Goal: Task Accomplishment & Management: Manage account settings

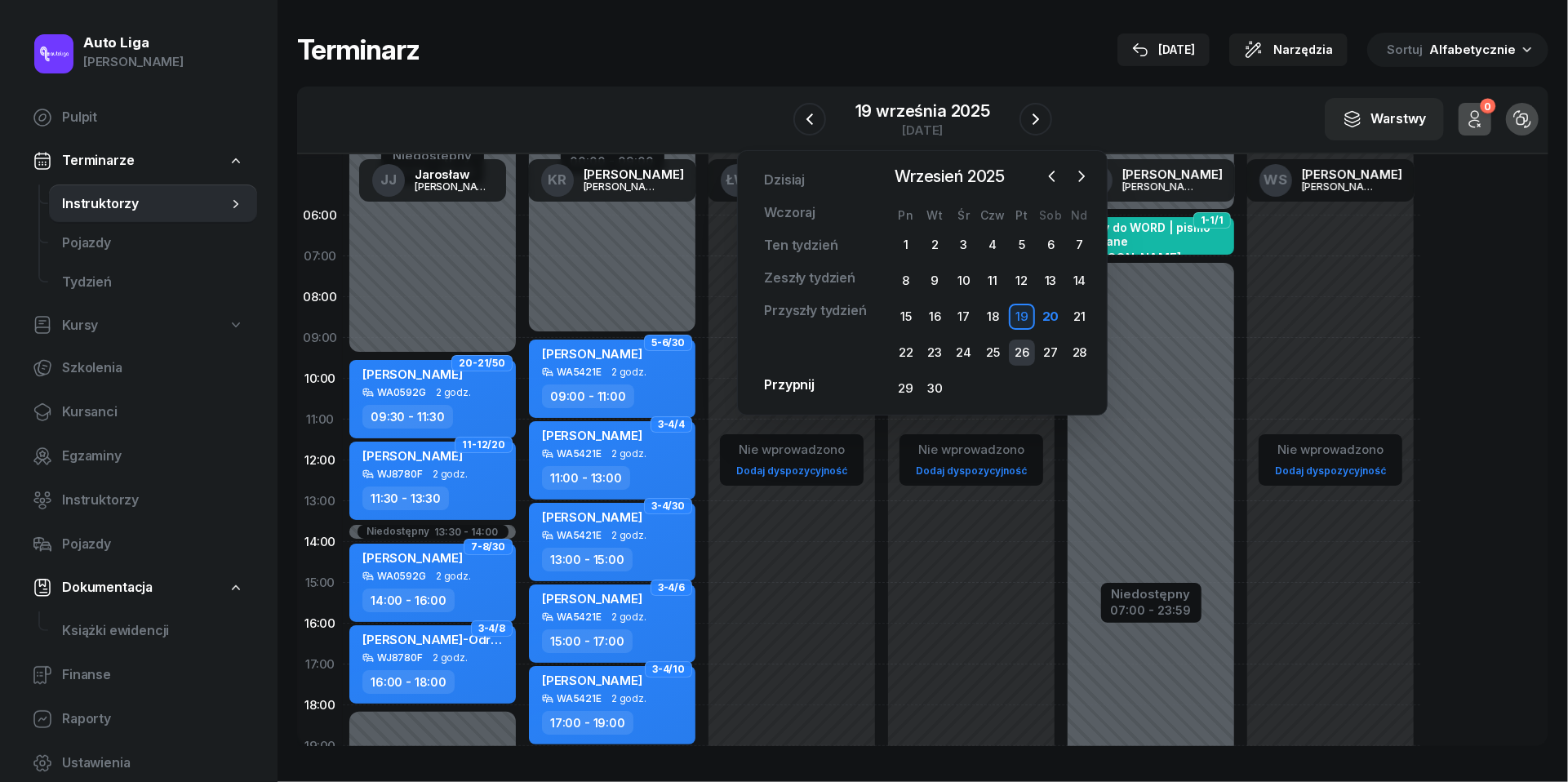
click at [1026, 340] on div "26" at bounding box center [1022, 352] width 26 height 26
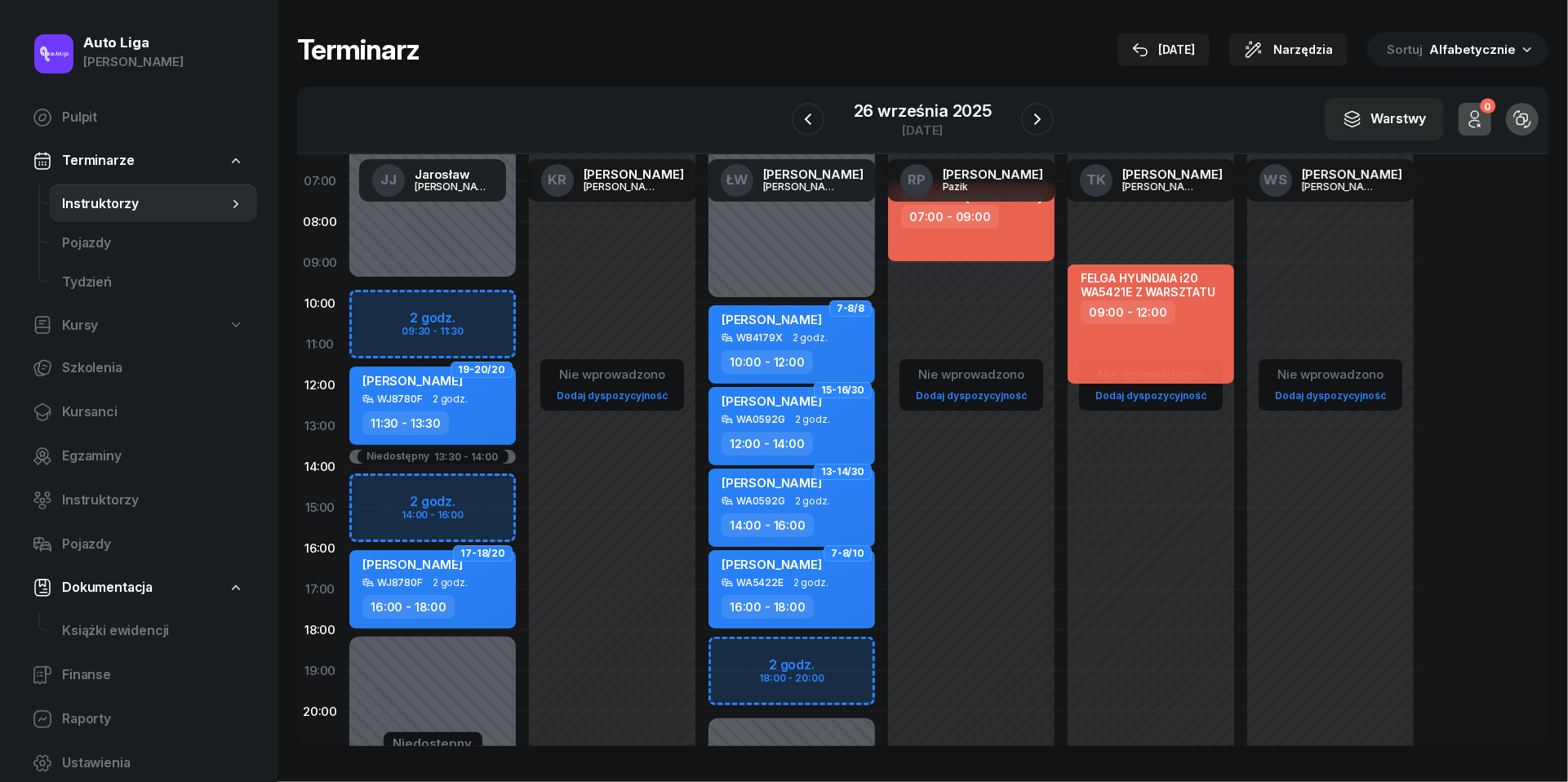
scroll to position [85, 0]
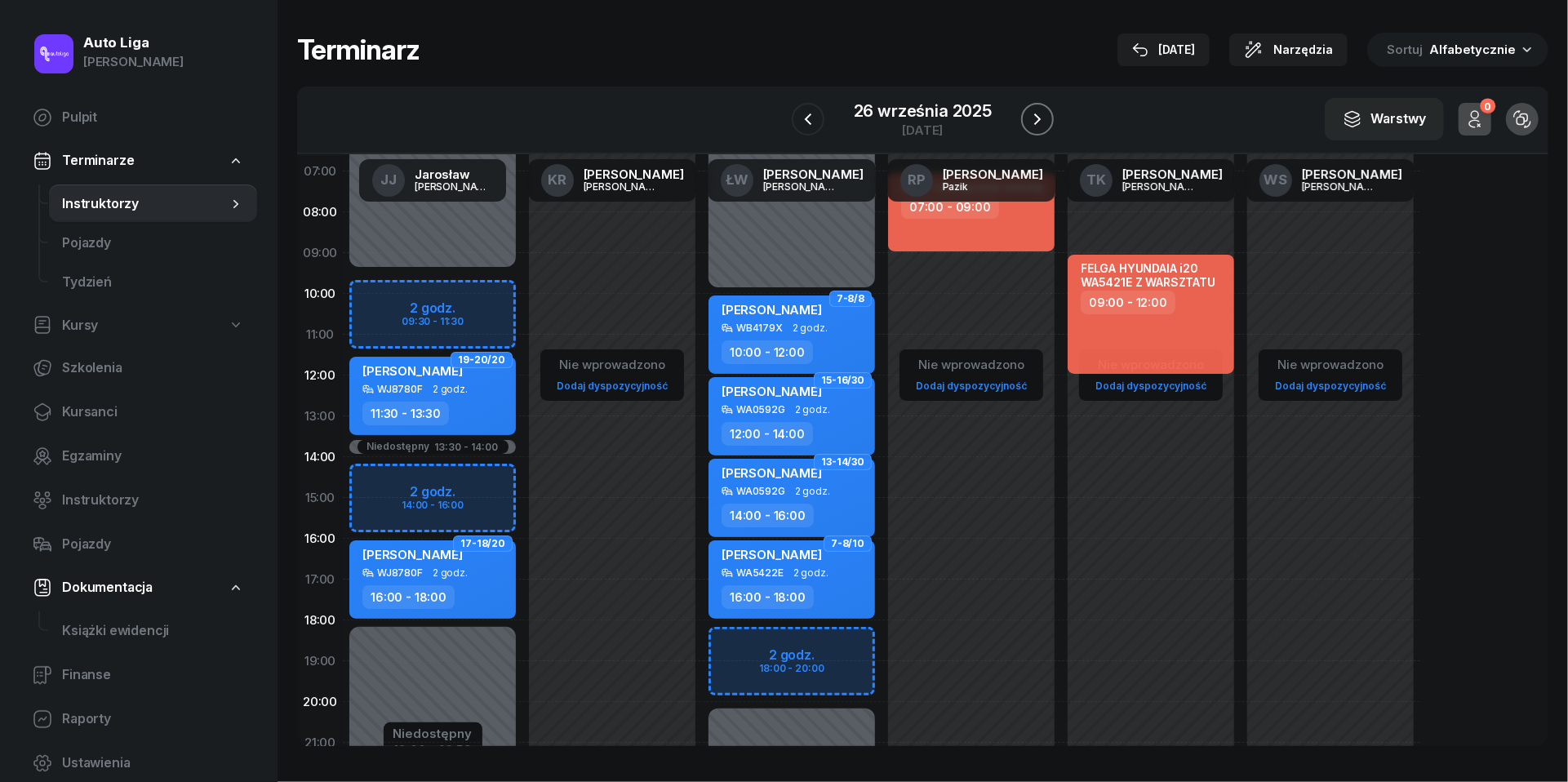
click at [1043, 116] on icon "button" at bounding box center [1037, 120] width 19 height 19
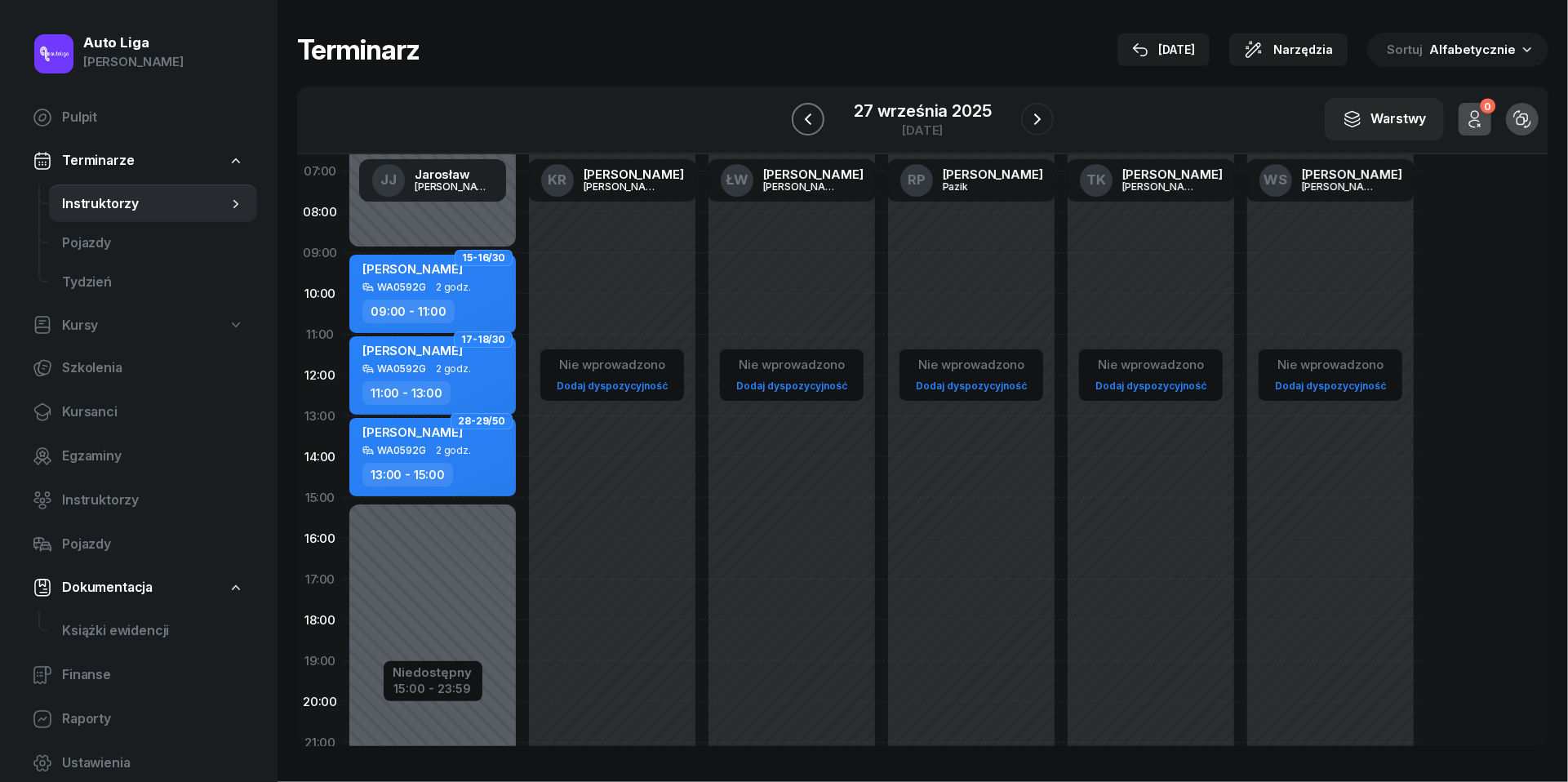
click at [814, 124] on icon "button" at bounding box center [808, 120] width 19 height 19
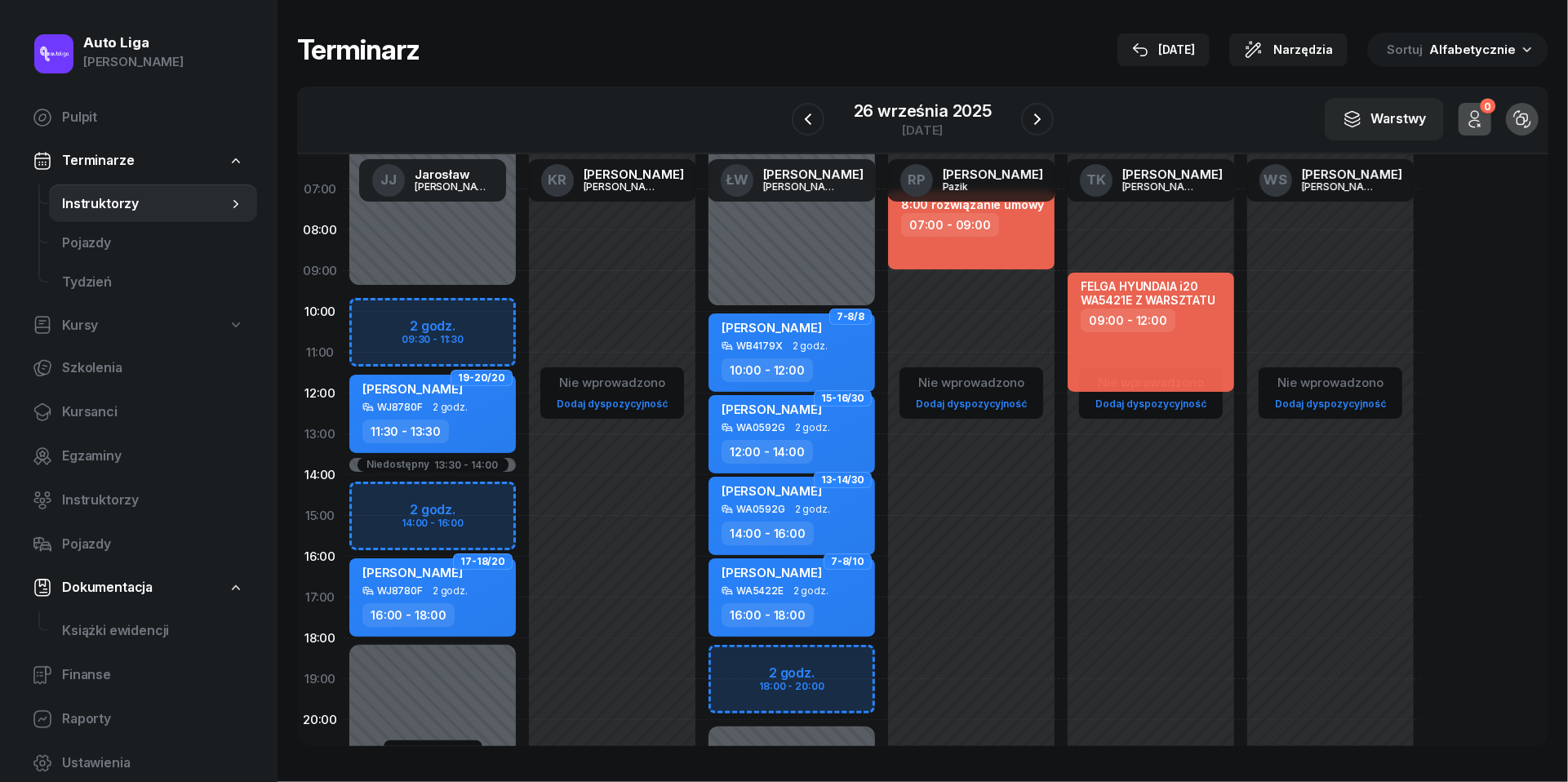
scroll to position [59, 0]
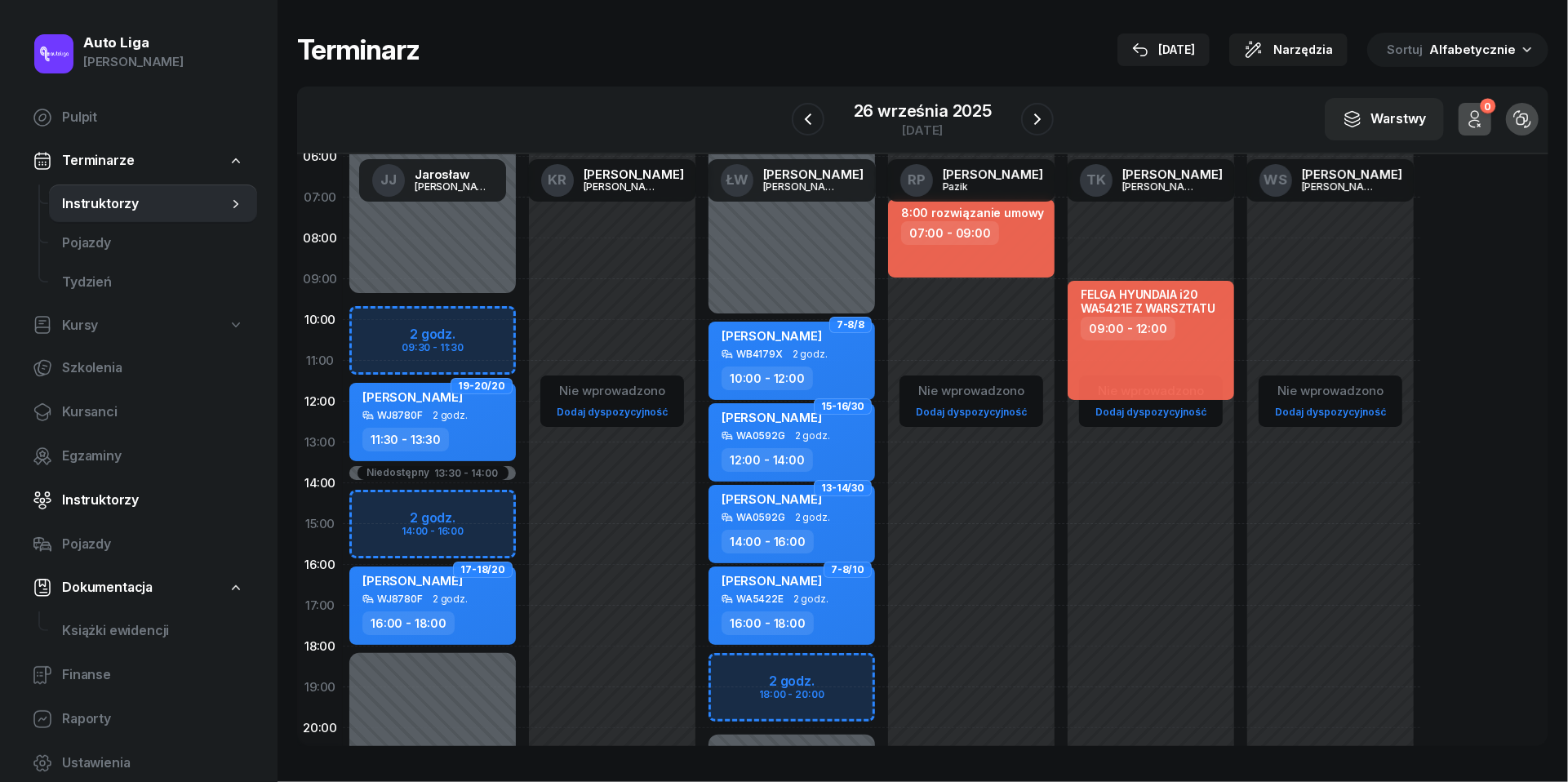
click at [73, 500] on span "Instruktorzy" at bounding box center [152, 500] width 182 height 21
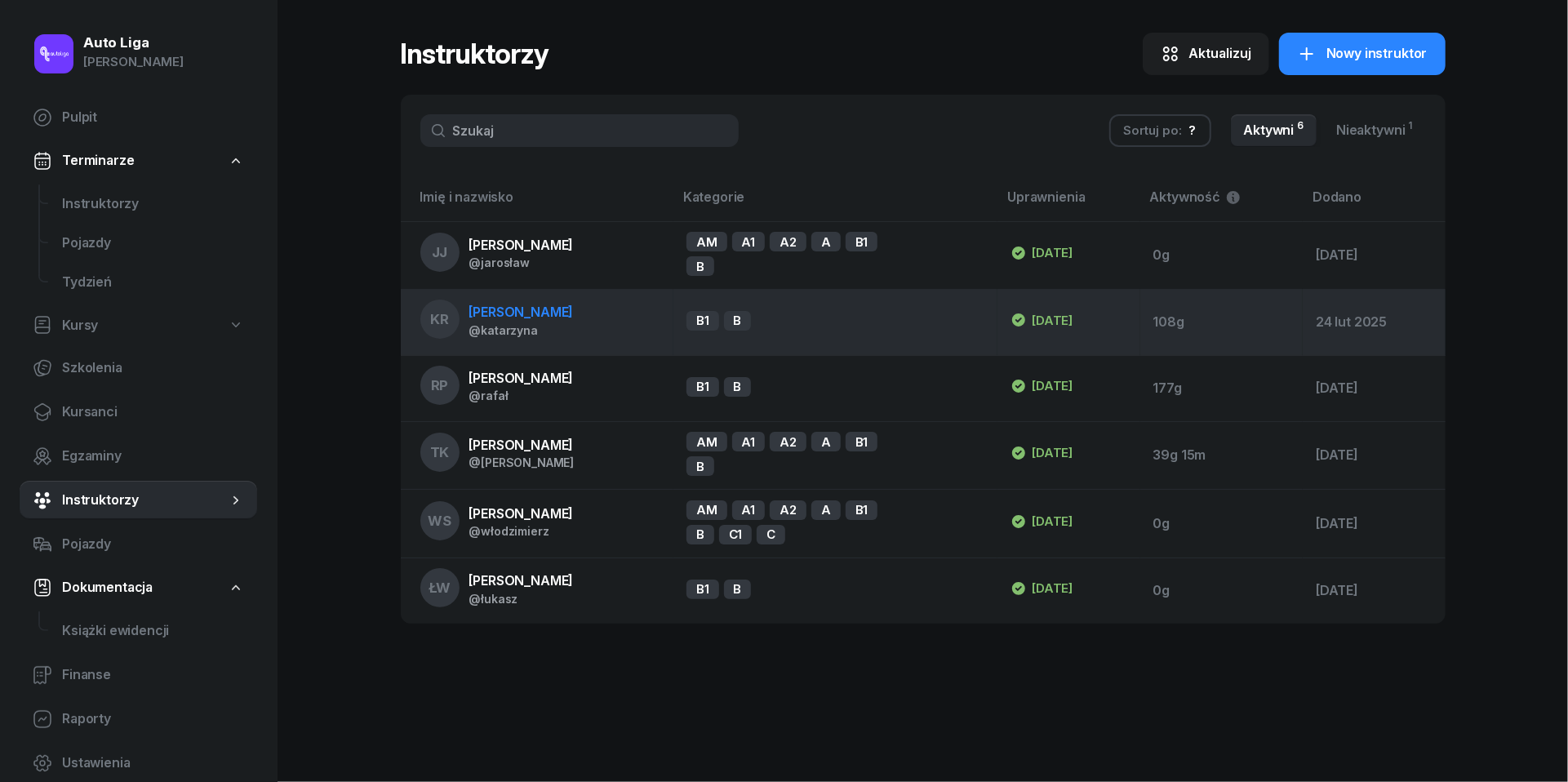
click at [527, 320] on span "[PERSON_NAME]" at bounding box center [521, 311] width 104 height 16
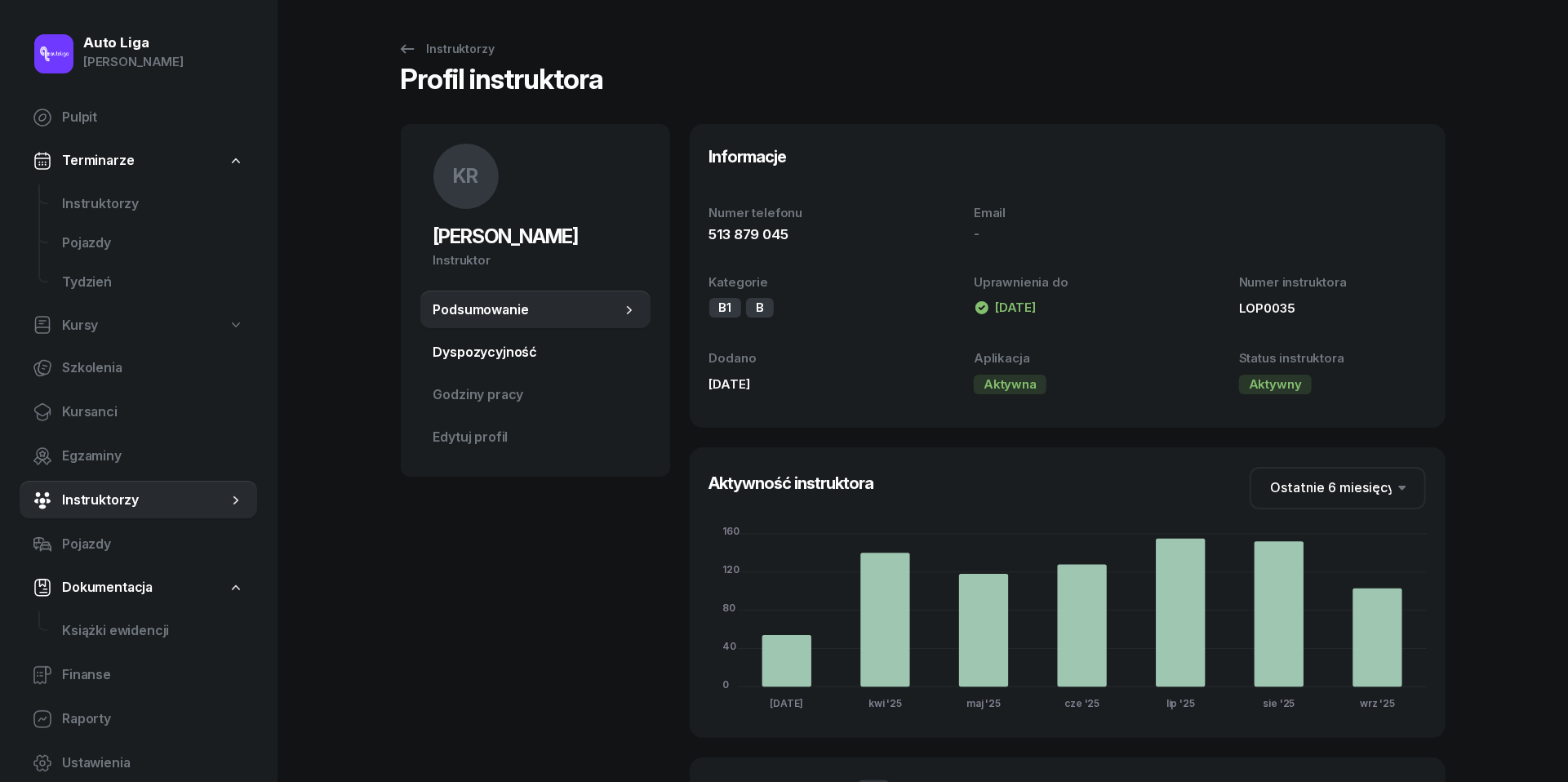
click at [532, 347] on span "Dyspozycyjność" at bounding box center [536, 353] width 204 height 21
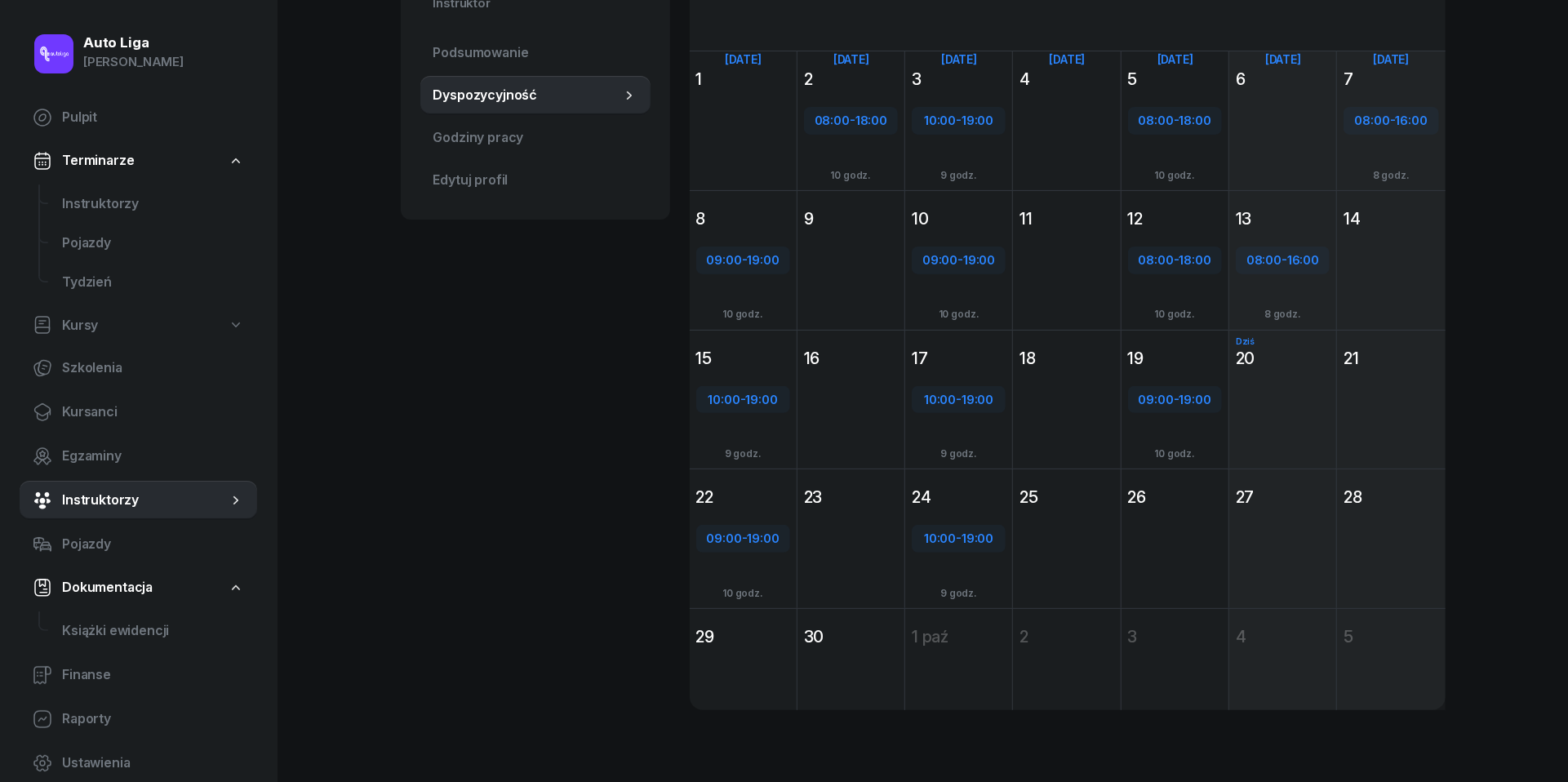
scroll to position [256, 0]
click at [1073, 551] on div "Dodaj" at bounding box center [1066, 553] width 93 height 26
select select "08"
select select "16"
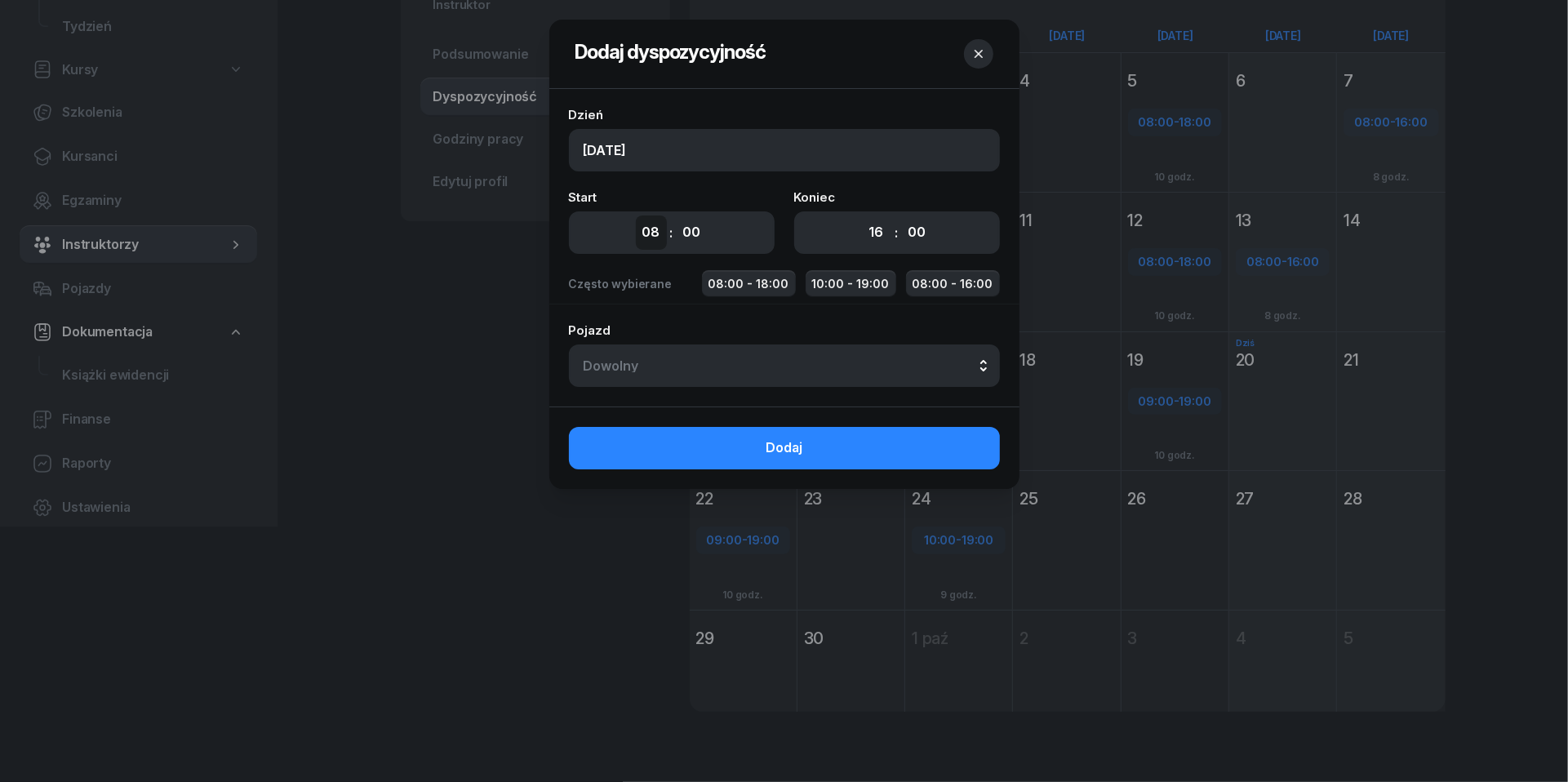
select select "13"
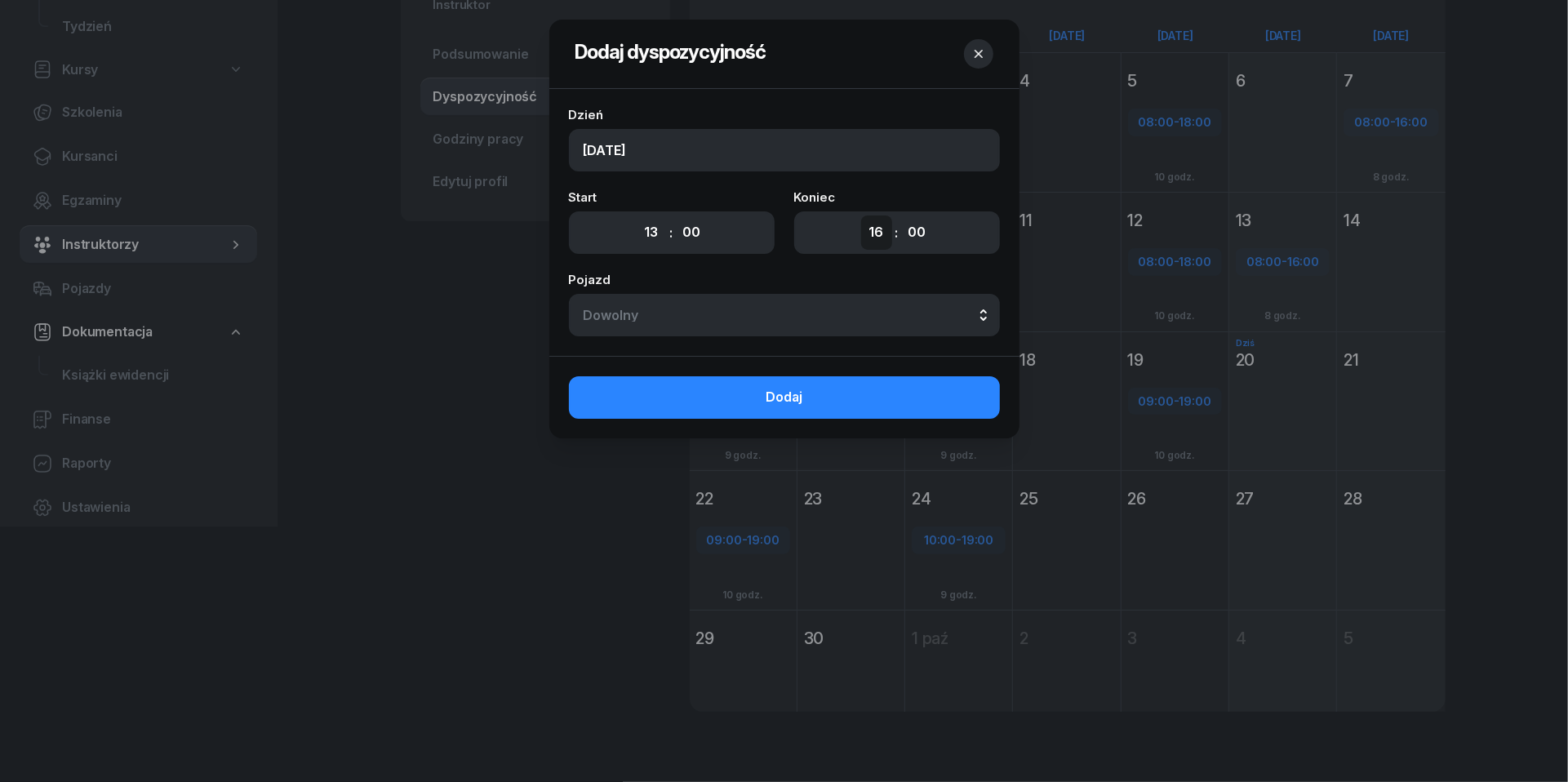
select select "19"
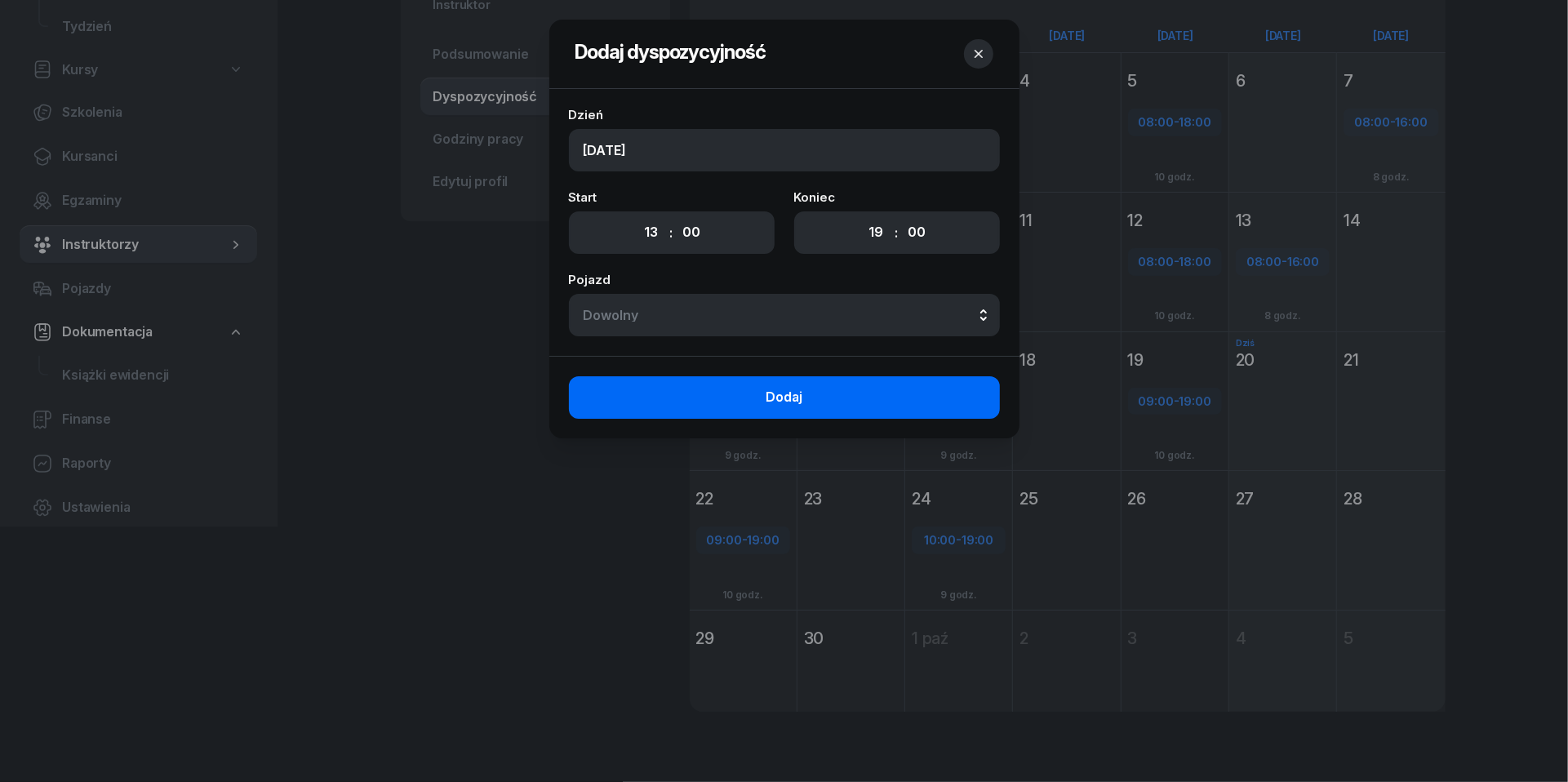
click at [853, 406] on button "Dodaj" at bounding box center [784, 398] width 431 height 42
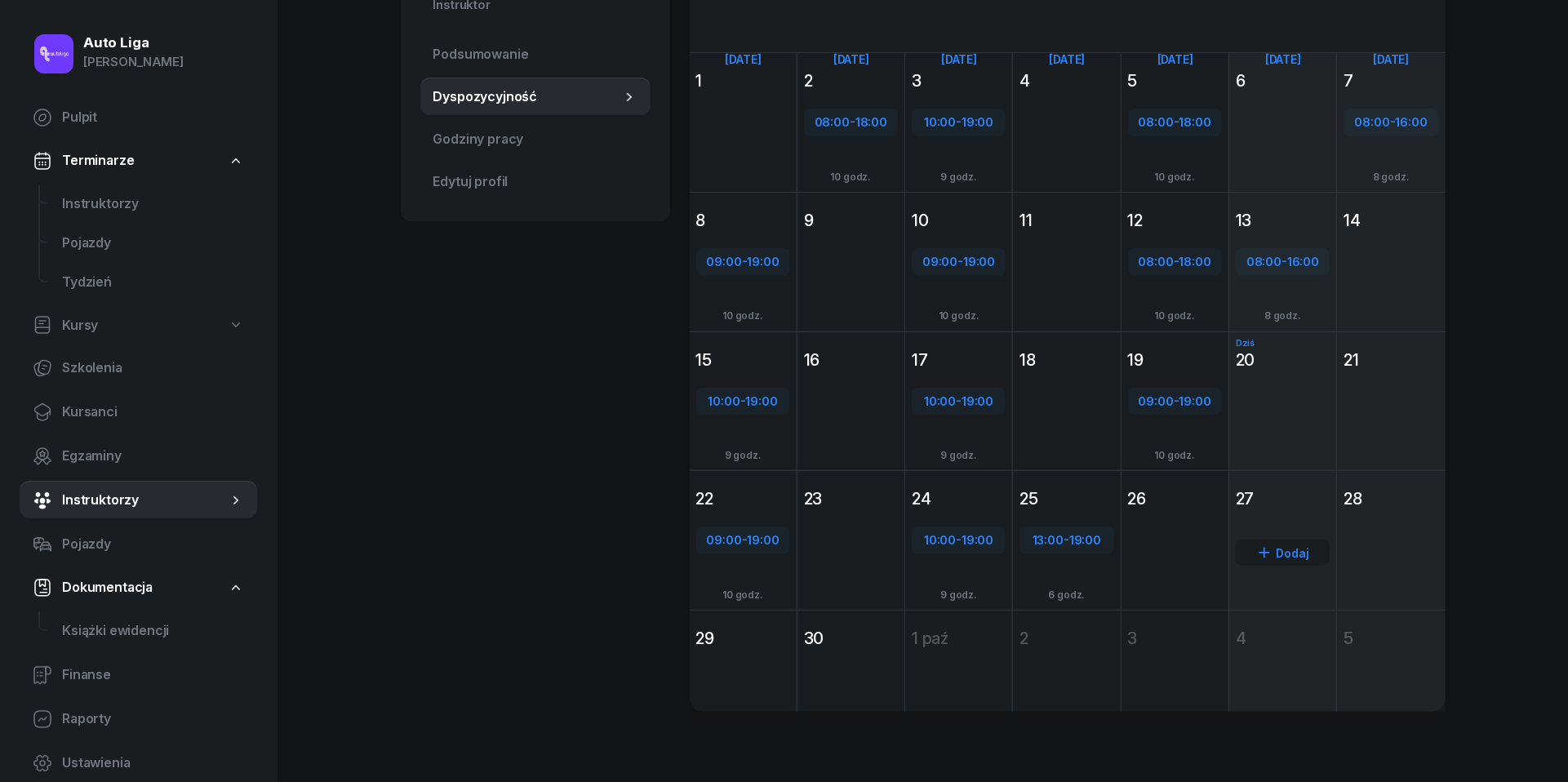
click at [1278, 542] on div "Dodaj" at bounding box center [1282, 553] width 93 height 26
select select "08"
select select "16"
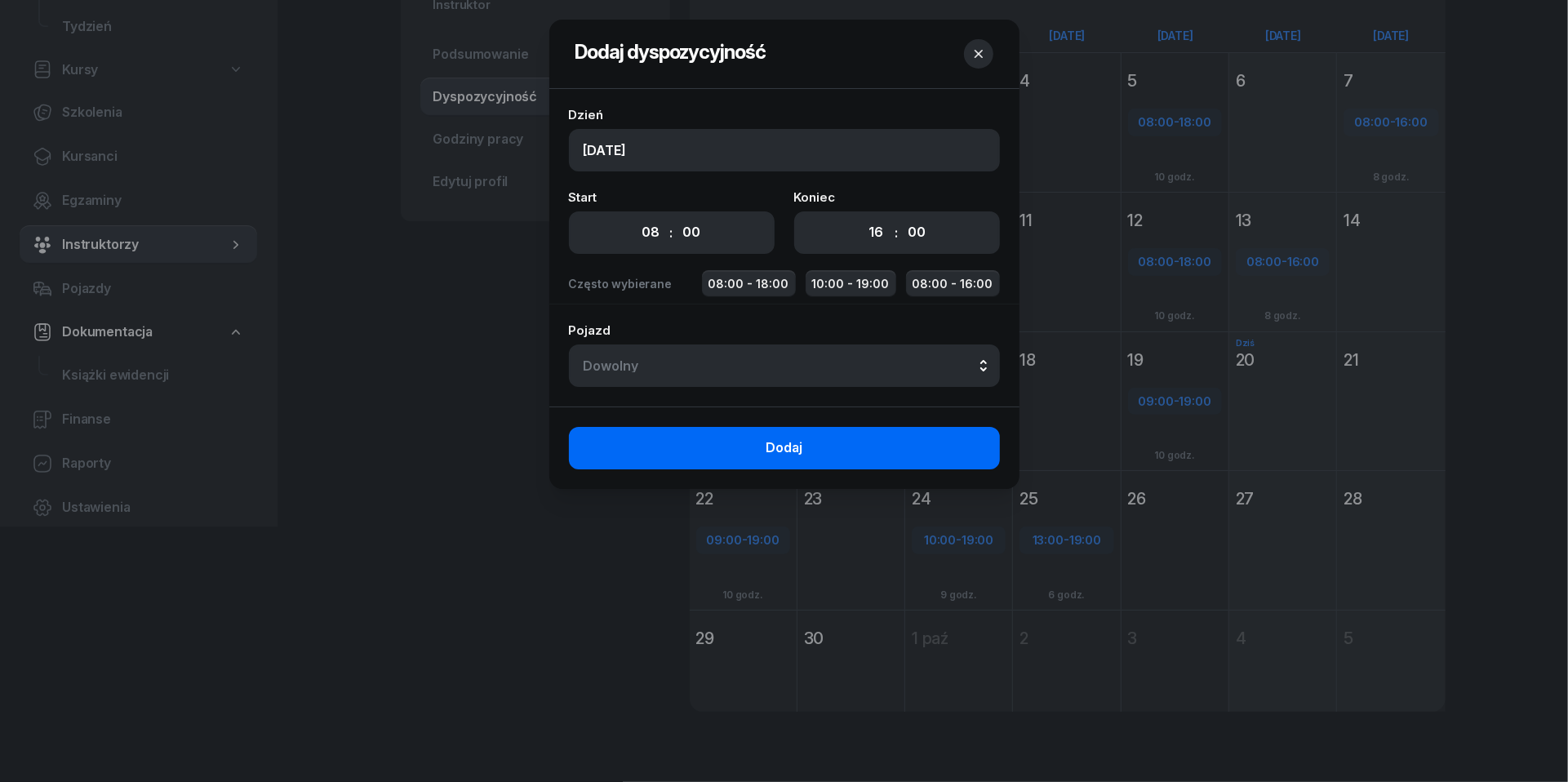
click at [839, 455] on button "Dodaj" at bounding box center [784, 448] width 431 height 42
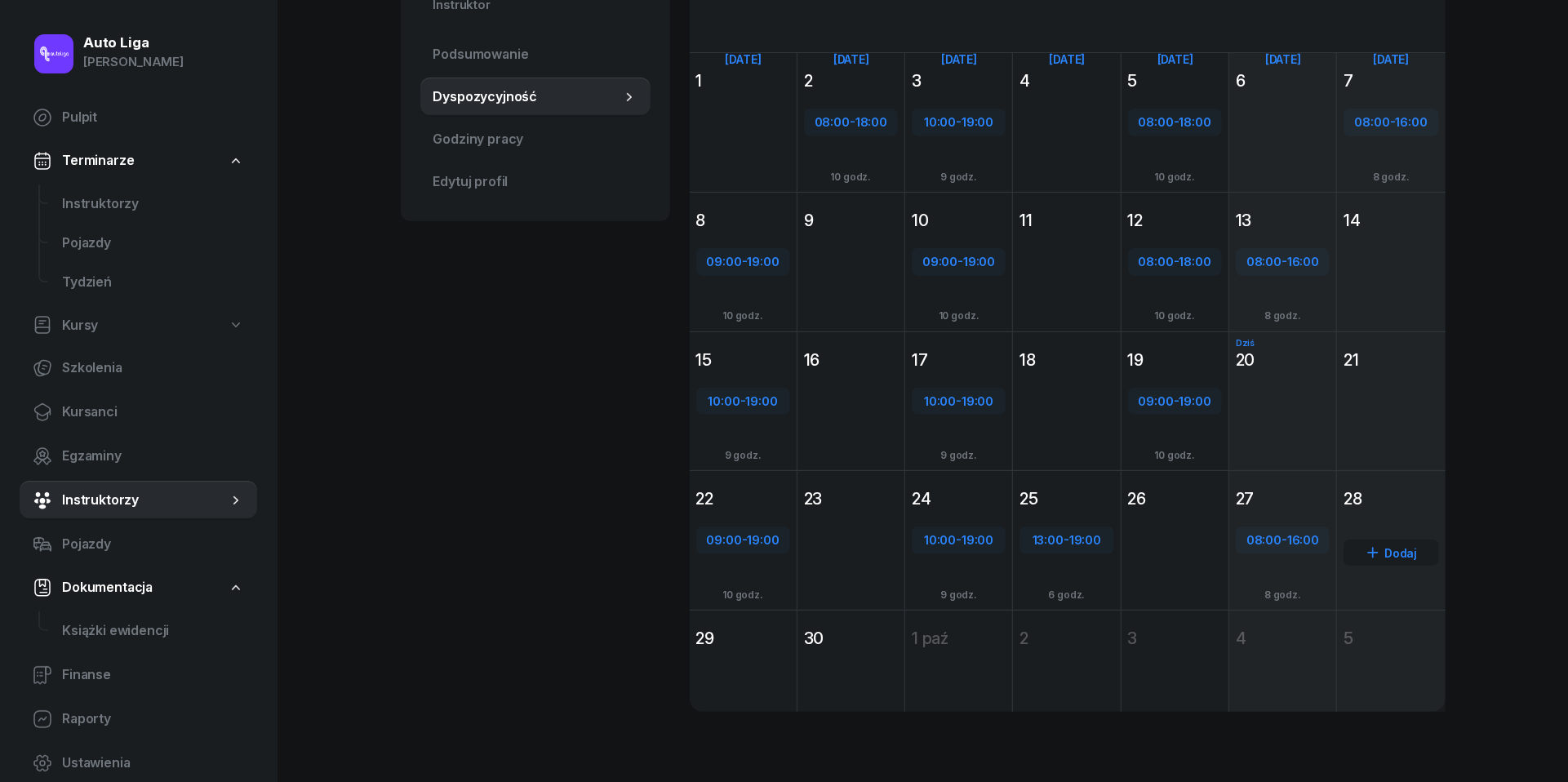
click at [1395, 557] on div "Dodaj" at bounding box center [1391, 553] width 94 height 26
select select "08"
select select "16"
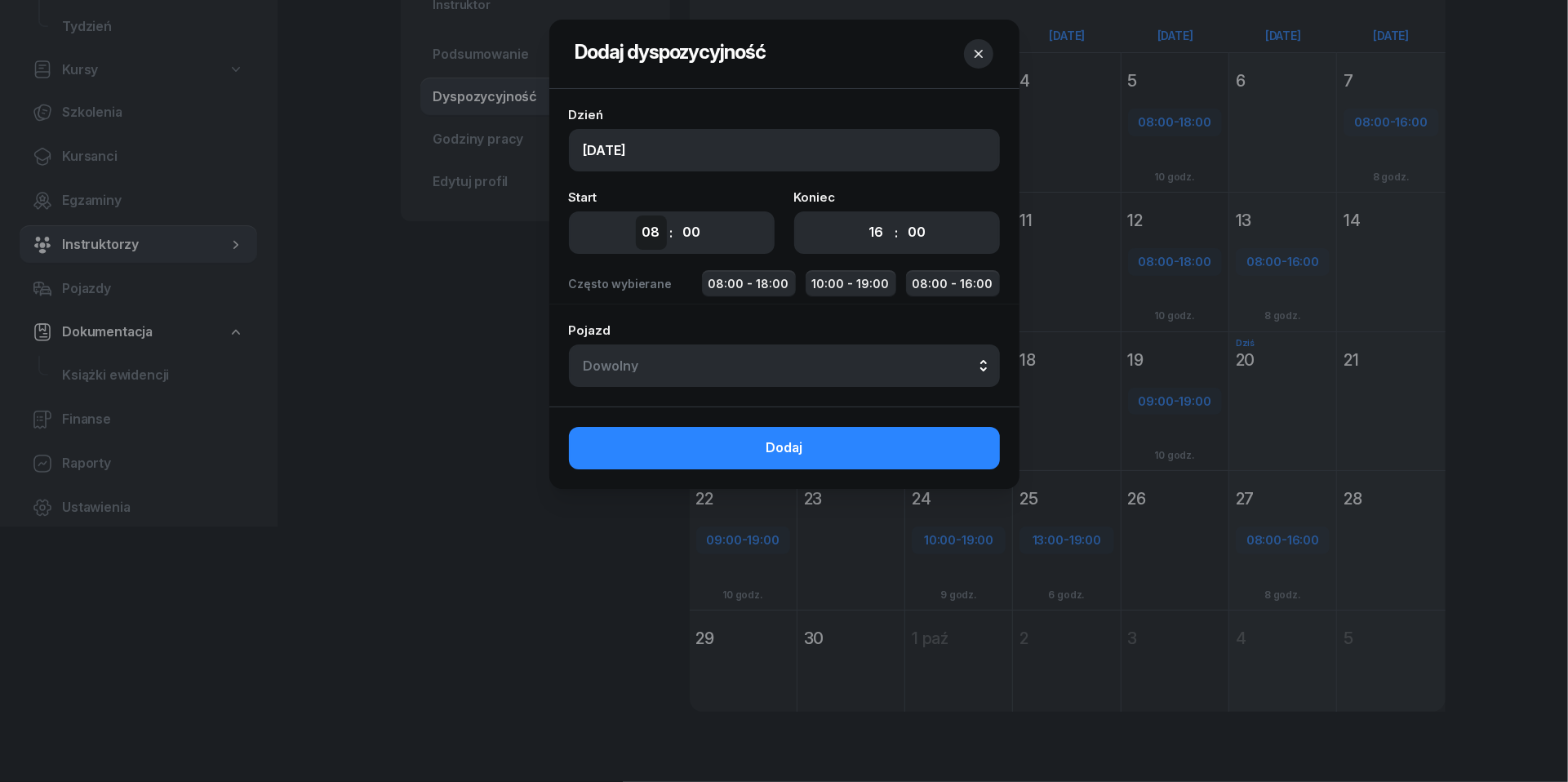
select select "10"
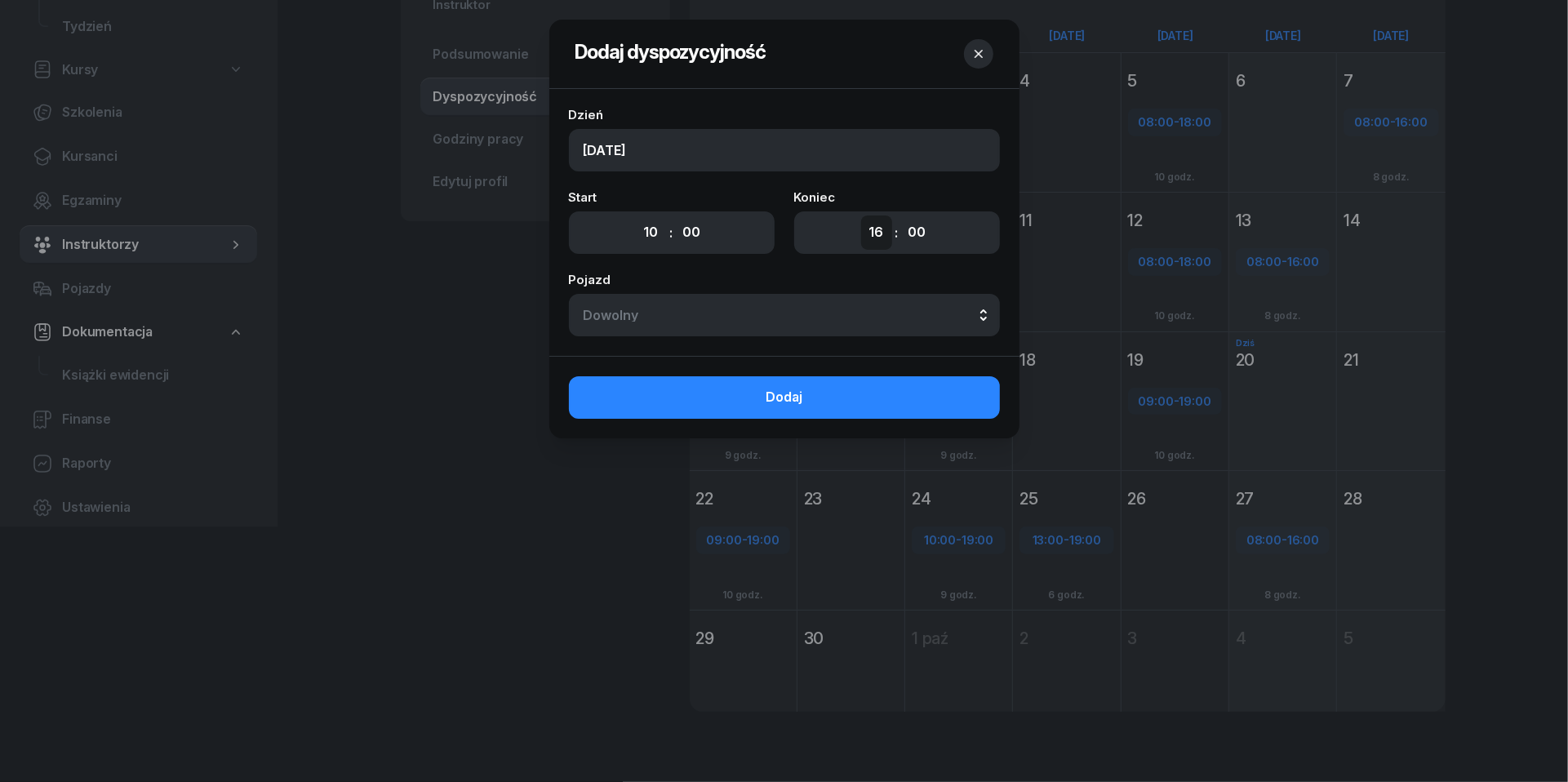
select select "19"
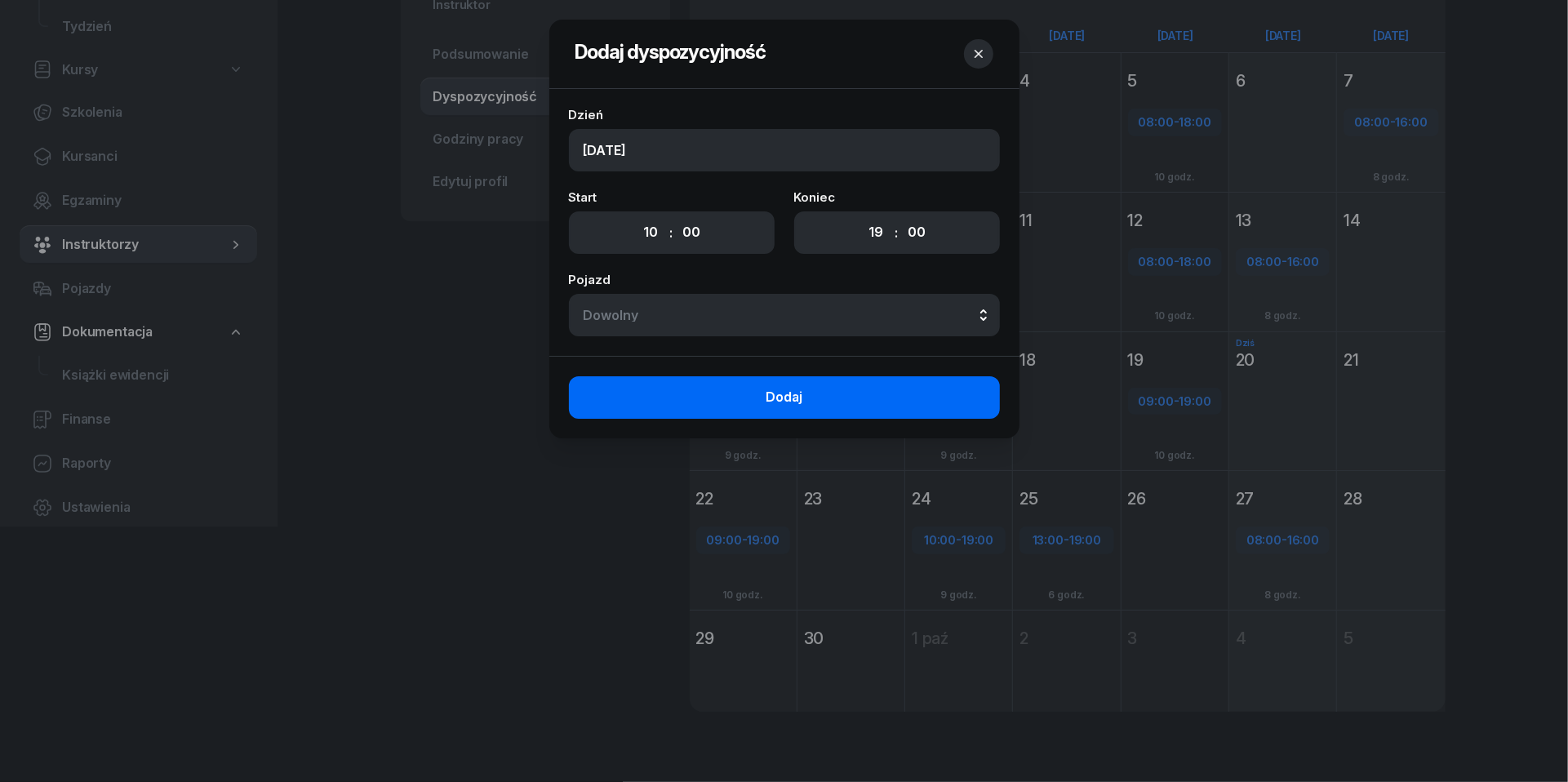
click at [843, 399] on button "Dodaj" at bounding box center [784, 398] width 431 height 42
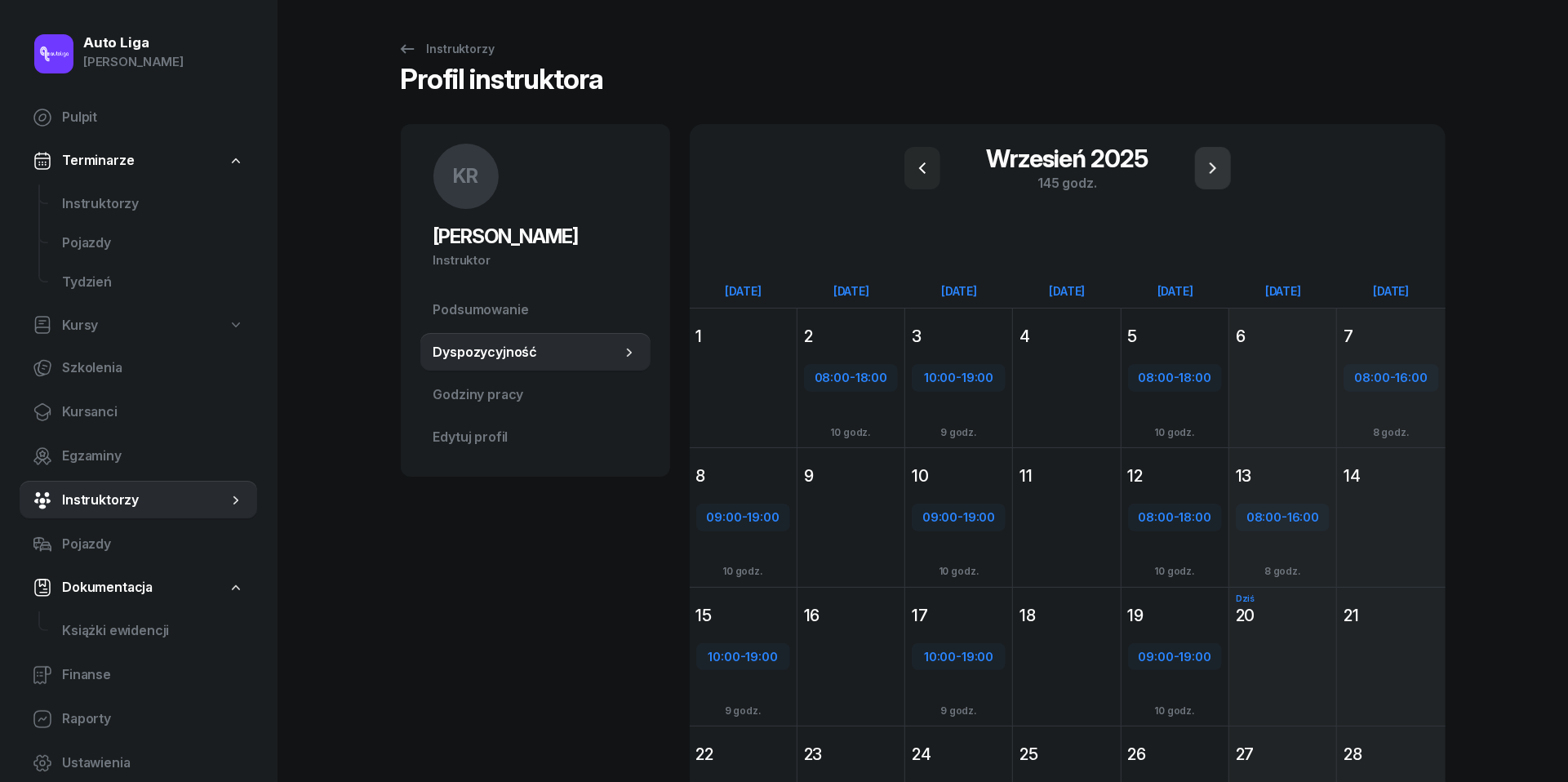
scroll to position [0, 0]
click at [1209, 165] on icon "button" at bounding box center [1213, 168] width 19 height 19
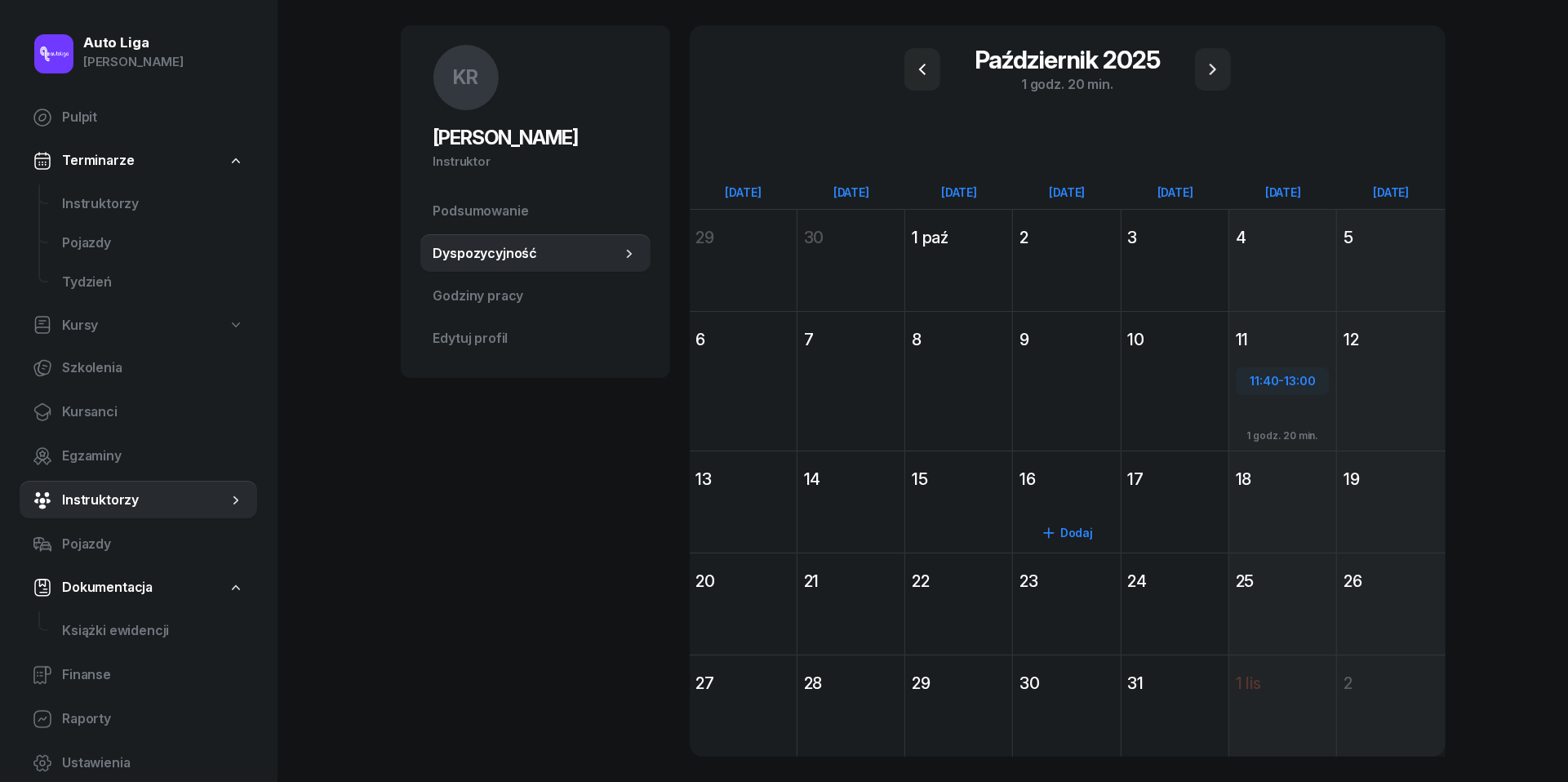
scroll to position [109, 0]
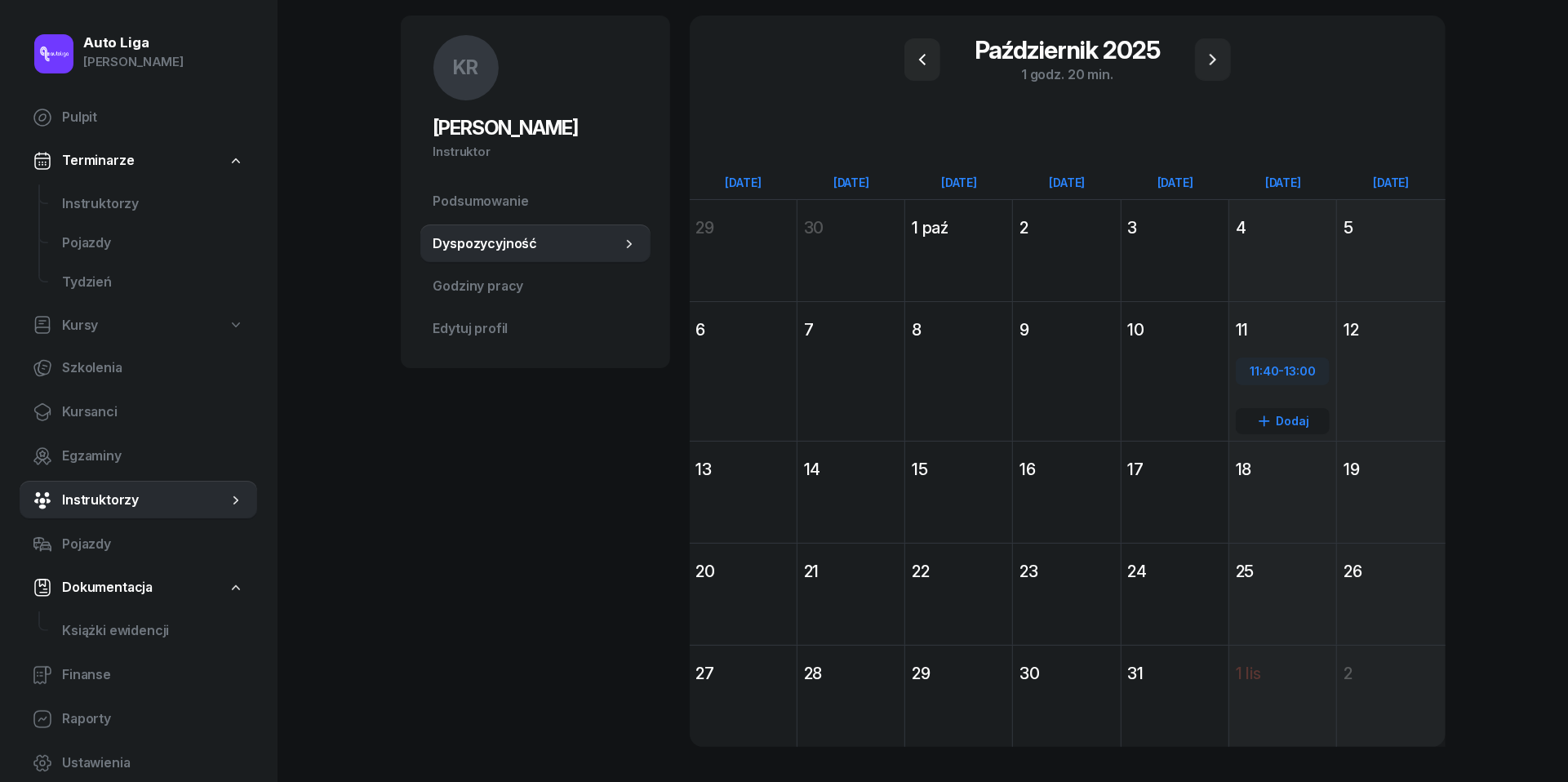
click at [1293, 388] on div "11:40 - 13:00 Dodaj 1 godz. 20 min." at bounding box center [1283, 400] width 107 height 113
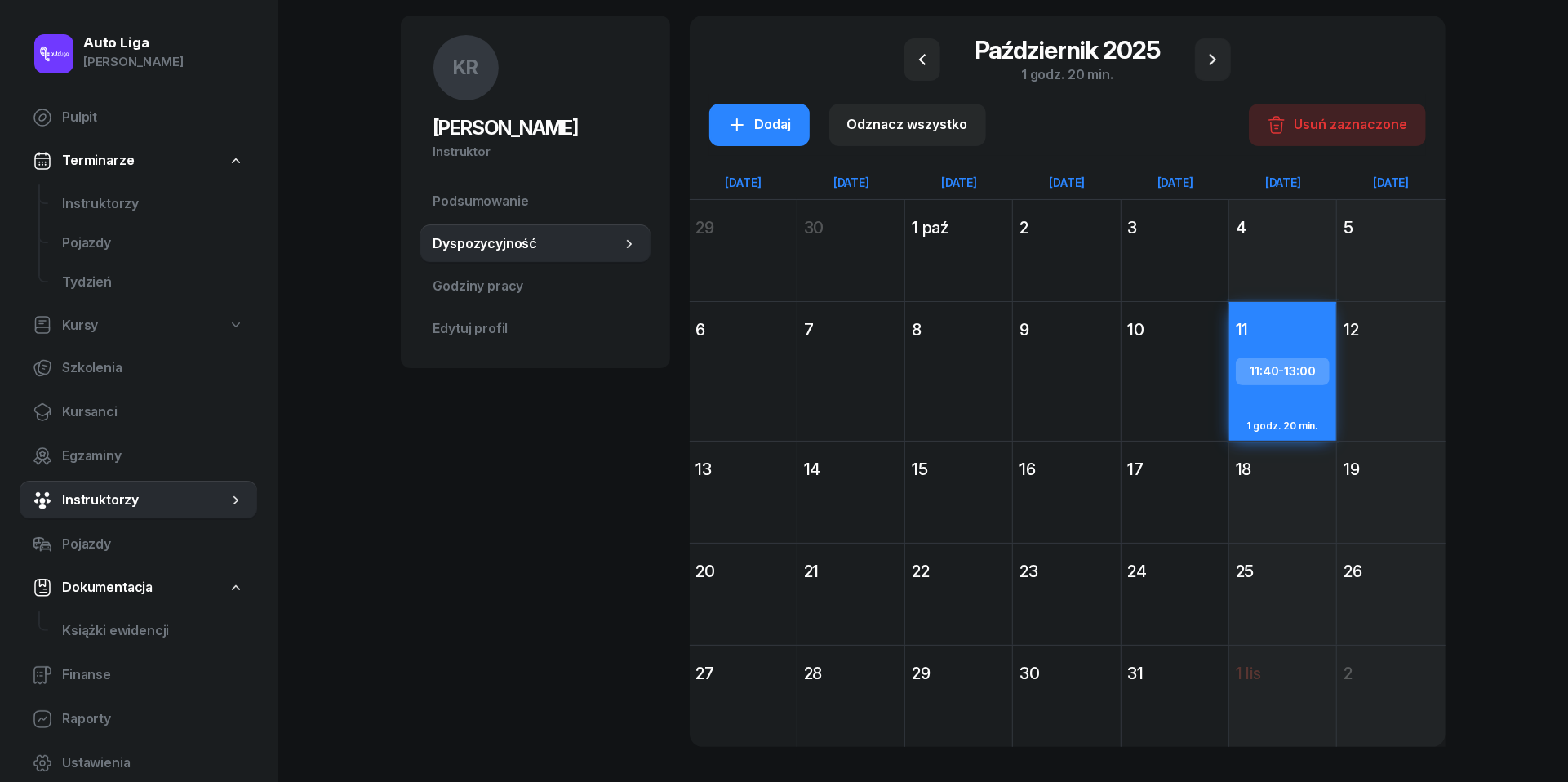
click at [1281, 368] on div "11:40 - 13:00" at bounding box center [1283, 371] width 91 height 21
select select "11"
select select "40"
select select "13"
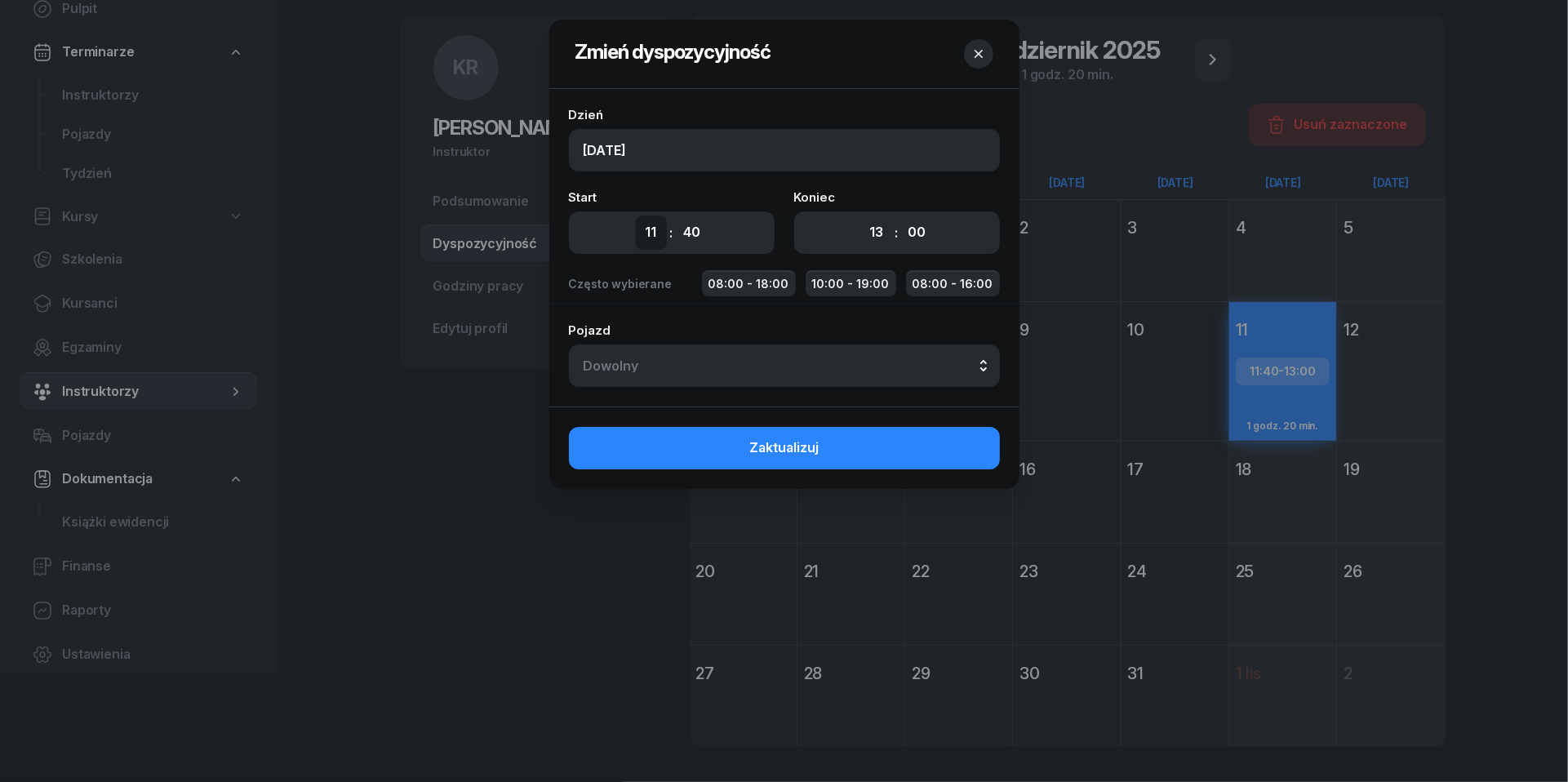
select select "08"
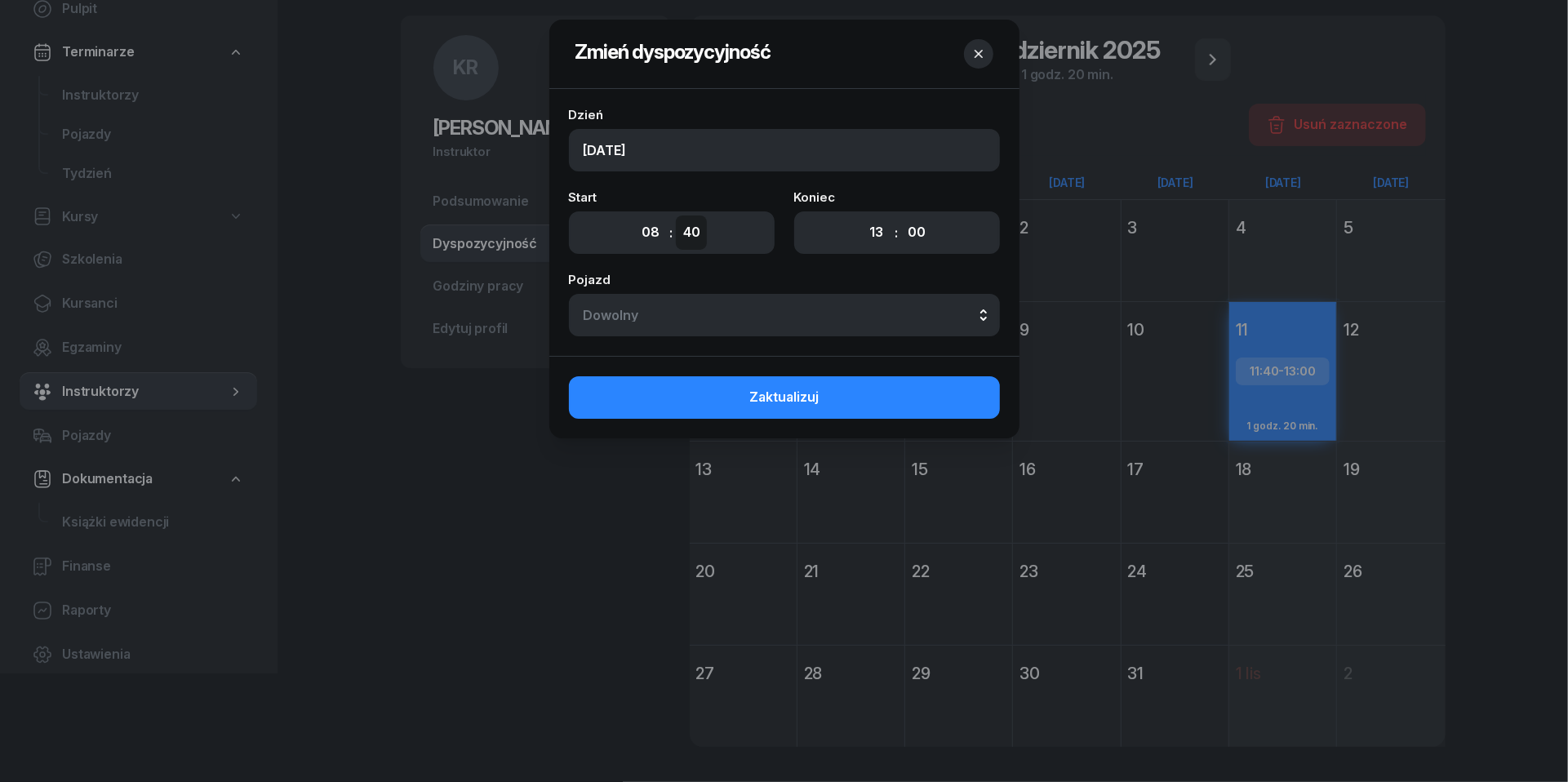
select select "00"
select select "18"
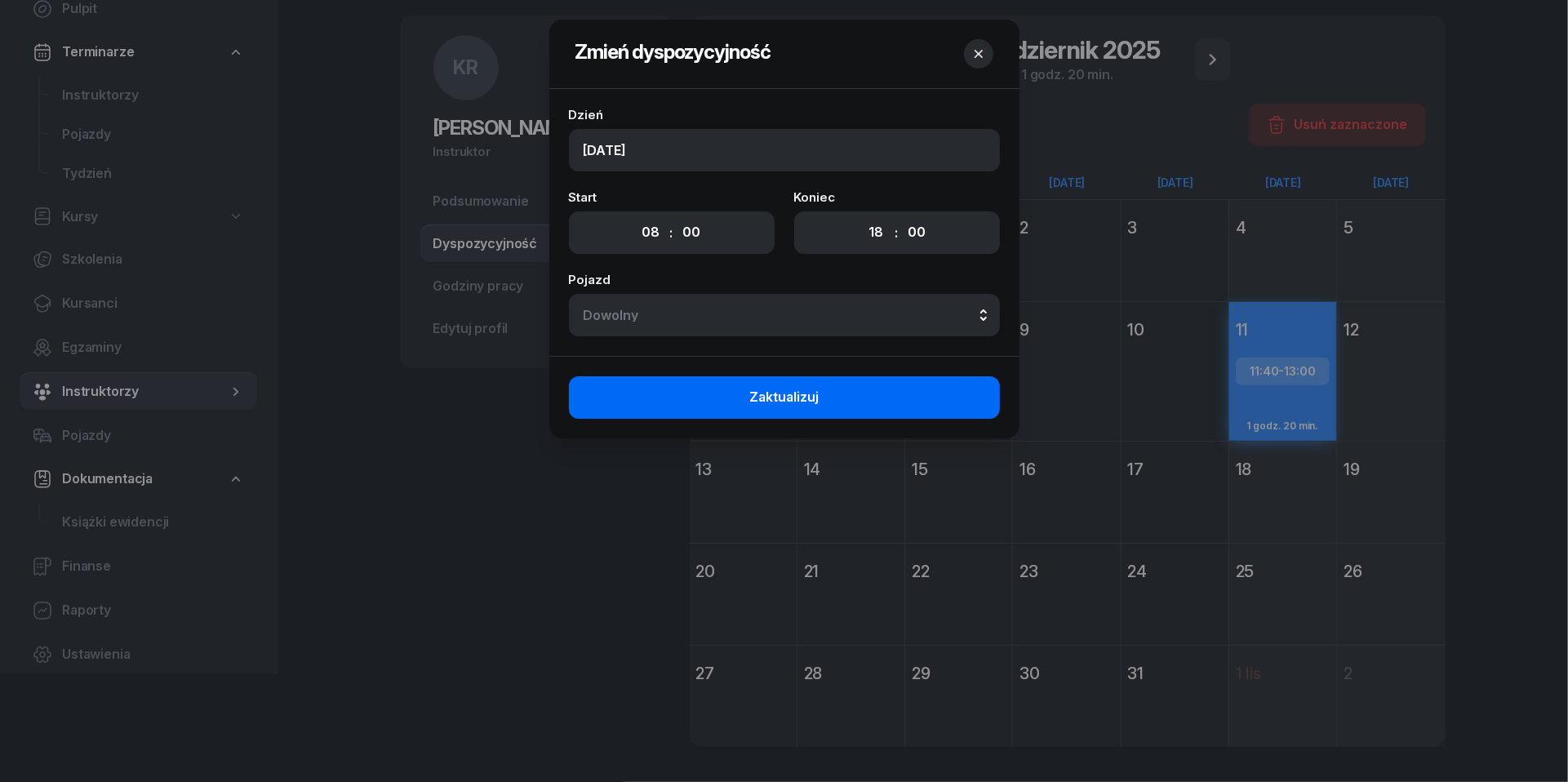
click at [883, 411] on button "Zaktualizuj" at bounding box center [784, 398] width 431 height 42
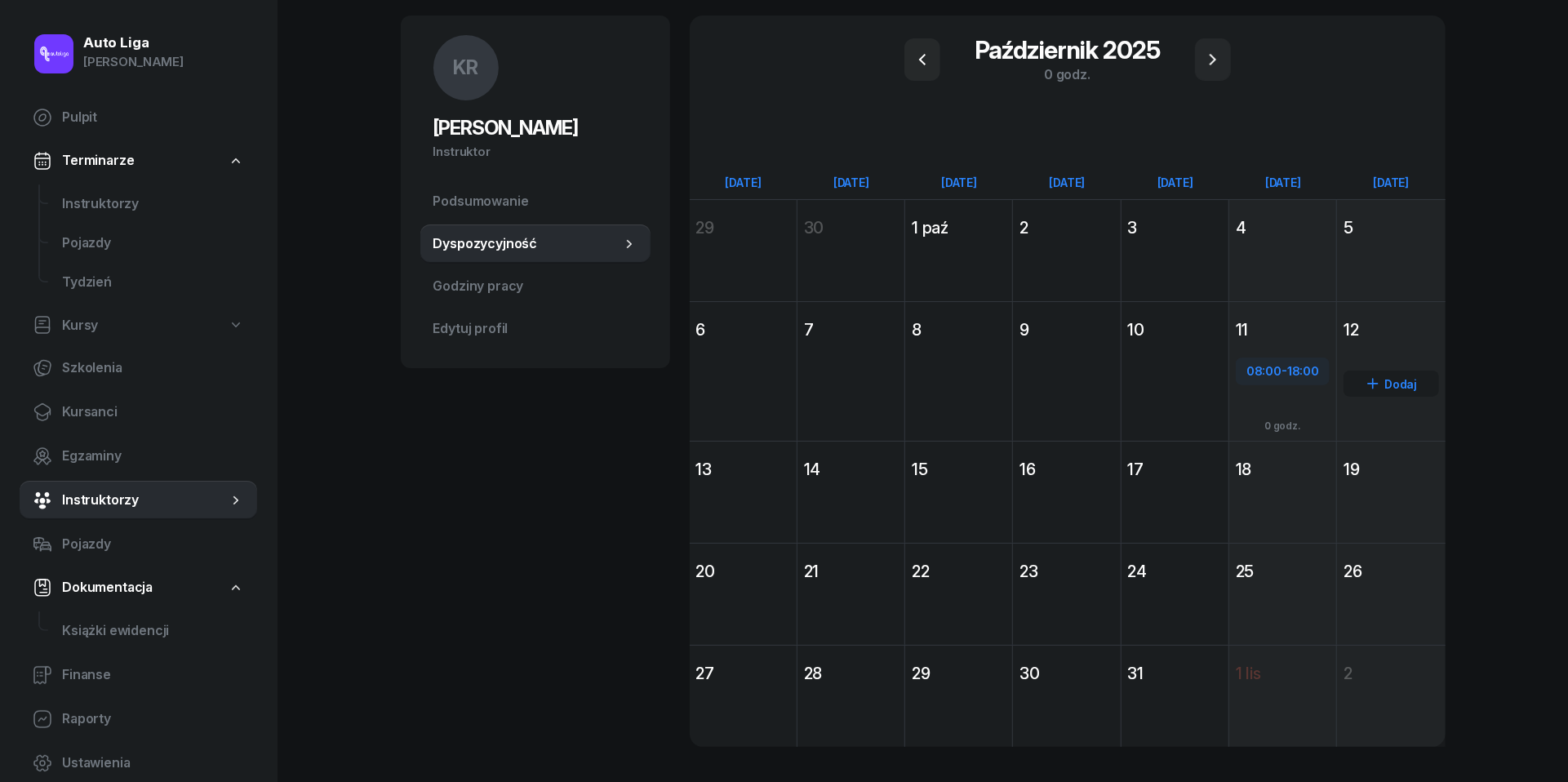
click at [1404, 380] on div "Dodaj" at bounding box center [1391, 384] width 94 height 26
select select "08"
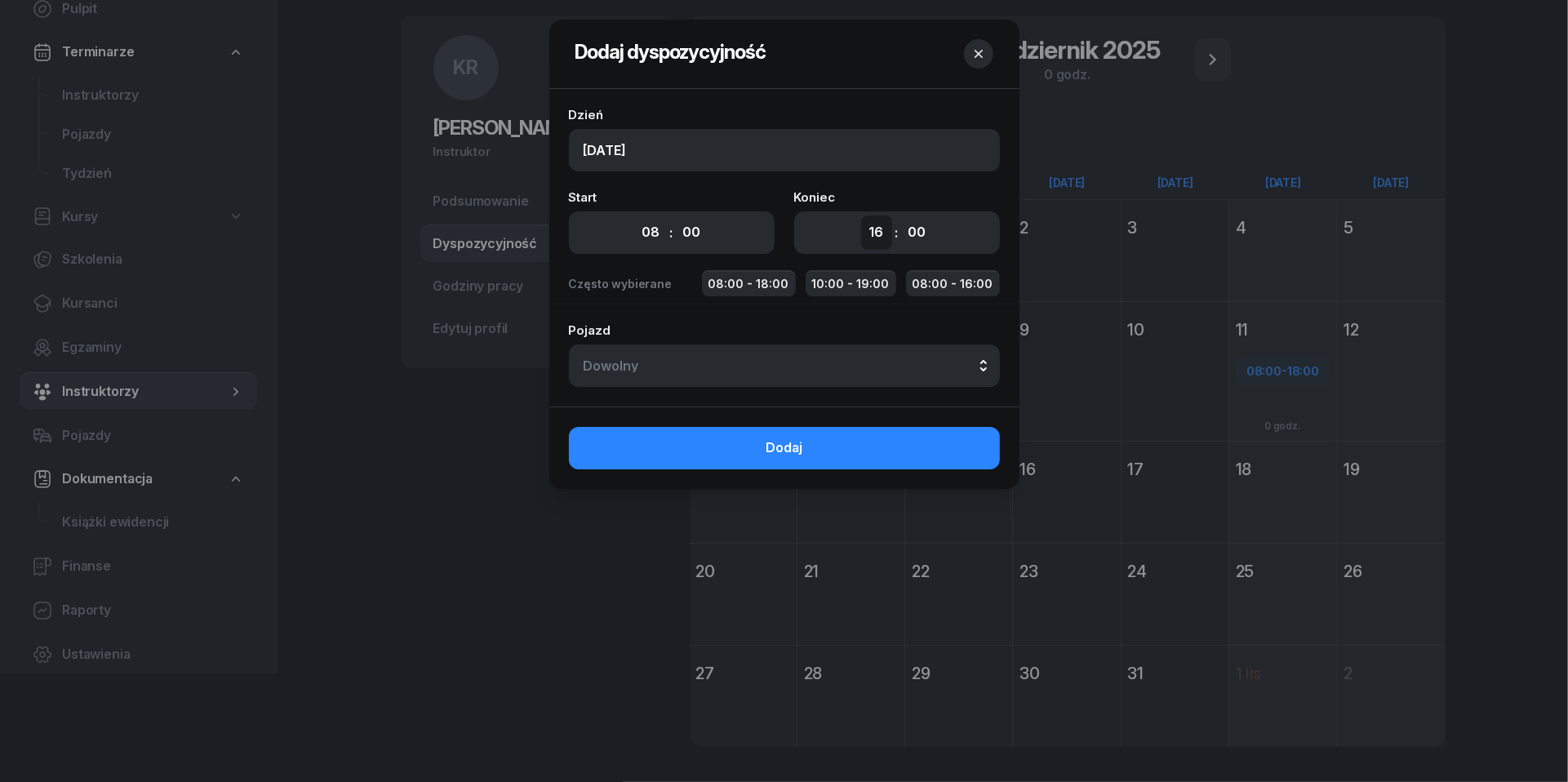
select select "18"
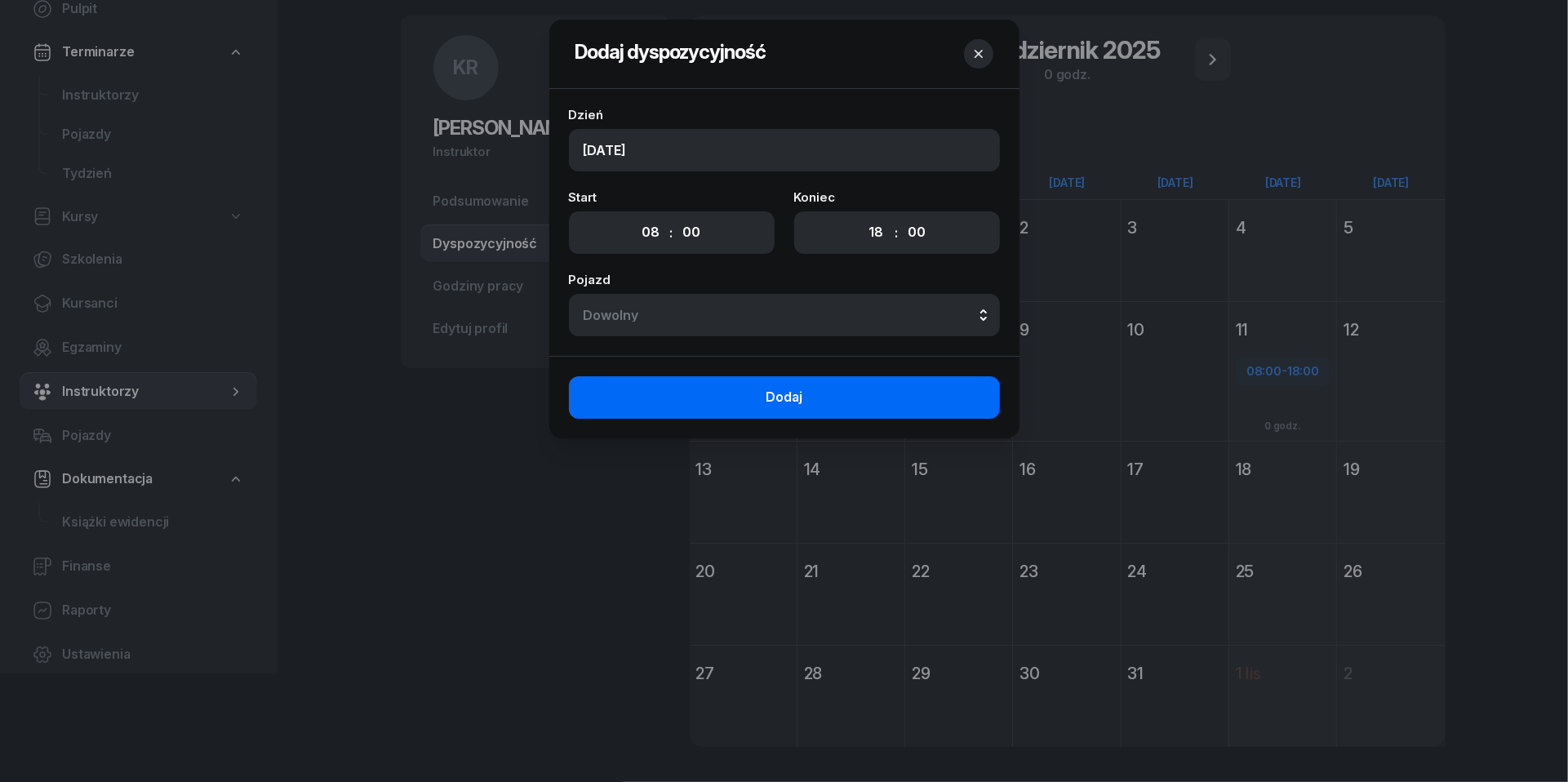
click at [852, 398] on button "Dodaj" at bounding box center [784, 398] width 431 height 42
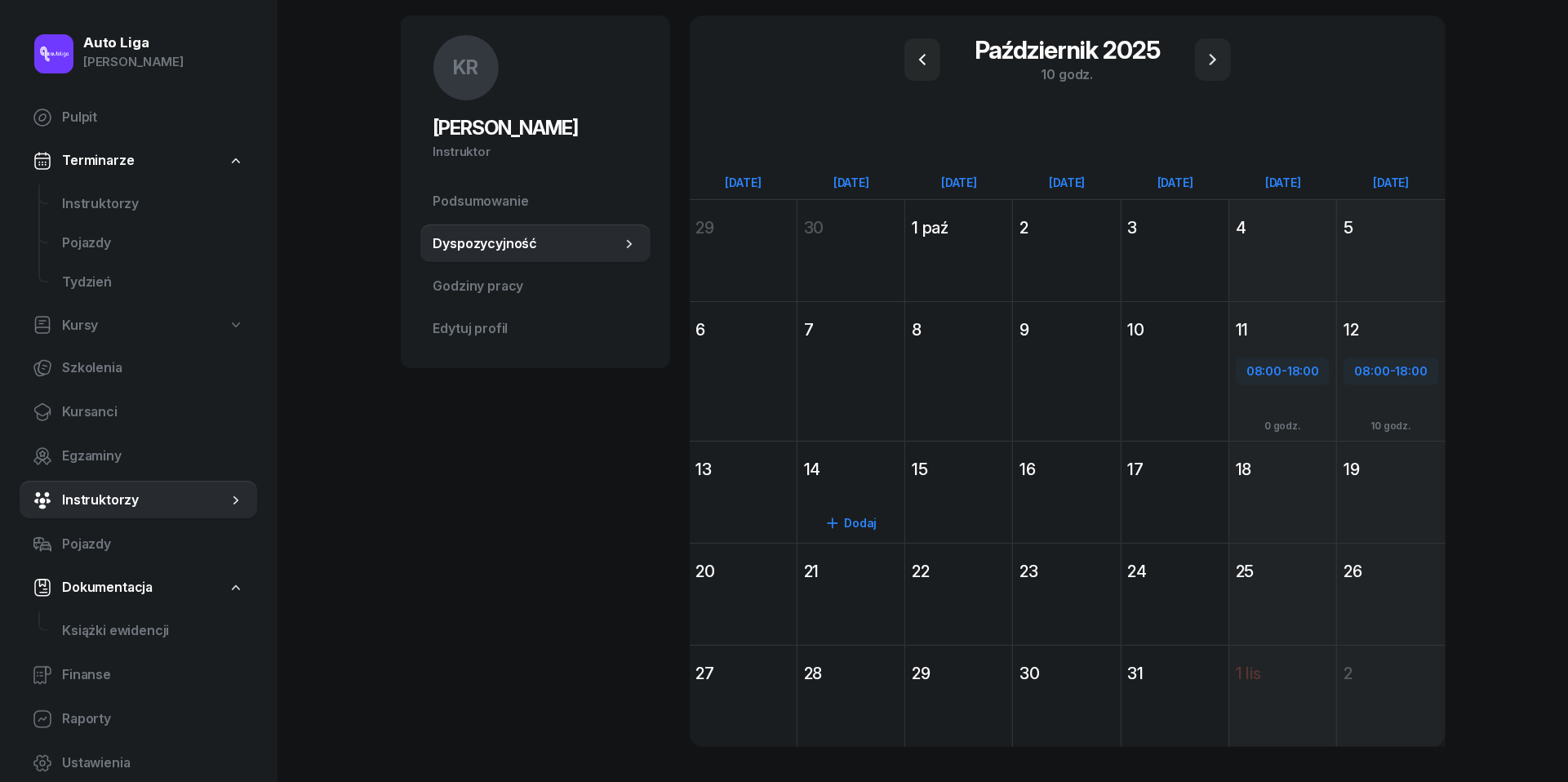
click at [859, 524] on div "Dodaj" at bounding box center [850, 523] width 93 height 26
select select "08"
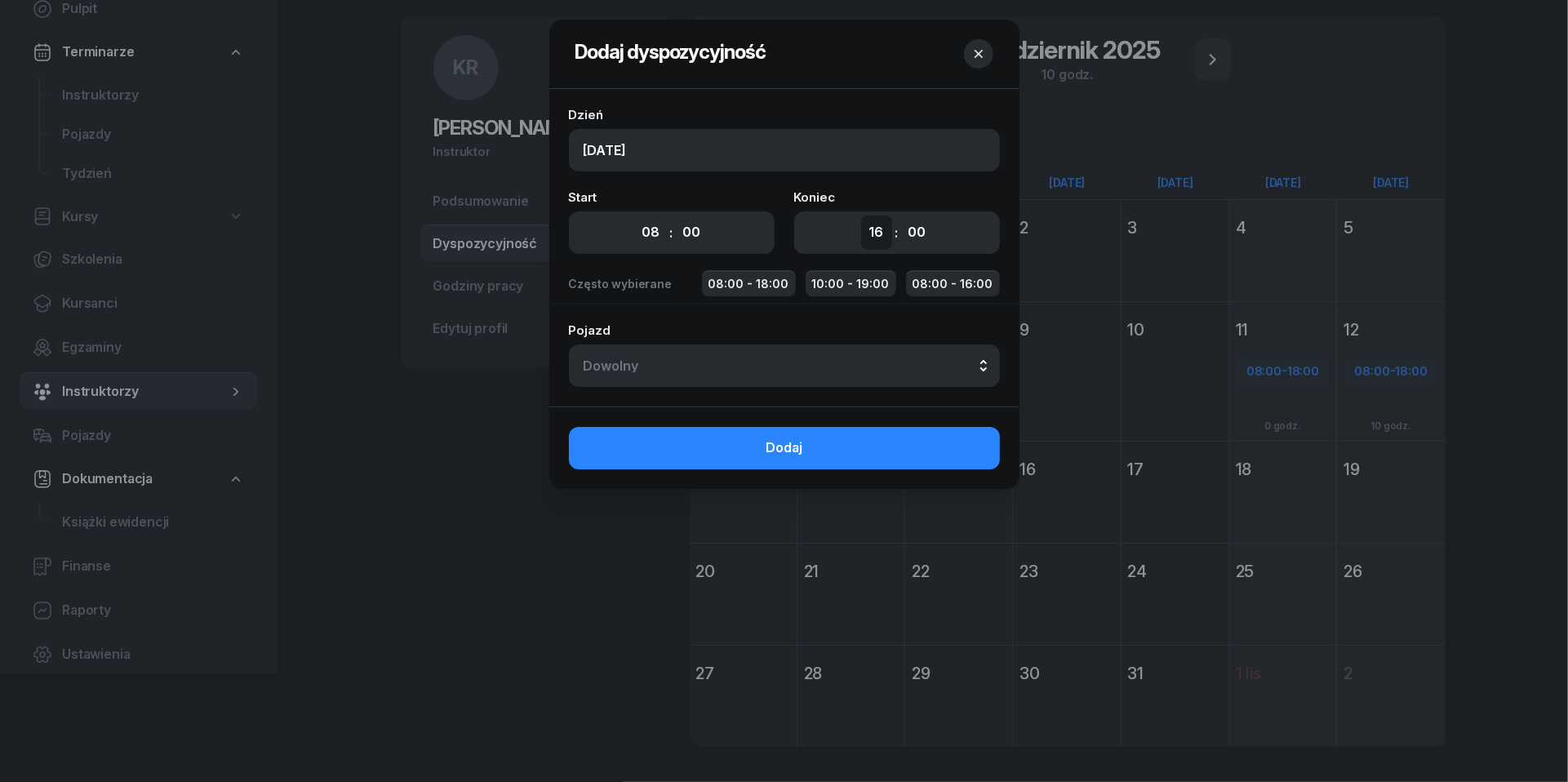
select select "18"
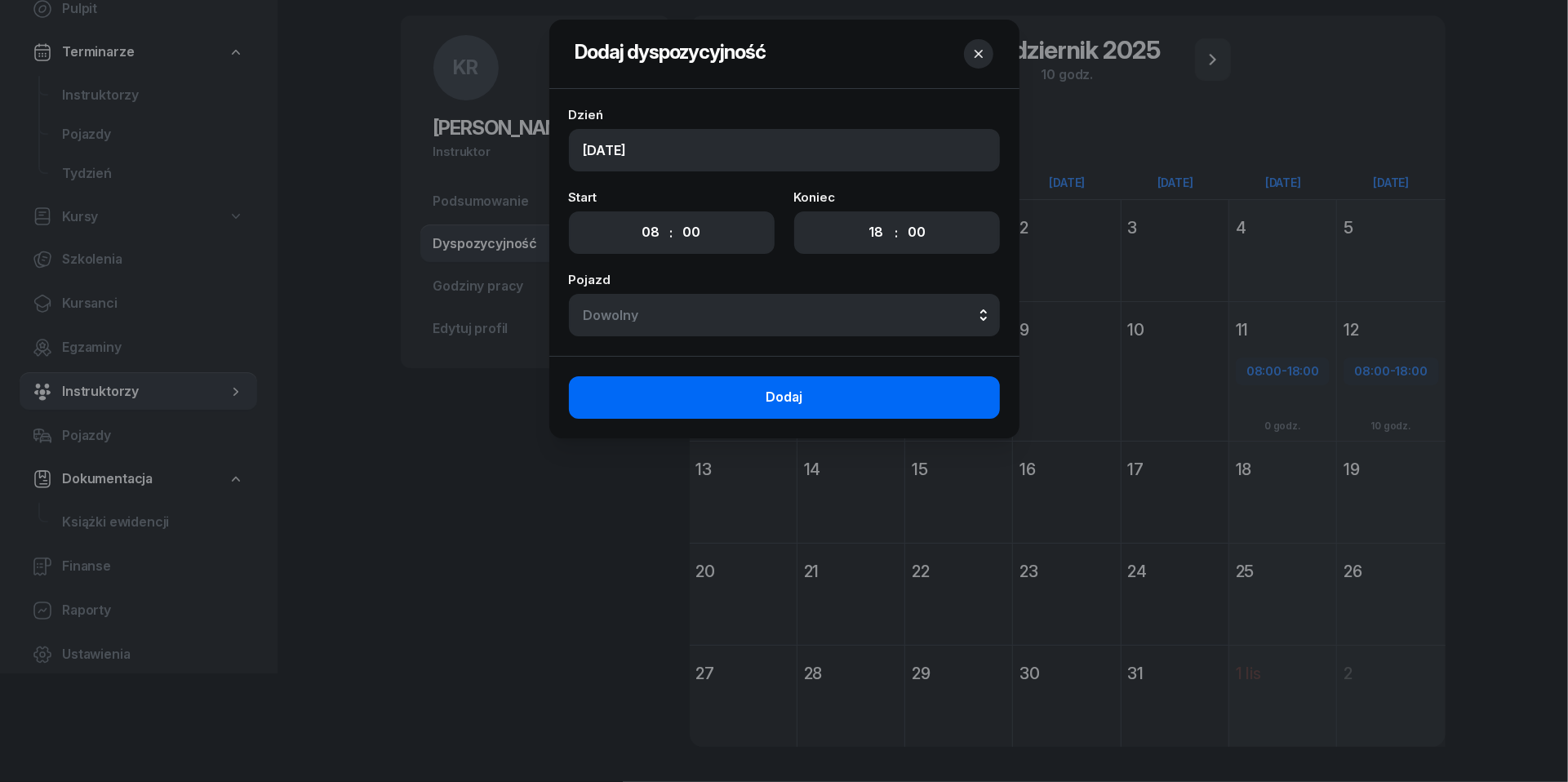
click at [821, 397] on button "Dodaj" at bounding box center [784, 398] width 431 height 42
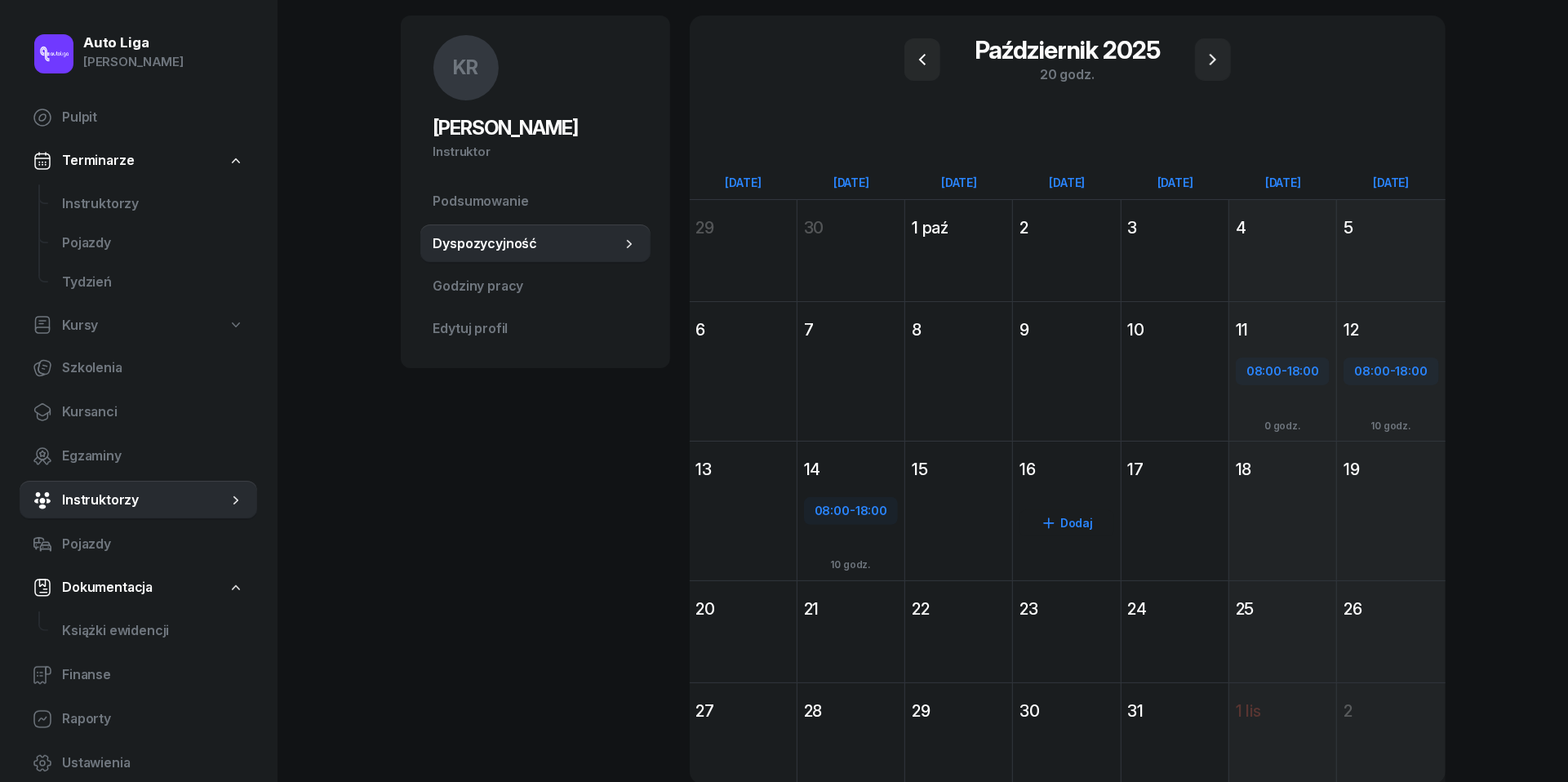
click at [1066, 521] on div "Dodaj" at bounding box center [1066, 523] width 93 height 26
select select "08"
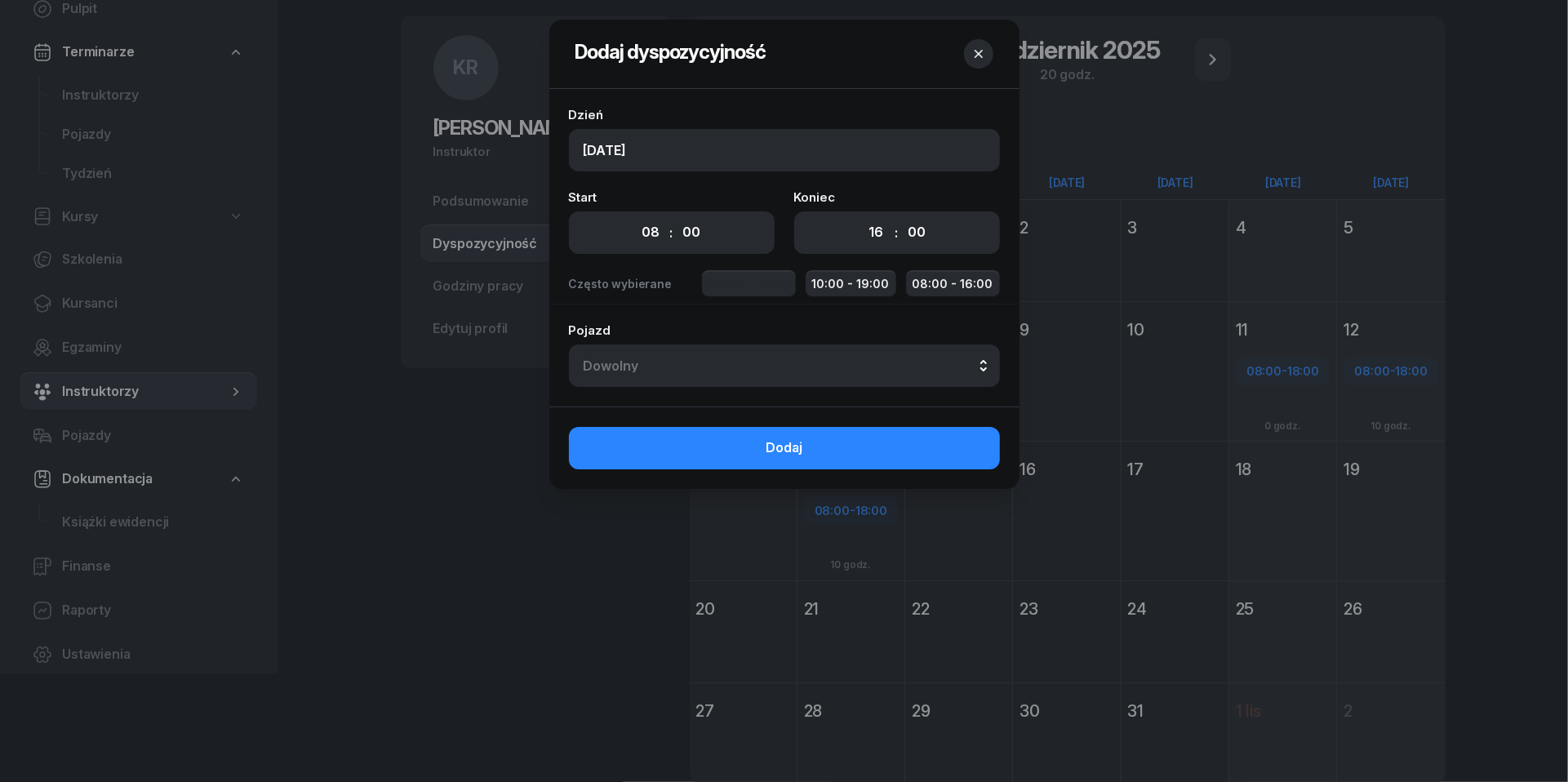
click at [771, 281] on button "08:00 - 18:00" at bounding box center [748, 283] width 93 height 27
select select "18"
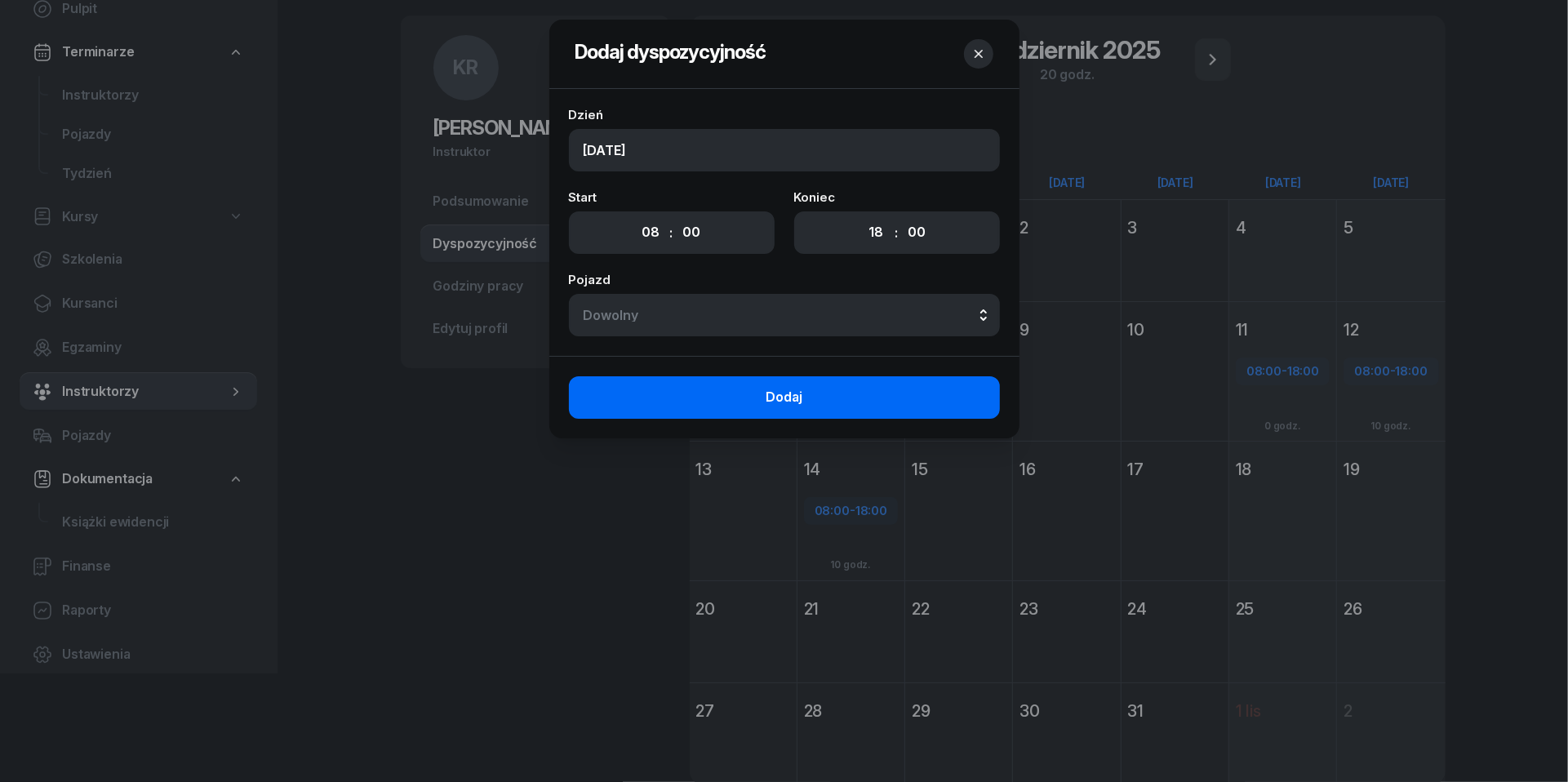
click at [811, 392] on button "Dodaj" at bounding box center [784, 398] width 431 height 42
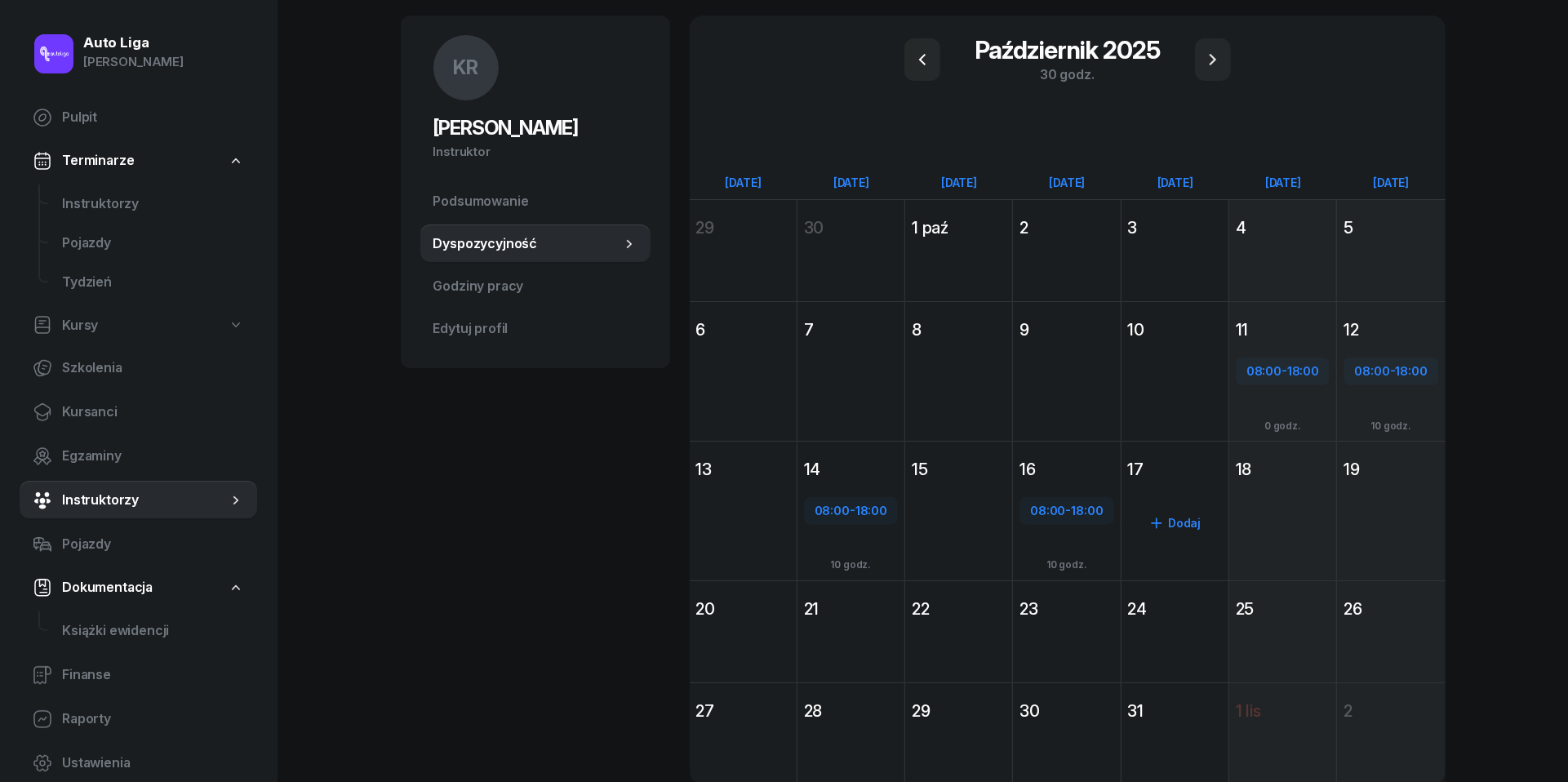
click at [1174, 518] on div "Dodaj" at bounding box center [1175, 523] width 93 height 26
select select "08"
select select "16"
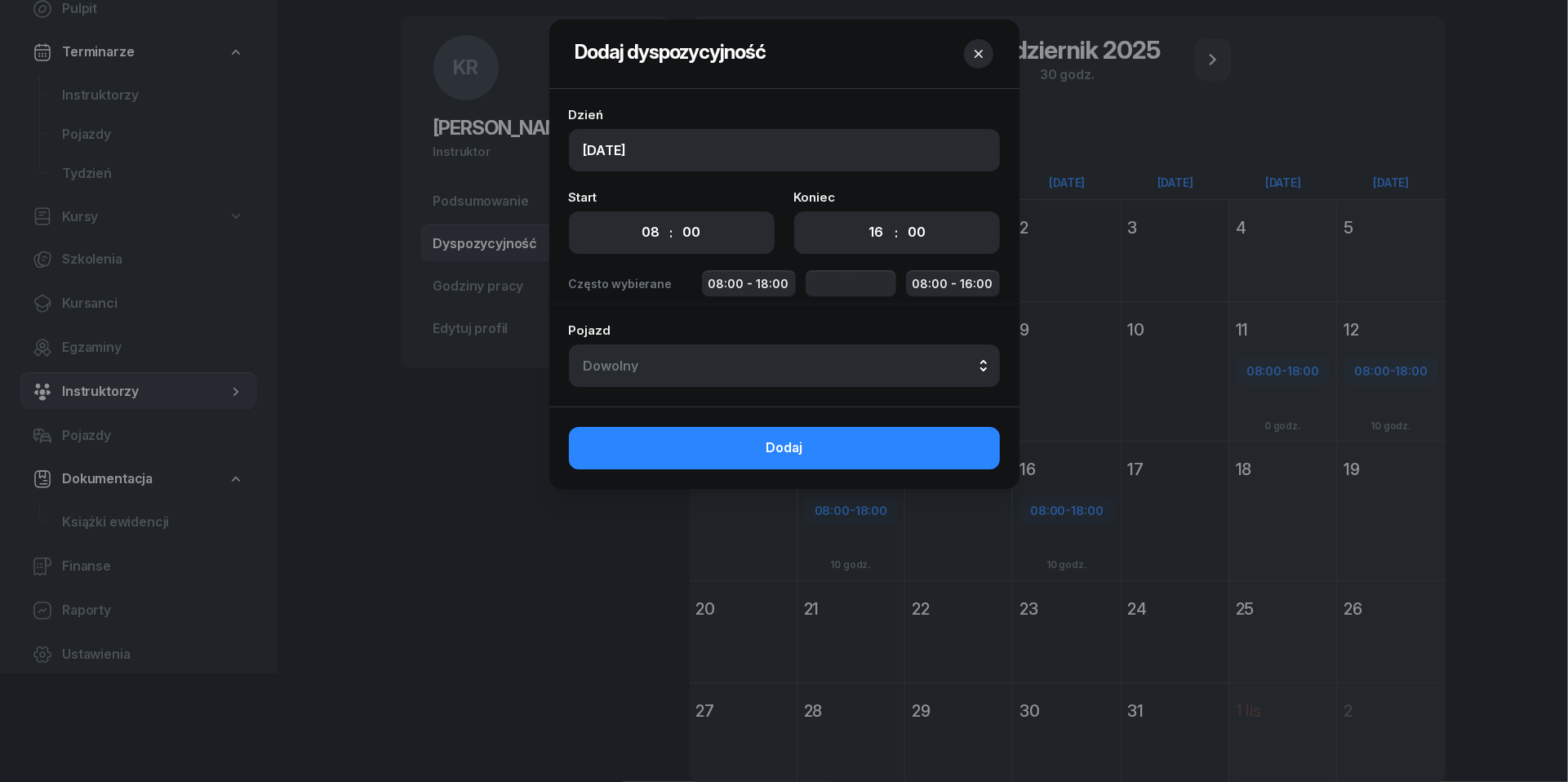
click at [836, 279] on button "10:00 - 19:00" at bounding box center [851, 283] width 91 height 27
select select "10"
select select "19"
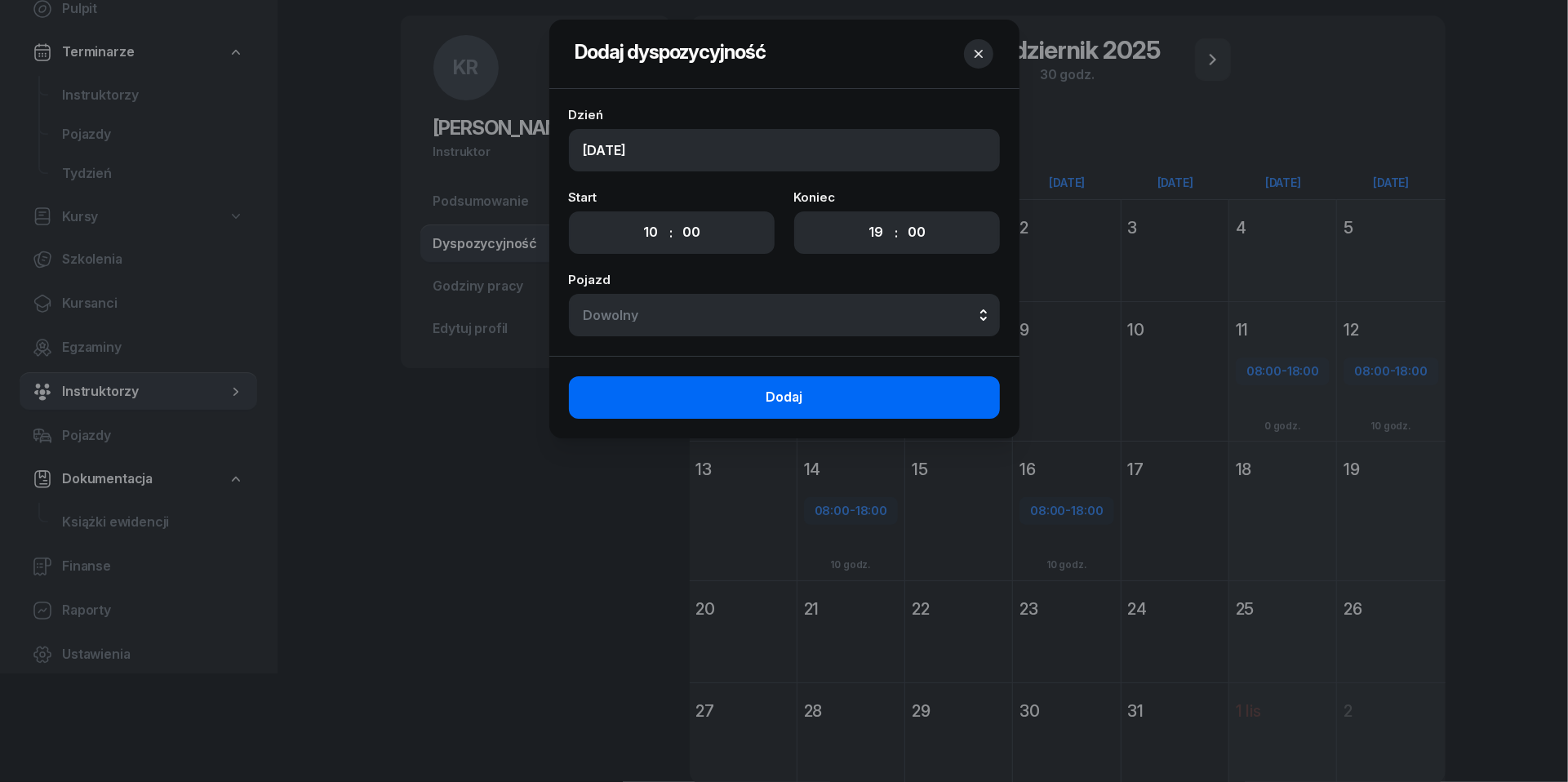
click at [837, 410] on button "Dodaj" at bounding box center [784, 398] width 431 height 42
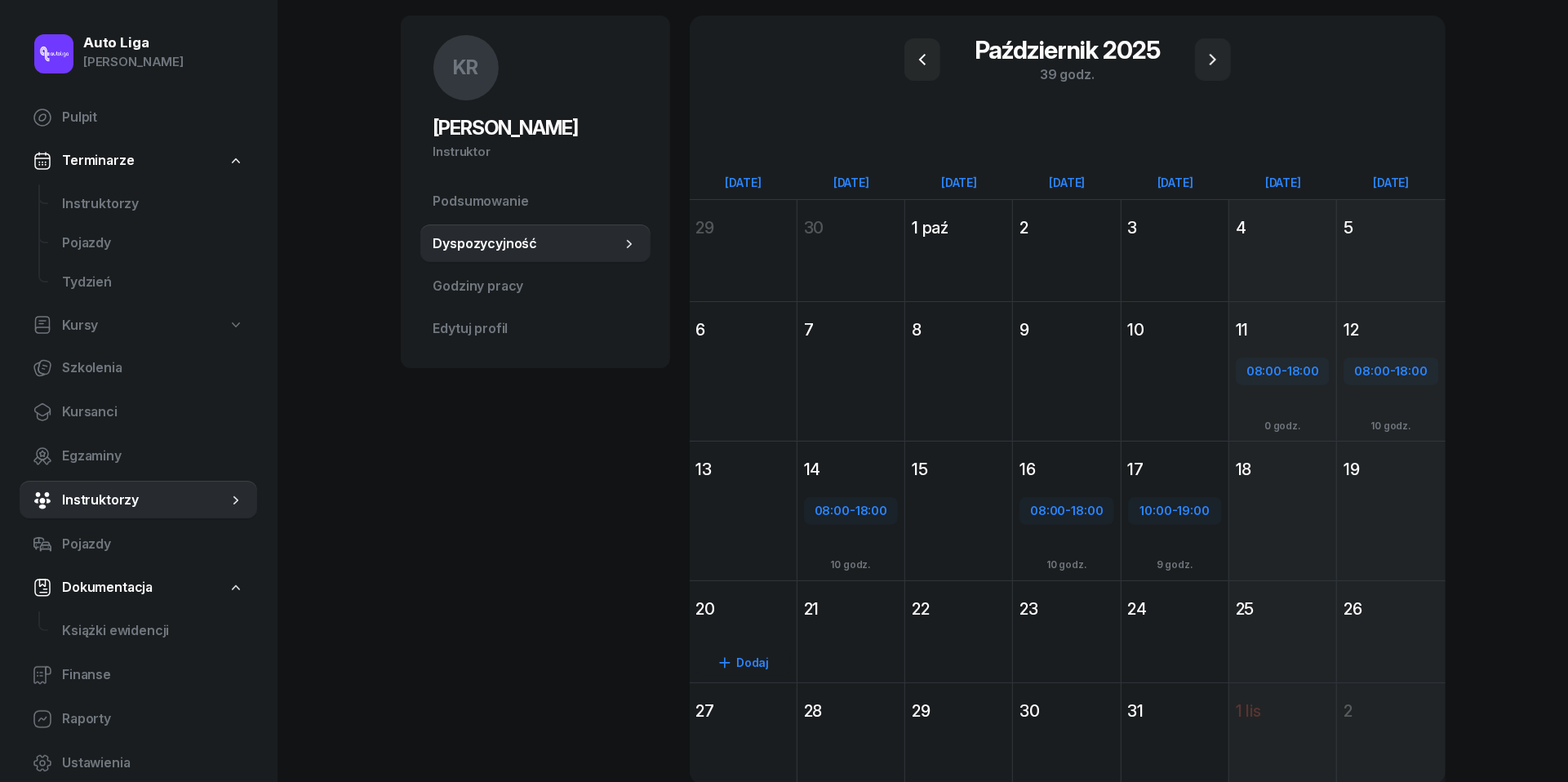
click at [750, 616] on div "20" at bounding box center [743, 609] width 93 height 23
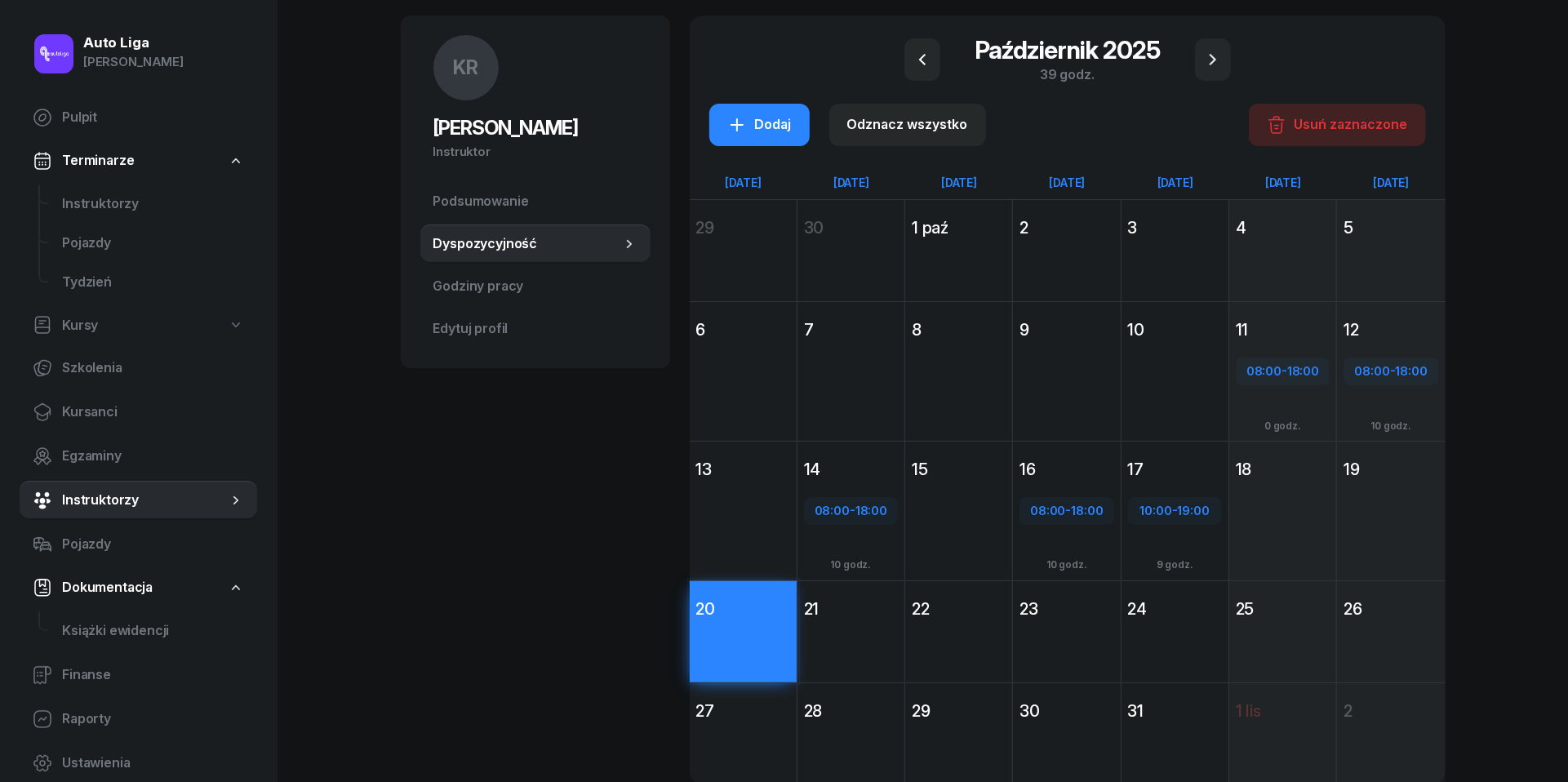
click at [970, 627] on div "Dodaj" at bounding box center [958, 661] width 107 height 75
click at [1180, 610] on div "24" at bounding box center [1175, 609] width 93 height 23
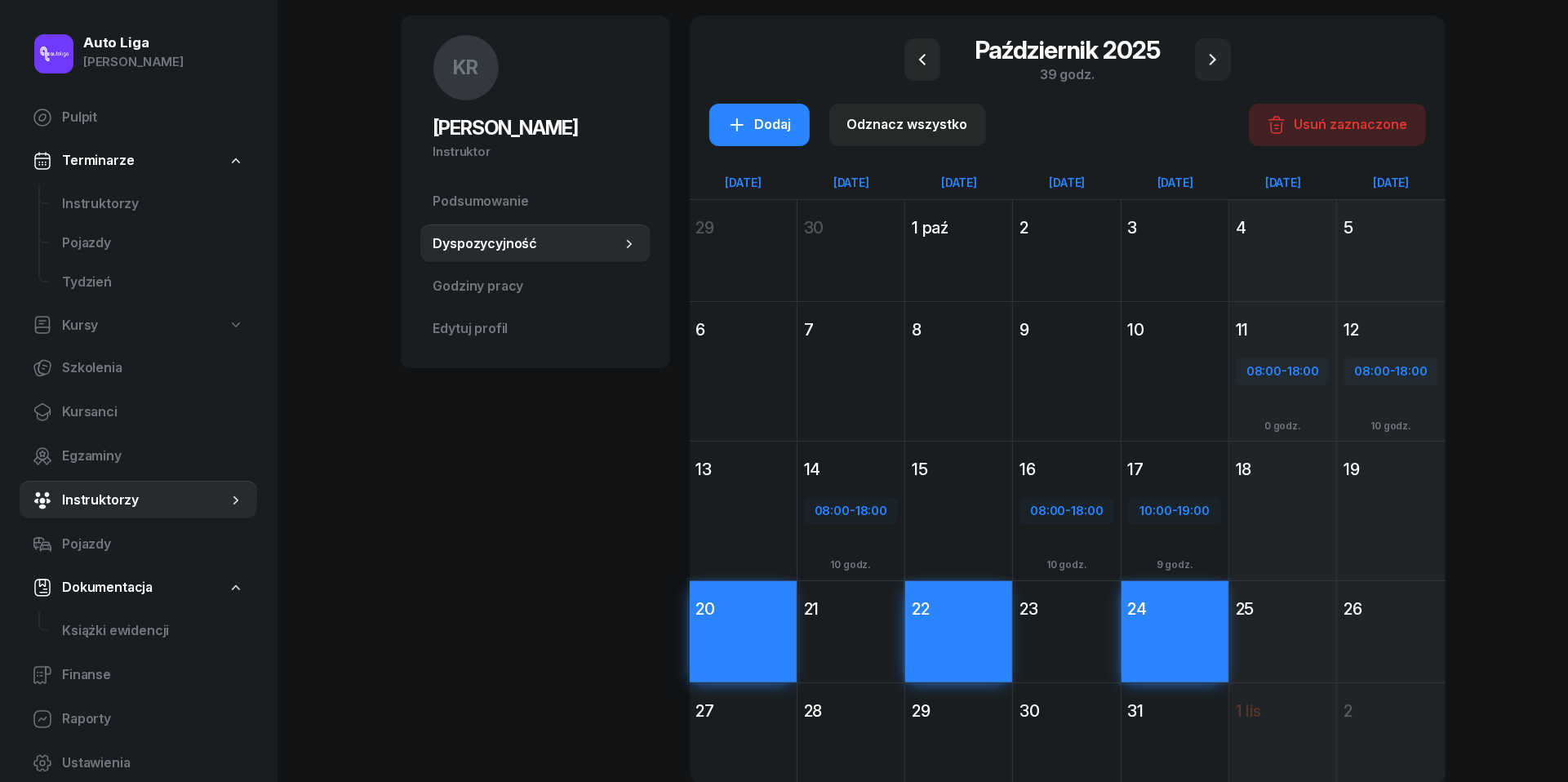
click at [1397, 619] on div "26" at bounding box center [1392, 609] width 108 height 29
click at [866, 717] on div "28" at bounding box center [850, 712] width 93 height 23
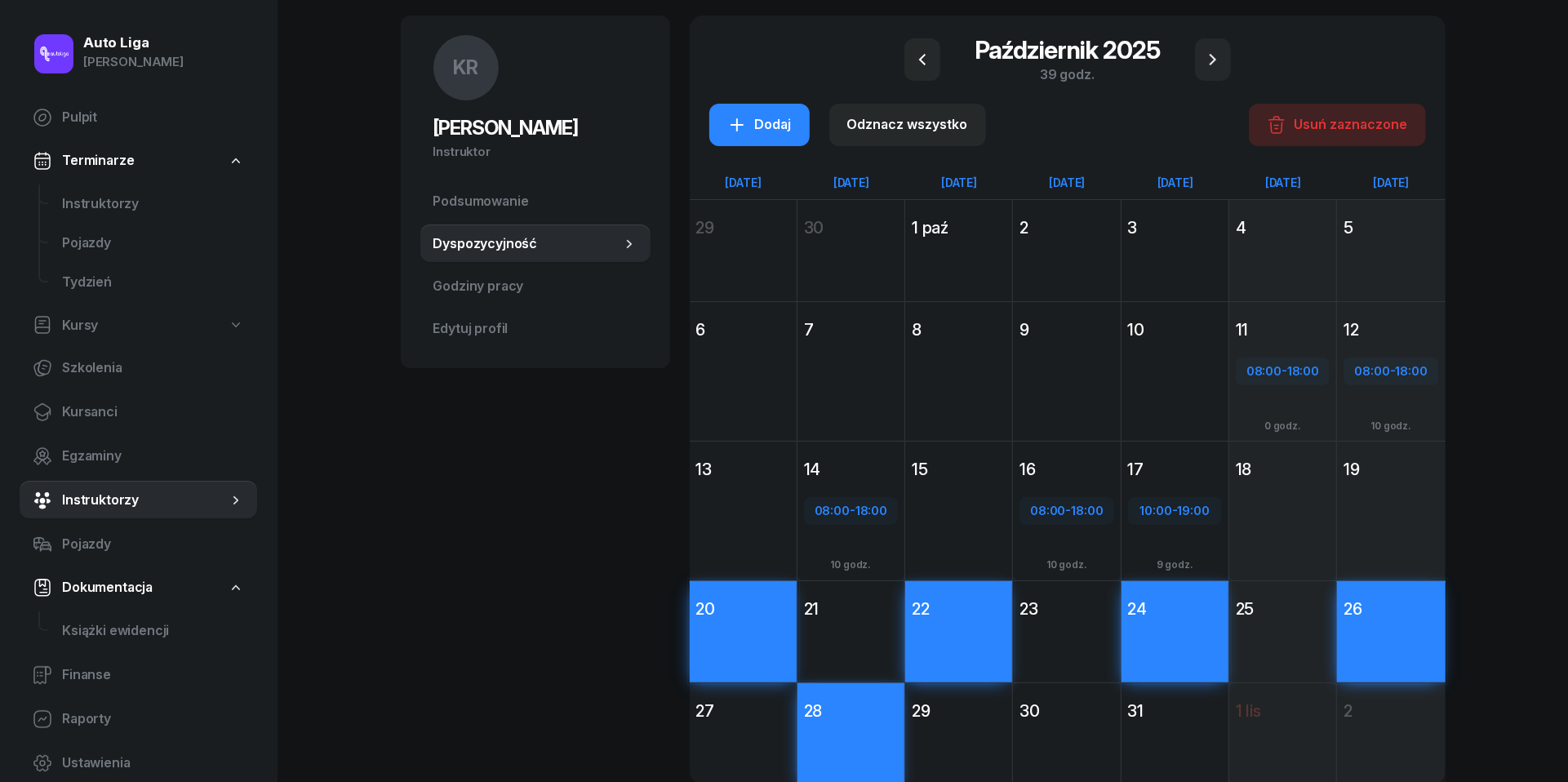
click at [1086, 711] on div "30" at bounding box center [1066, 712] width 93 height 23
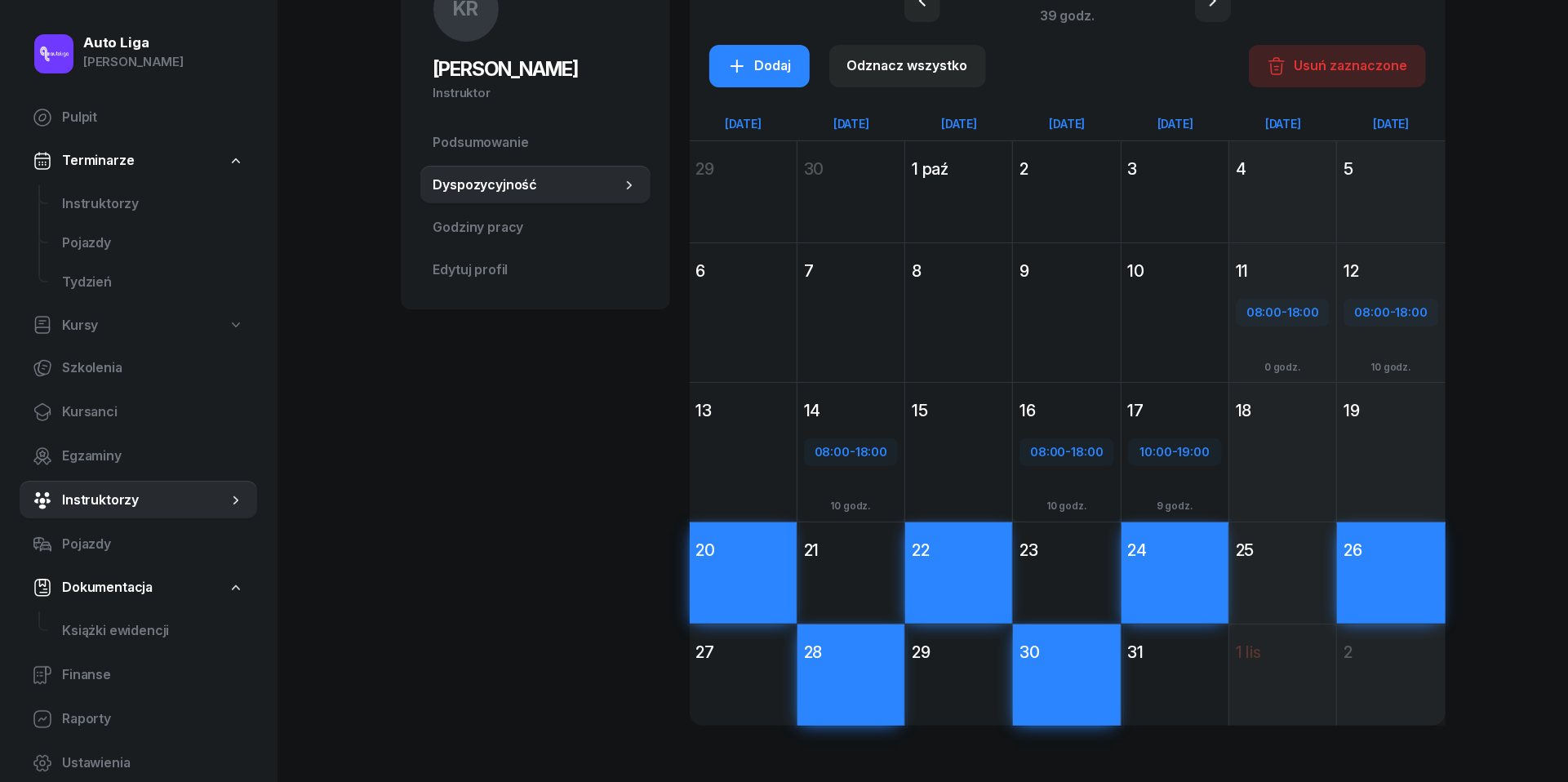
scroll to position [171, 0]
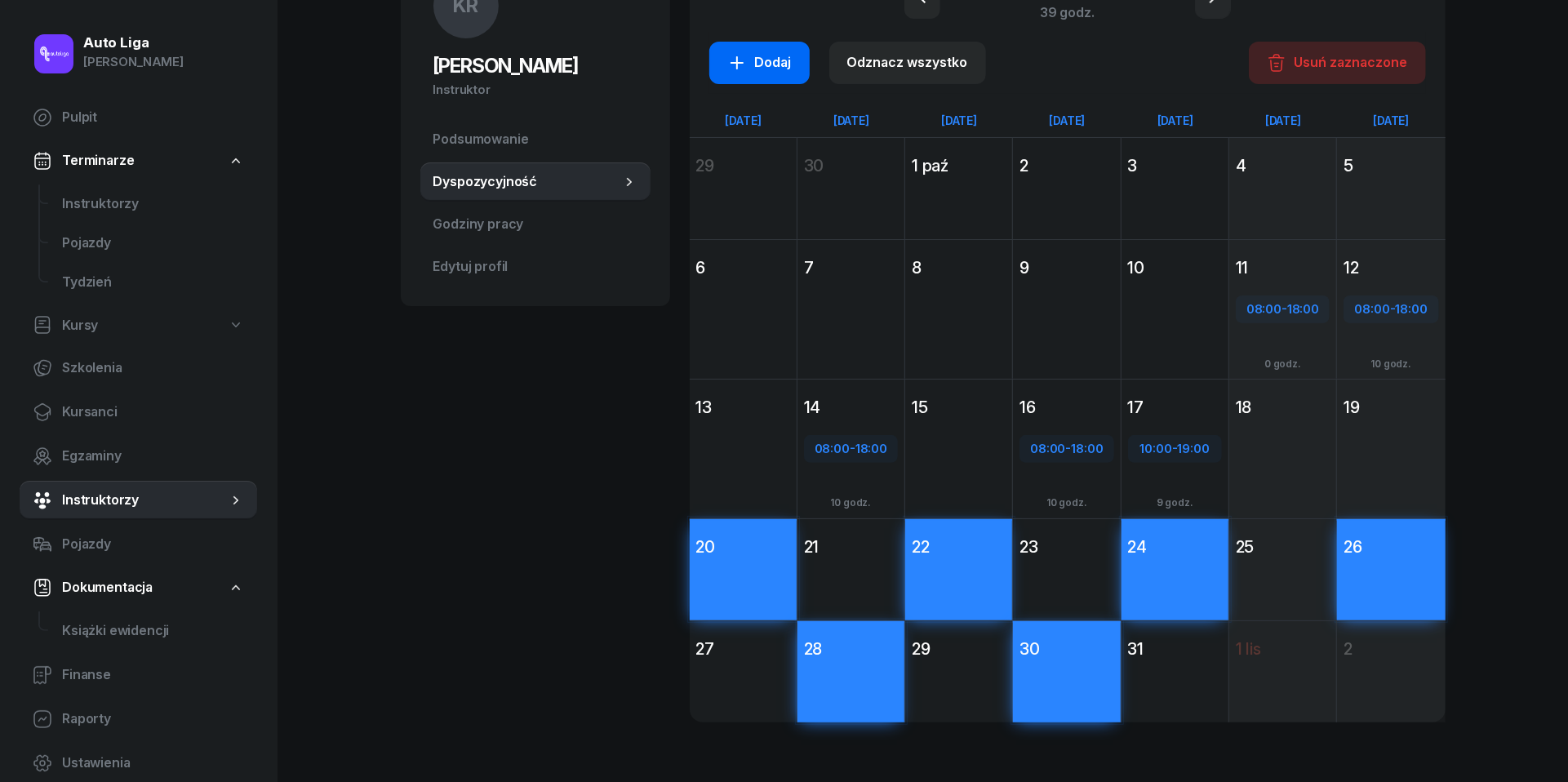
click at [778, 60] on div "Dodaj" at bounding box center [759, 63] width 65 height 21
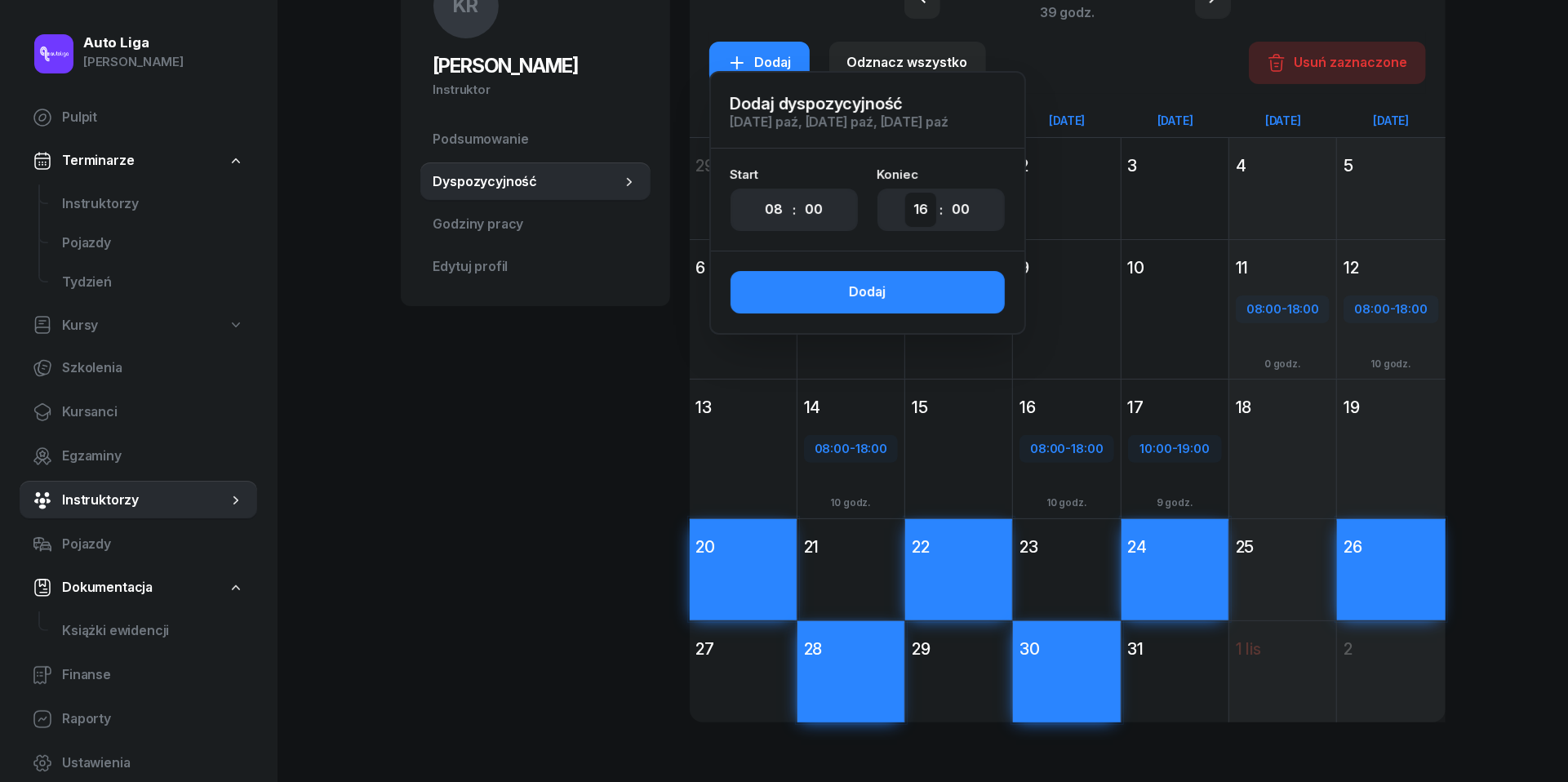
select select "18"
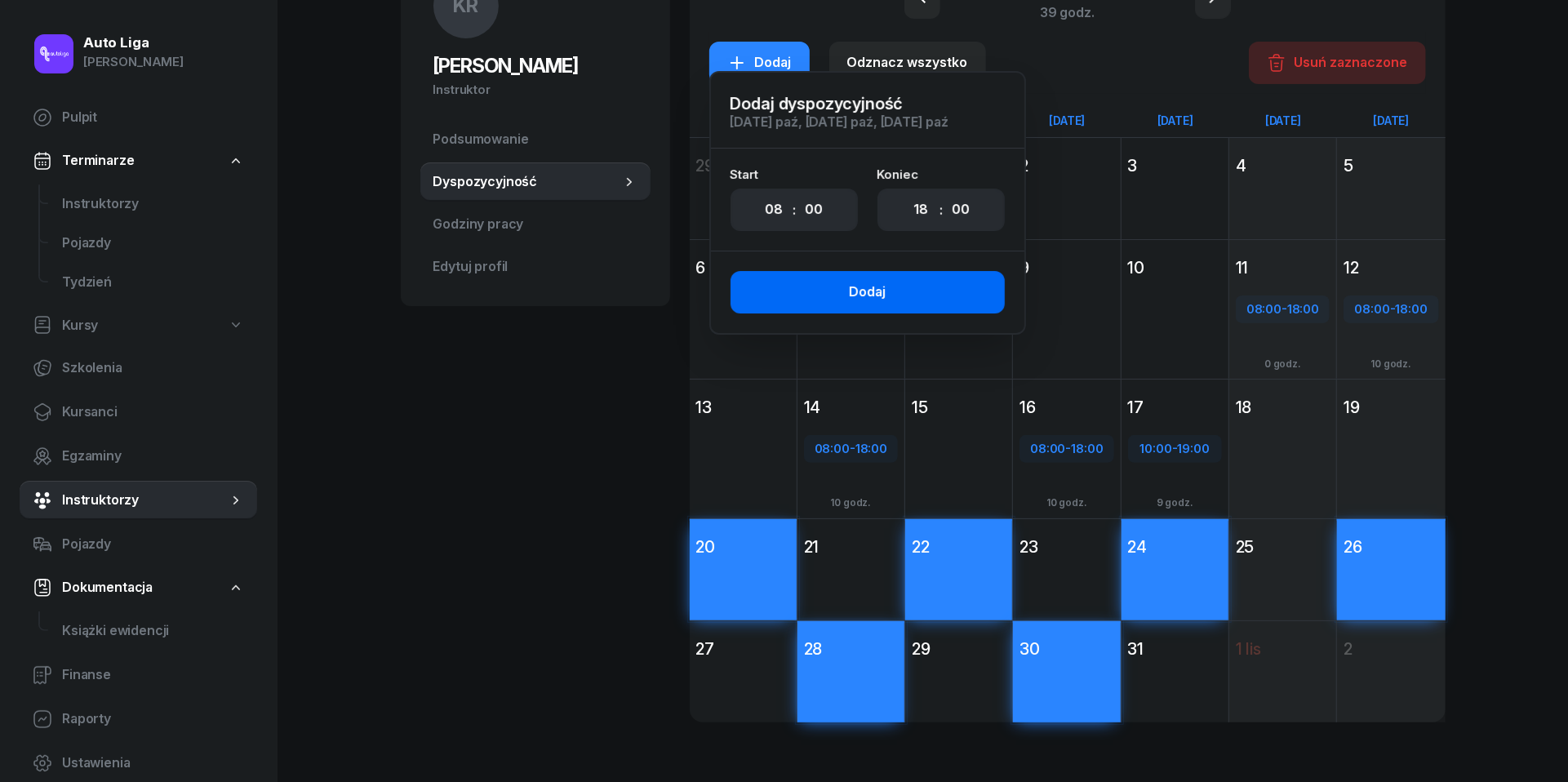
click at [895, 311] on button "Dodaj" at bounding box center [867, 292] width 275 height 42
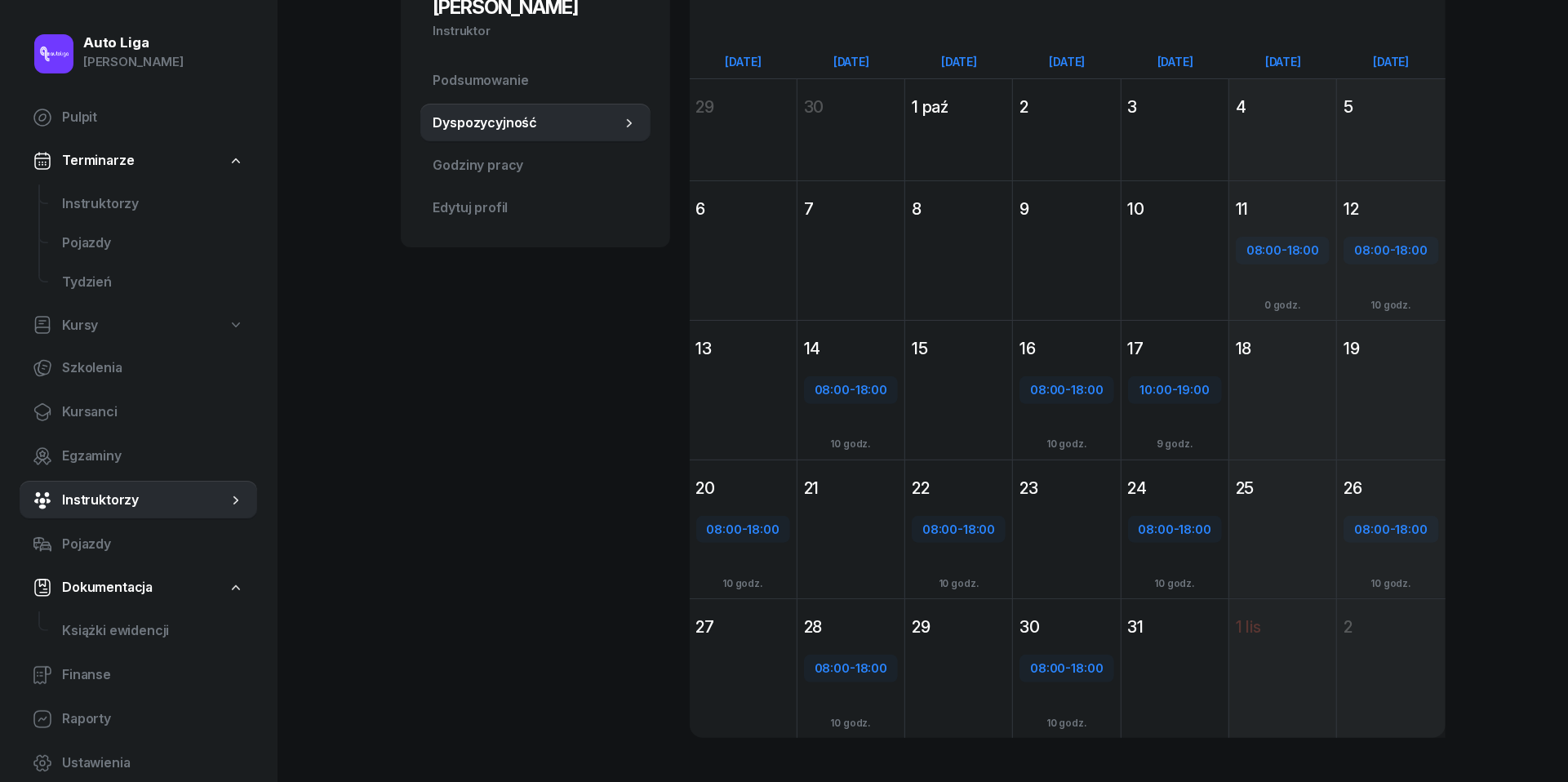
scroll to position [229, 0]
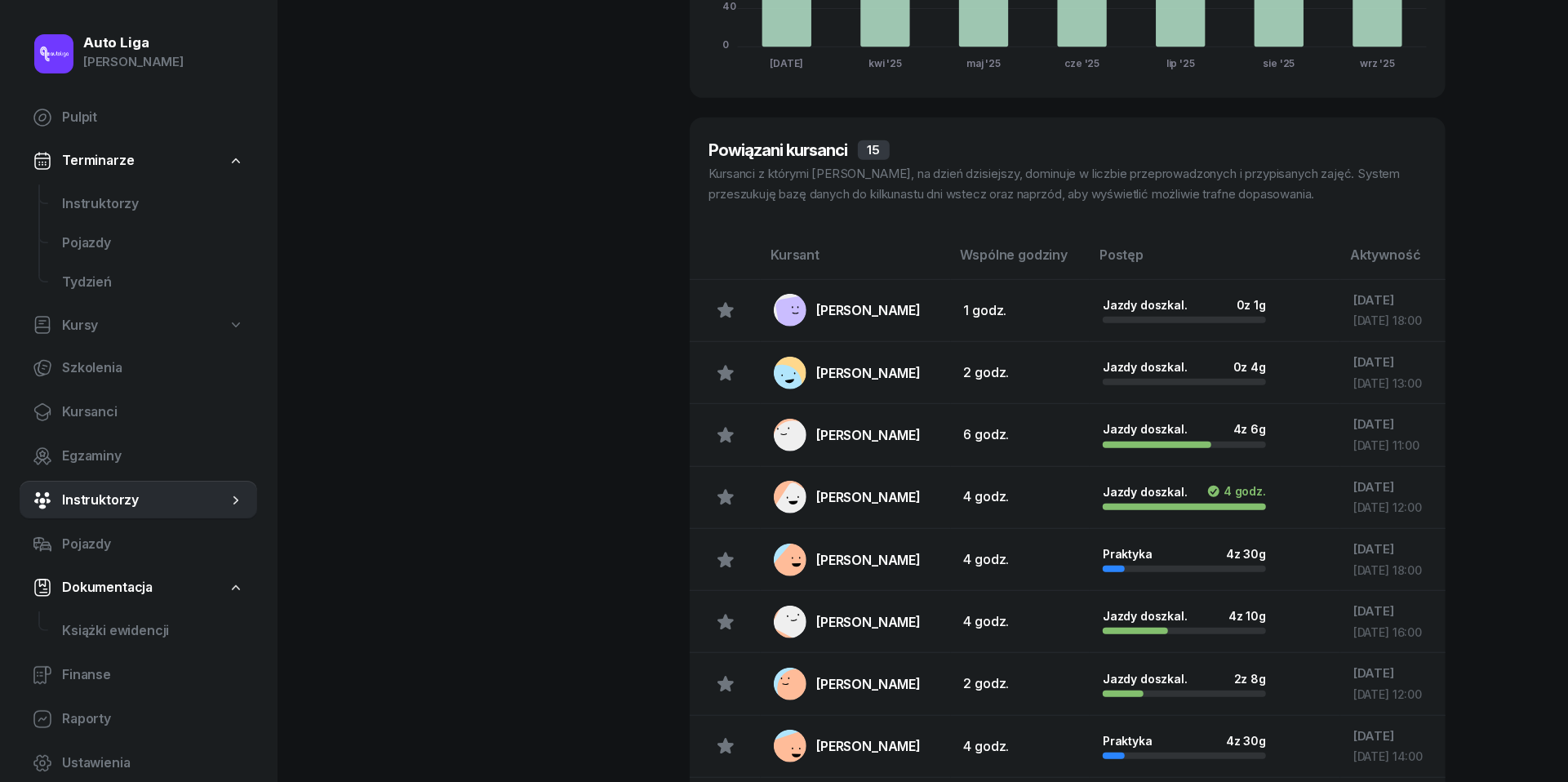
scroll to position [643, 0]
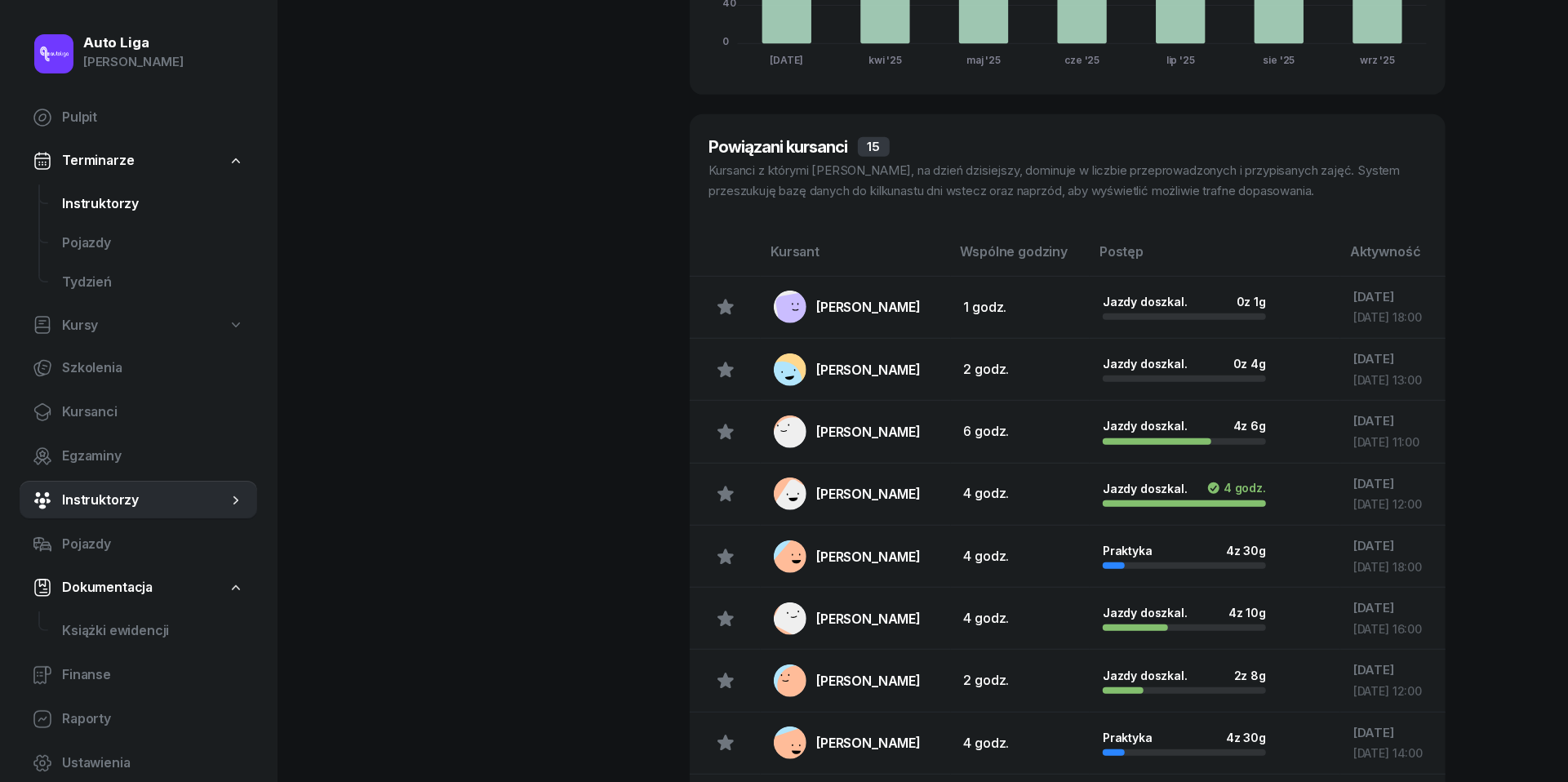
click at [83, 197] on span "Instruktorzy" at bounding box center [152, 204] width 182 height 21
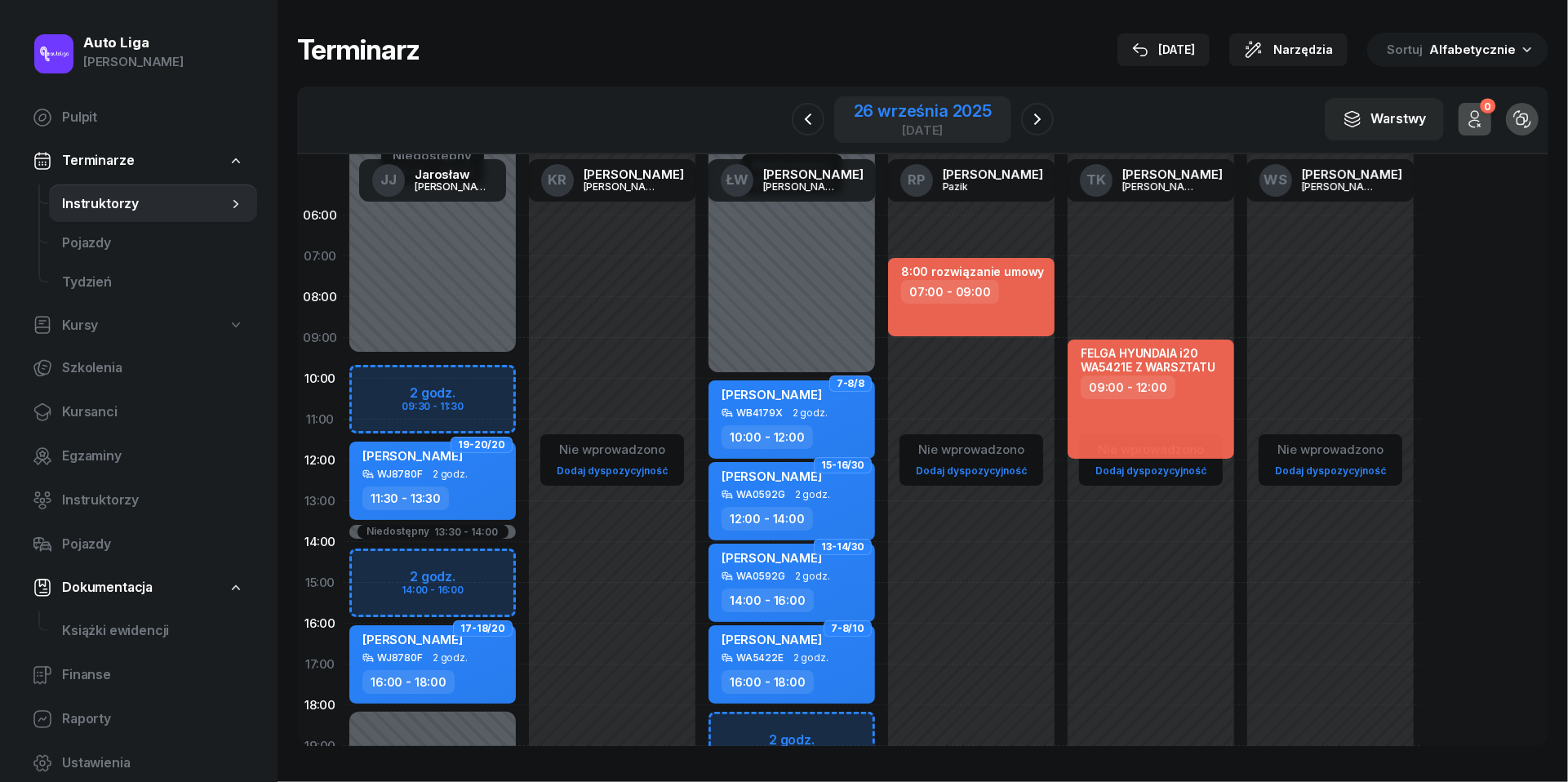
click at [902, 116] on div "26 września 2025" at bounding box center [922, 111] width 138 height 16
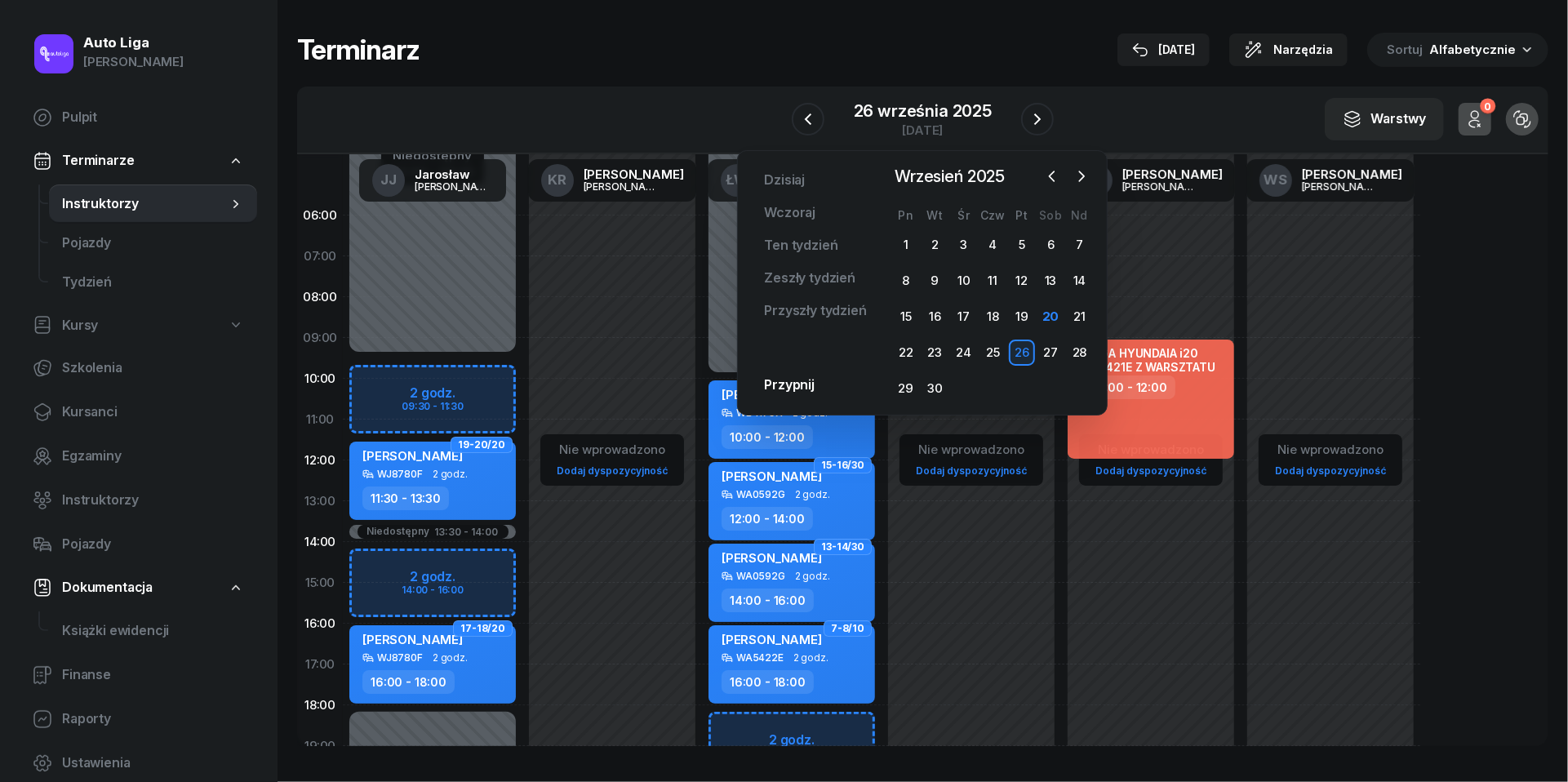
click at [1026, 346] on div "26" at bounding box center [1022, 352] width 26 height 26
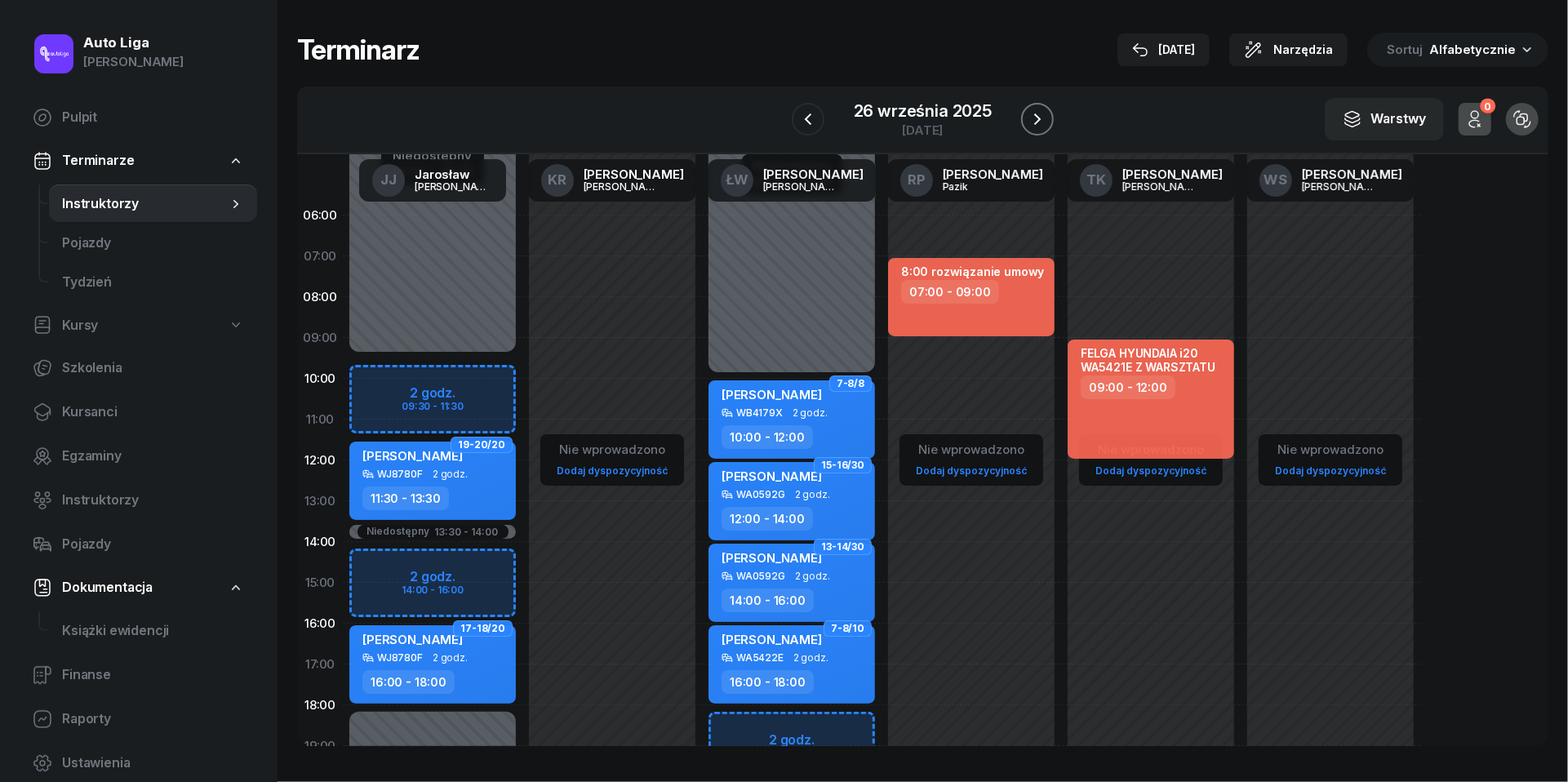
click at [1039, 125] on icon "button" at bounding box center [1037, 120] width 19 height 19
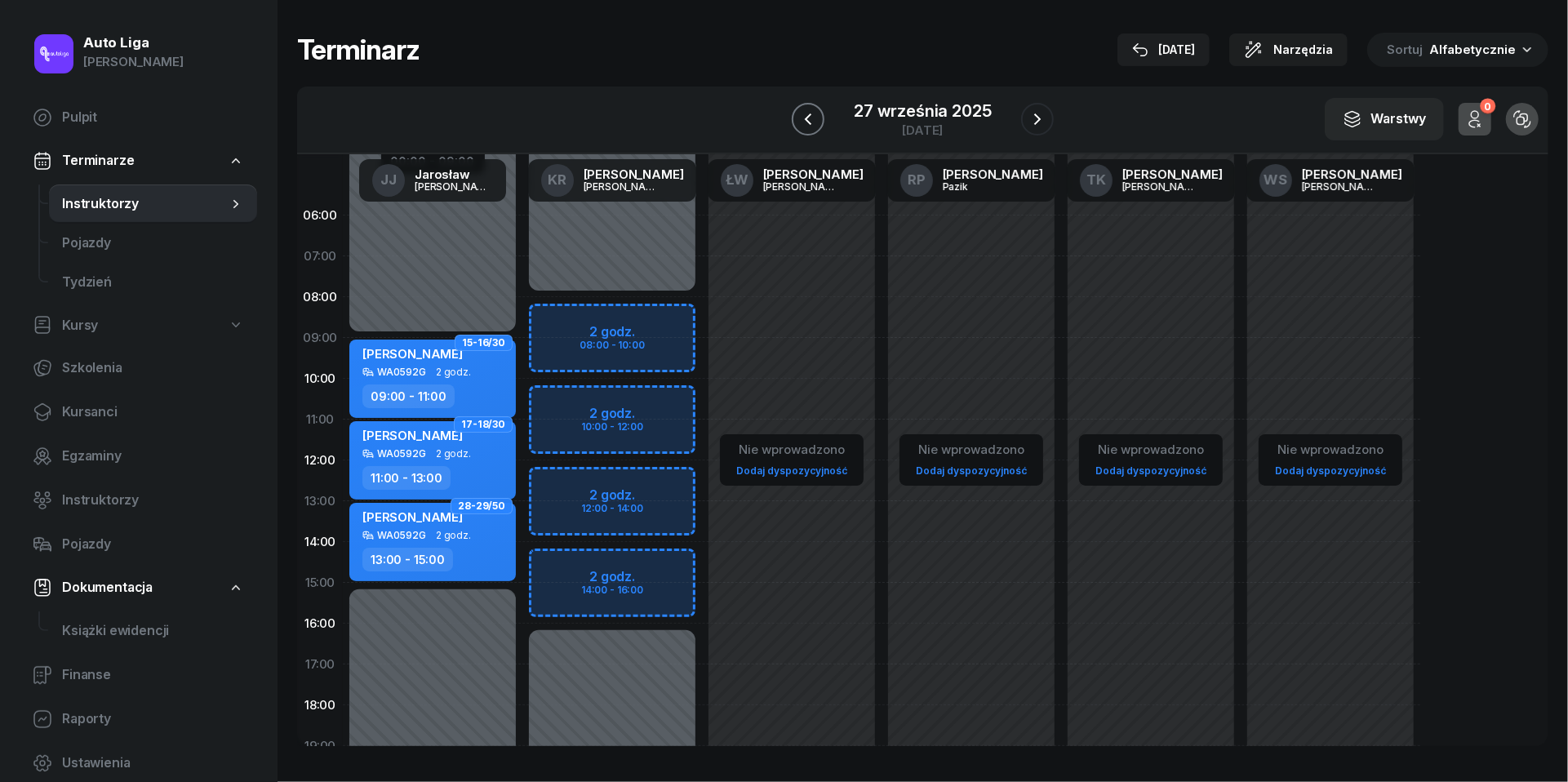
click at [818, 111] on button "button" at bounding box center [809, 120] width 33 height 33
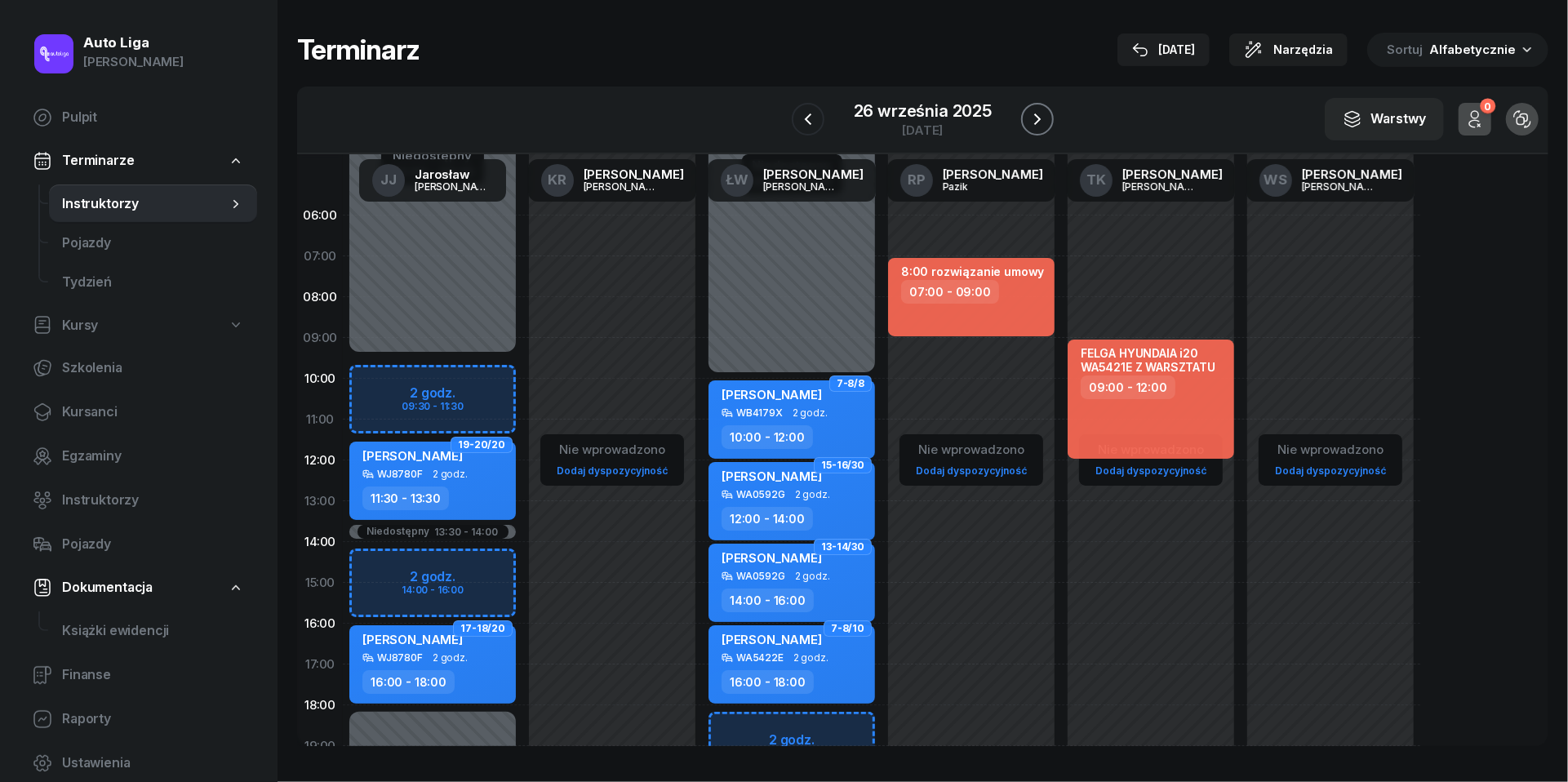
click at [1043, 119] on icon "button" at bounding box center [1037, 120] width 19 height 19
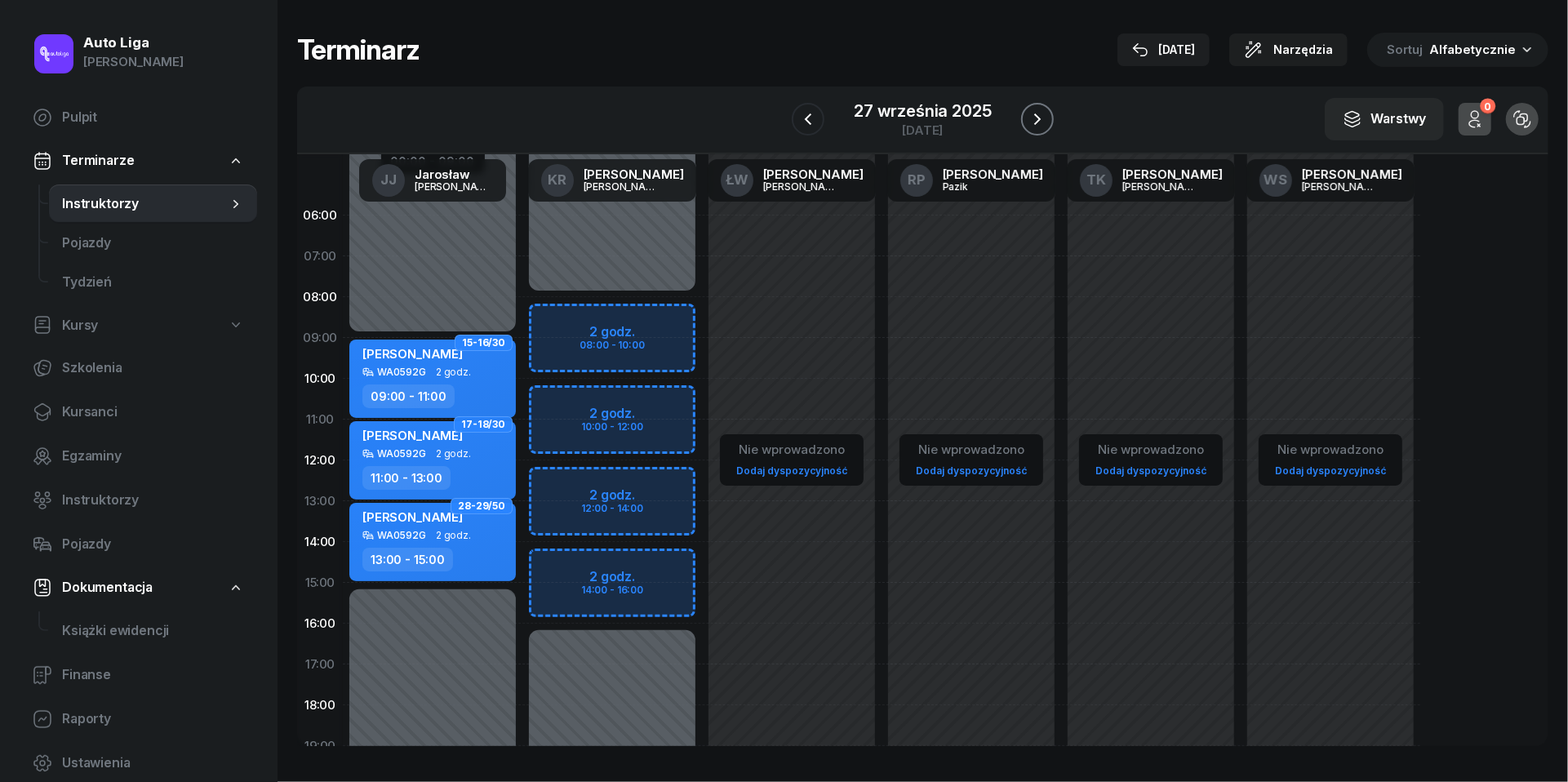
click at [1043, 119] on icon "button" at bounding box center [1037, 120] width 19 height 19
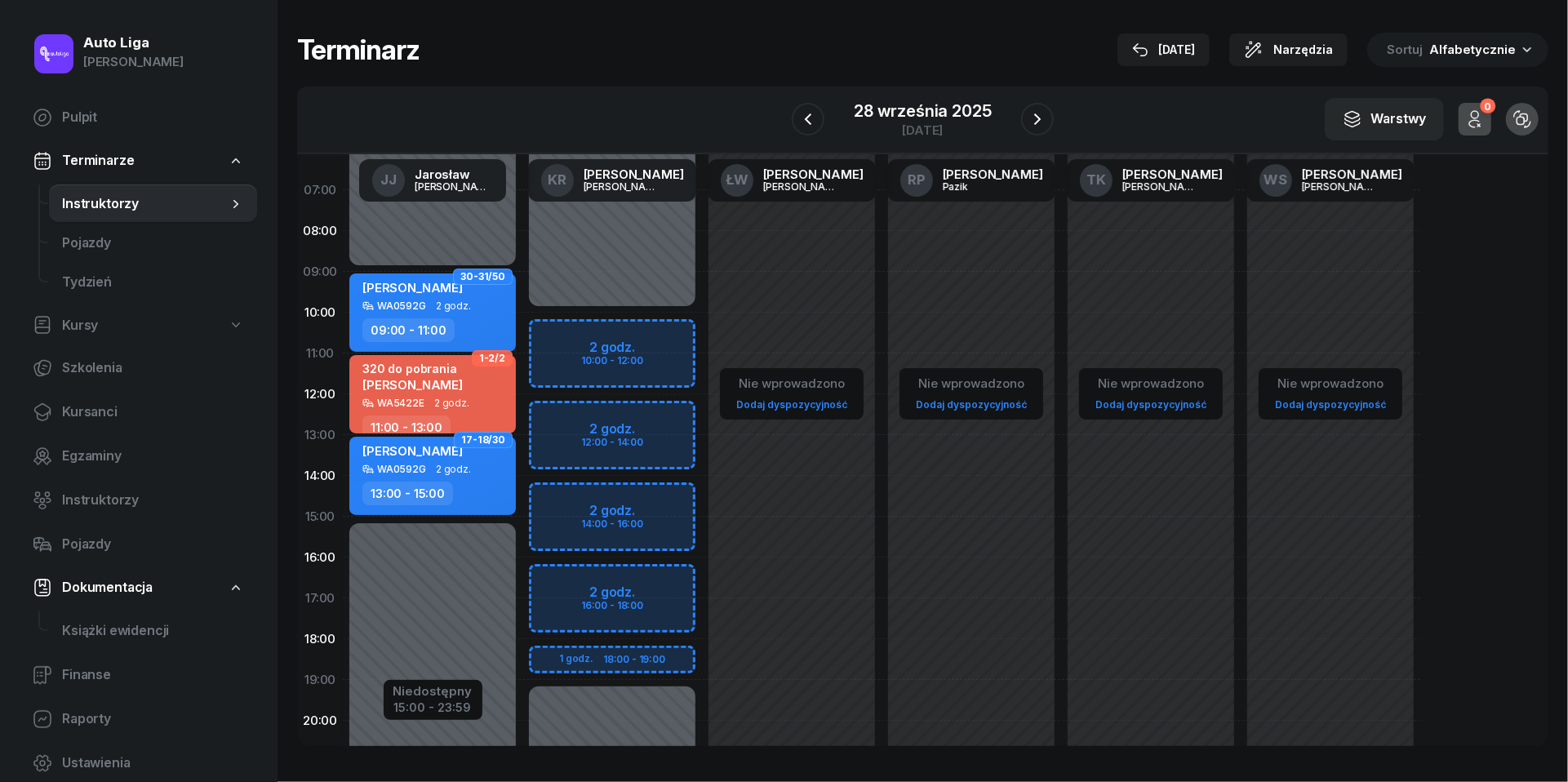
scroll to position [83, 0]
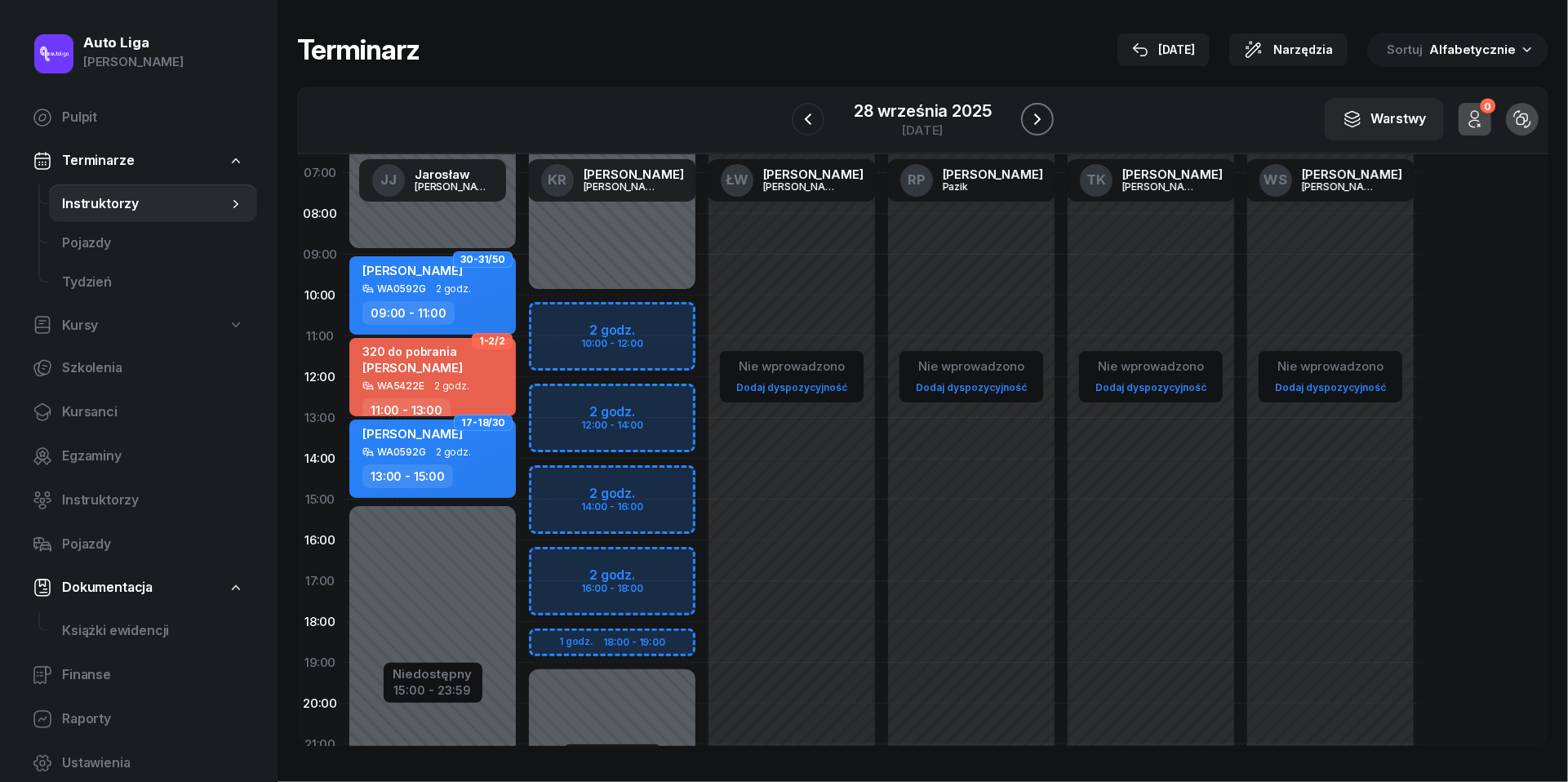
click at [1040, 119] on icon "button" at bounding box center [1037, 120] width 7 height 12
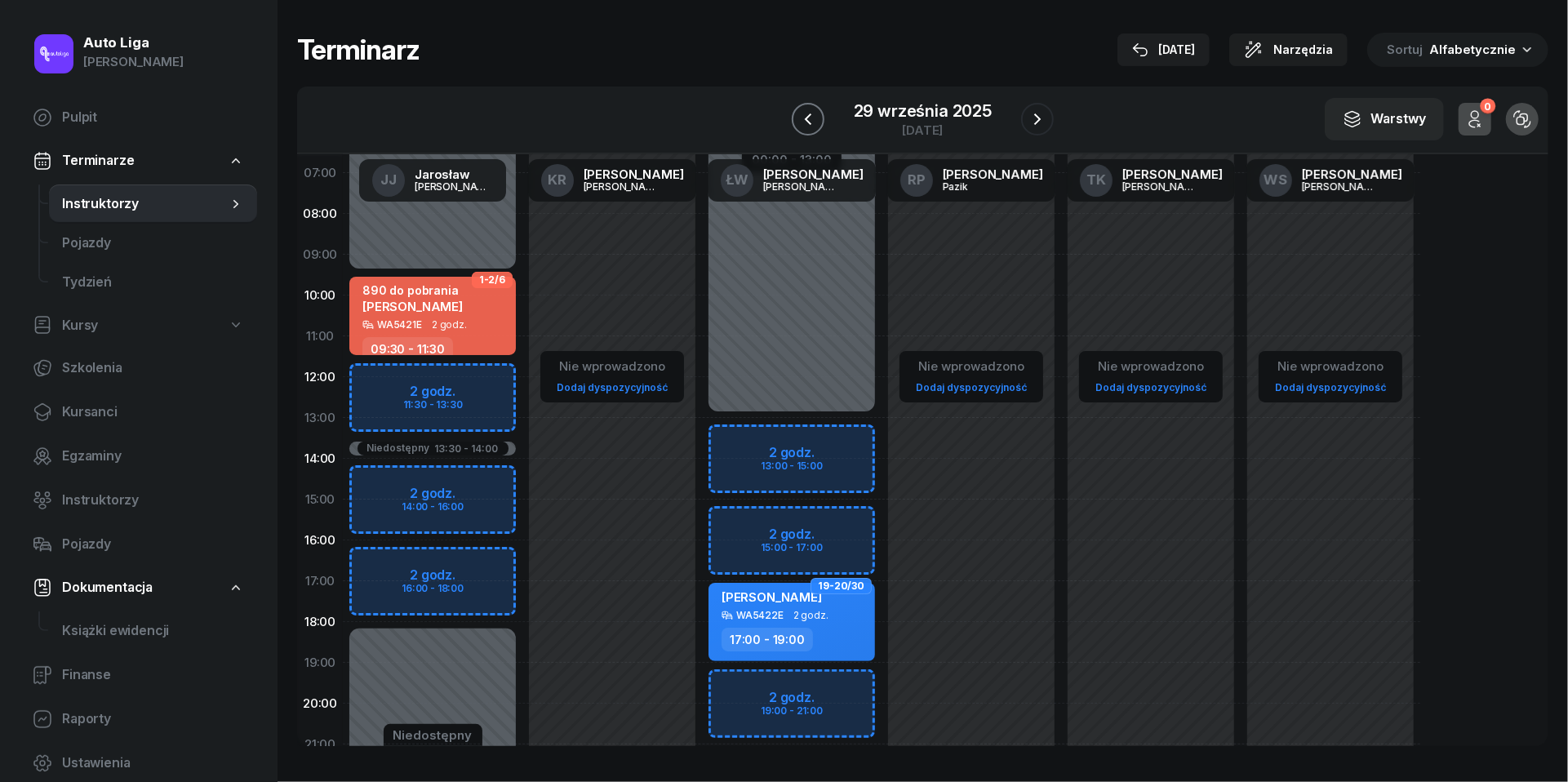
click at [813, 122] on icon "button" at bounding box center [808, 120] width 19 height 19
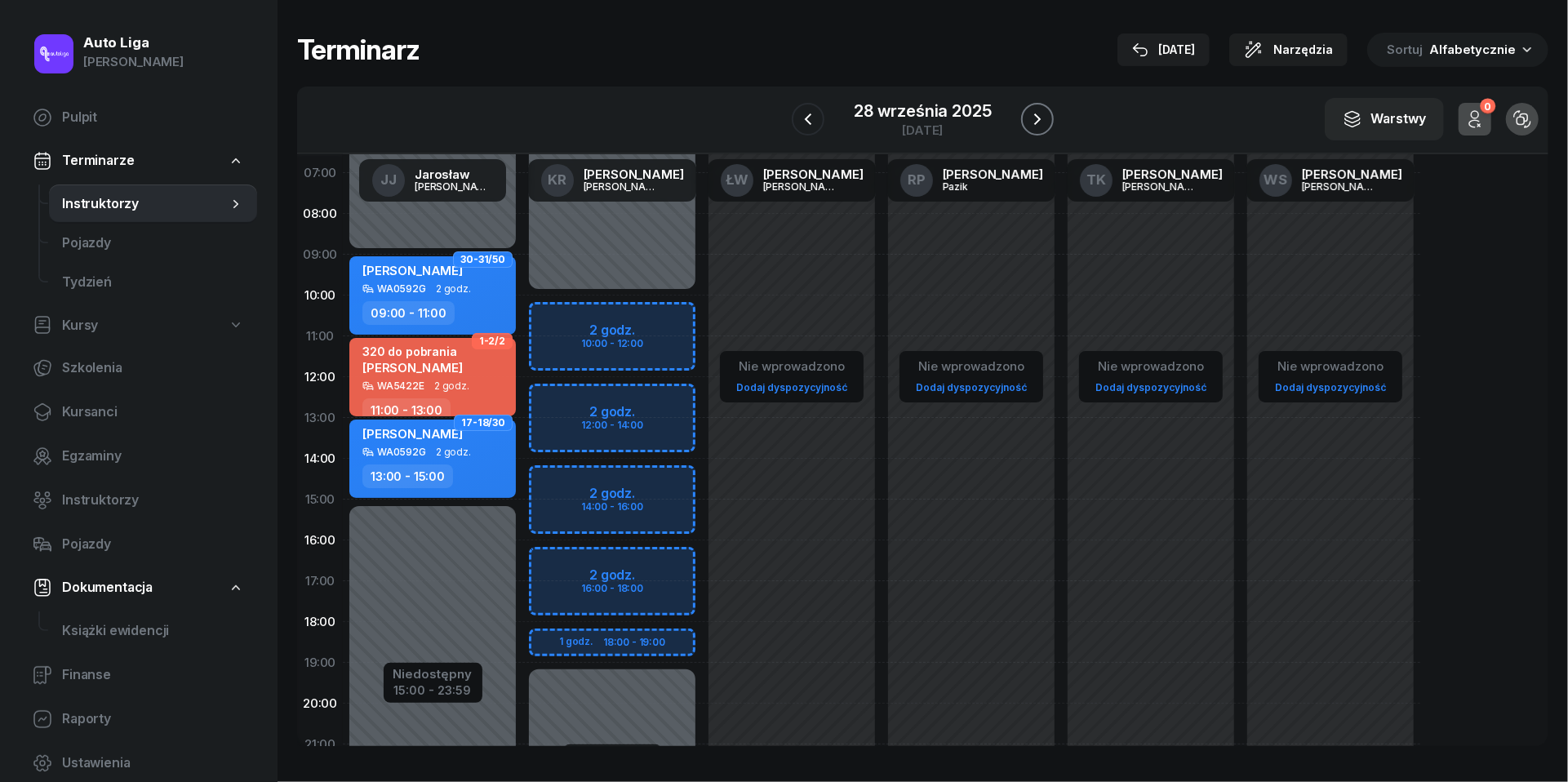
click at [1043, 116] on icon "button" at bounding box center [1037, 120] width 19 height 19
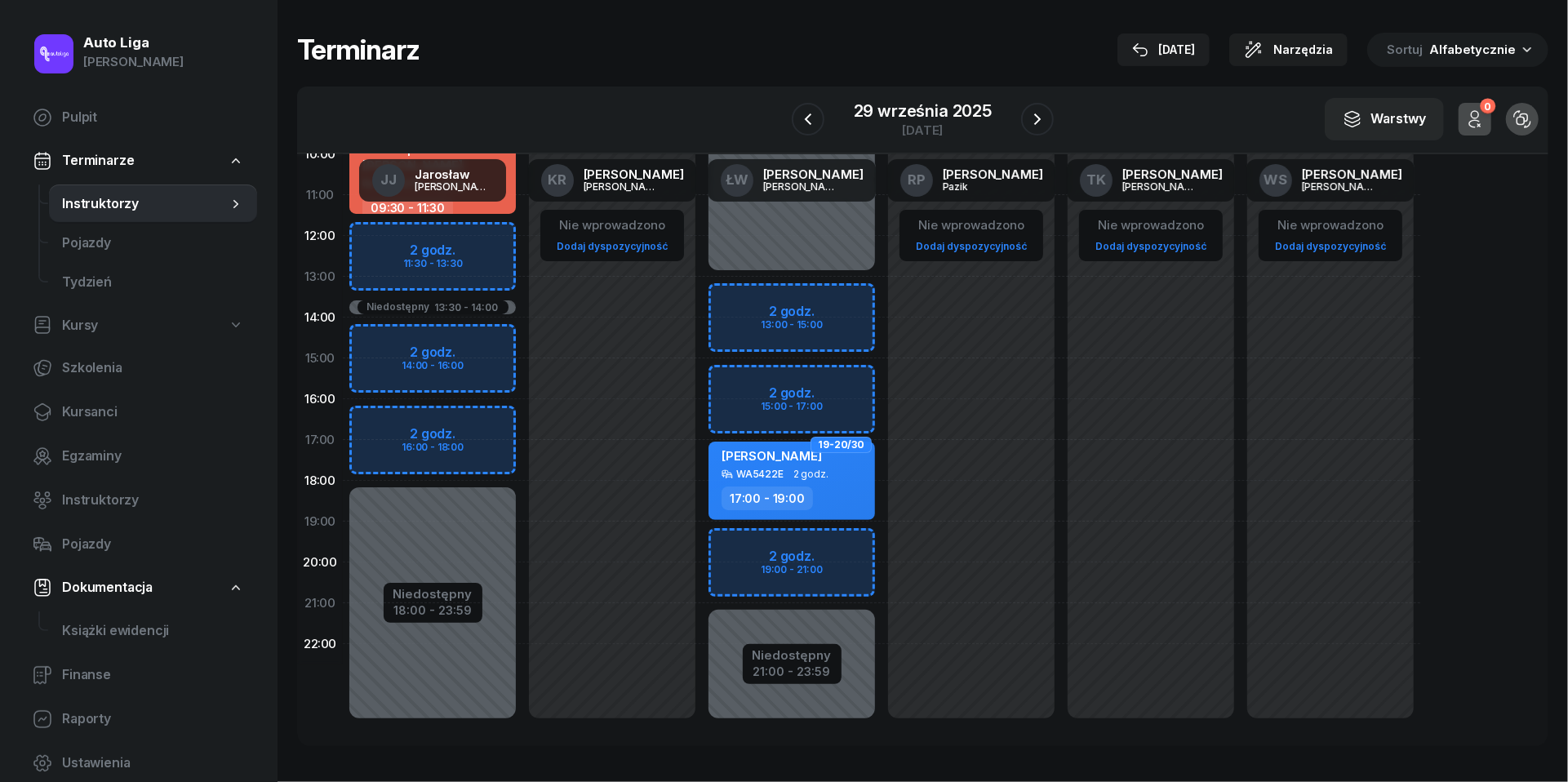
scroll to position [224, 0]
